Goal: Task Accomplishment & Management: Complete application form

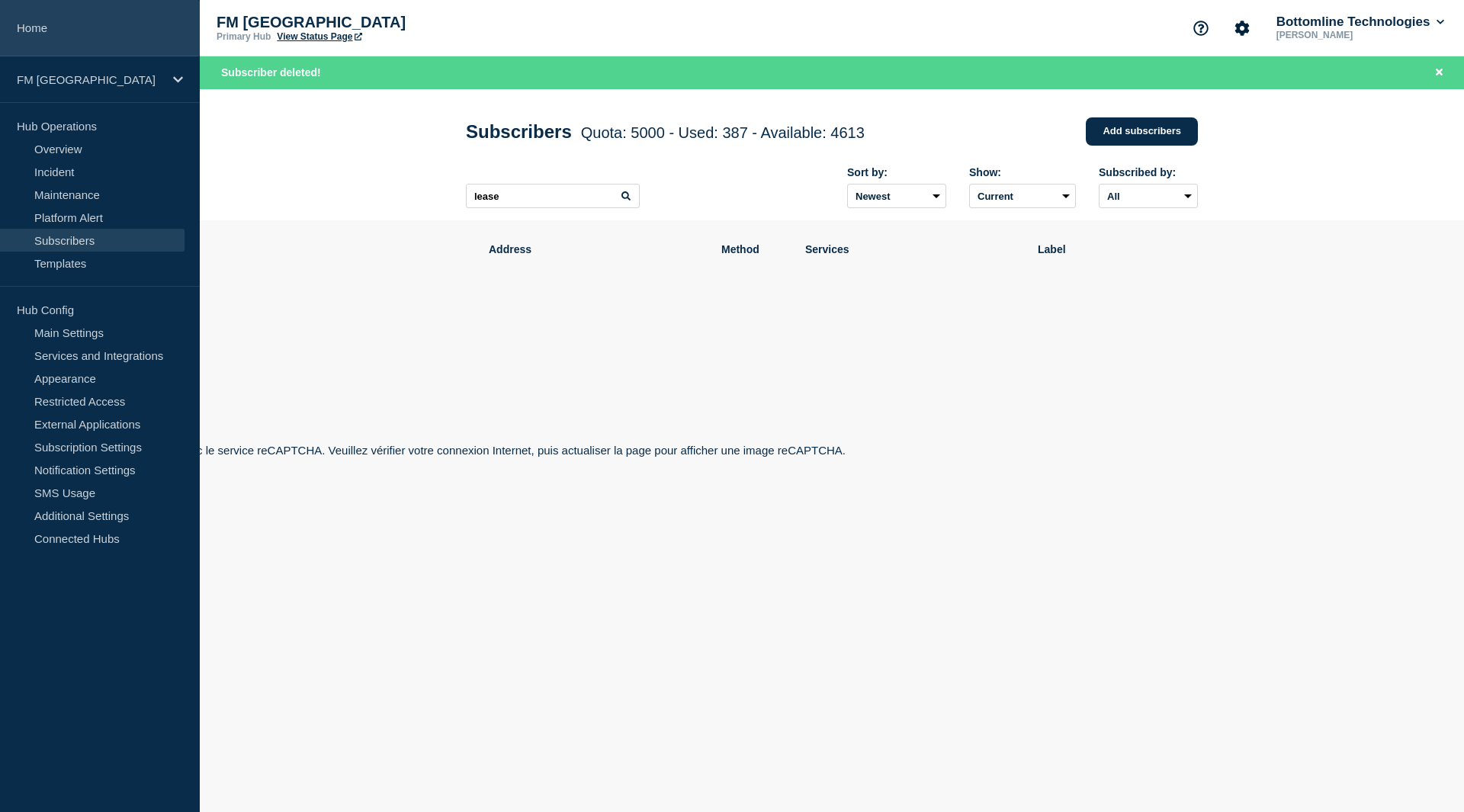
click at [54, 27] on link "Home" at bounding box center [100, 28] width 200 height 56
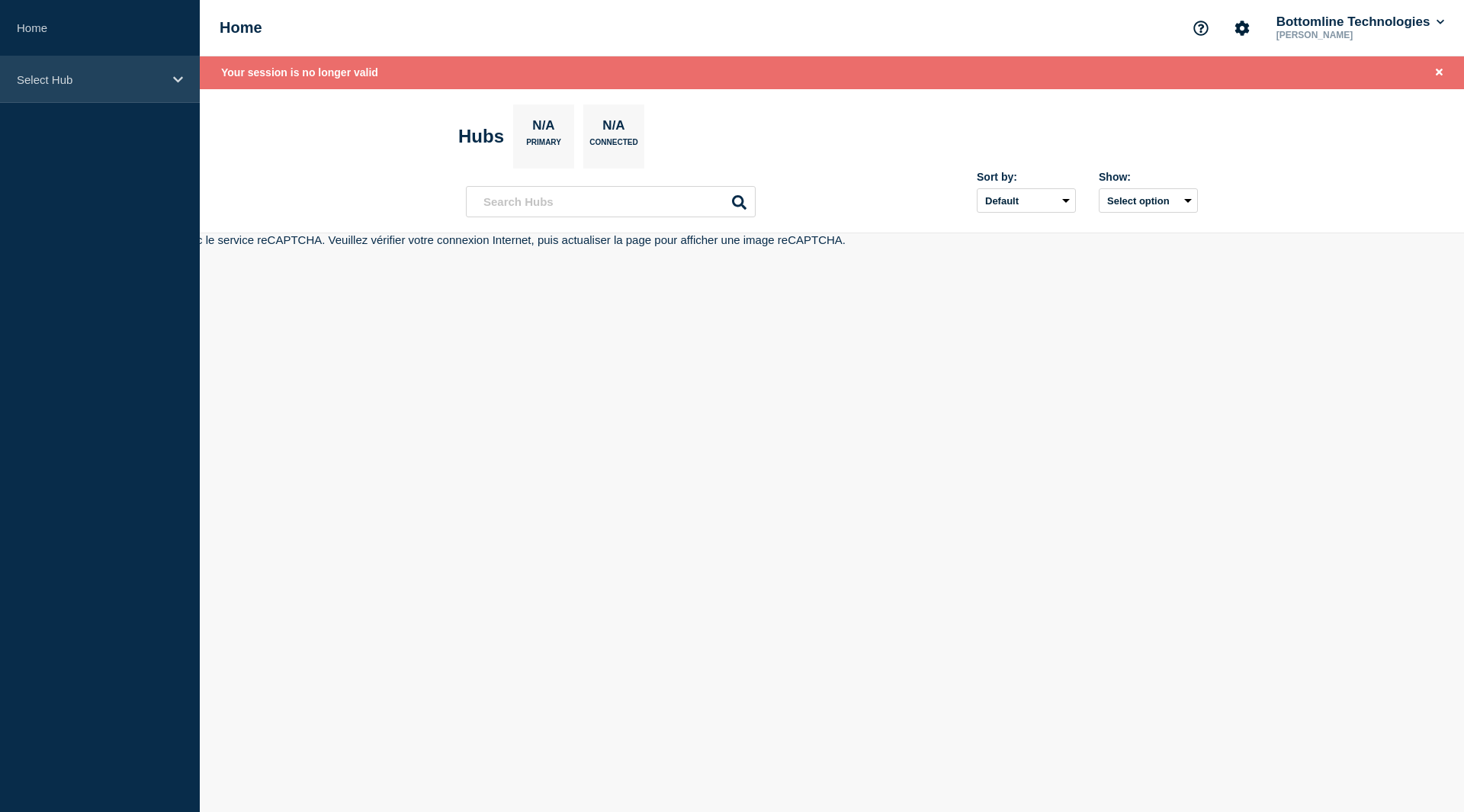
click at [44, 77] on p "Select Hub" at bounding box center [89, 79] width 146 height 13
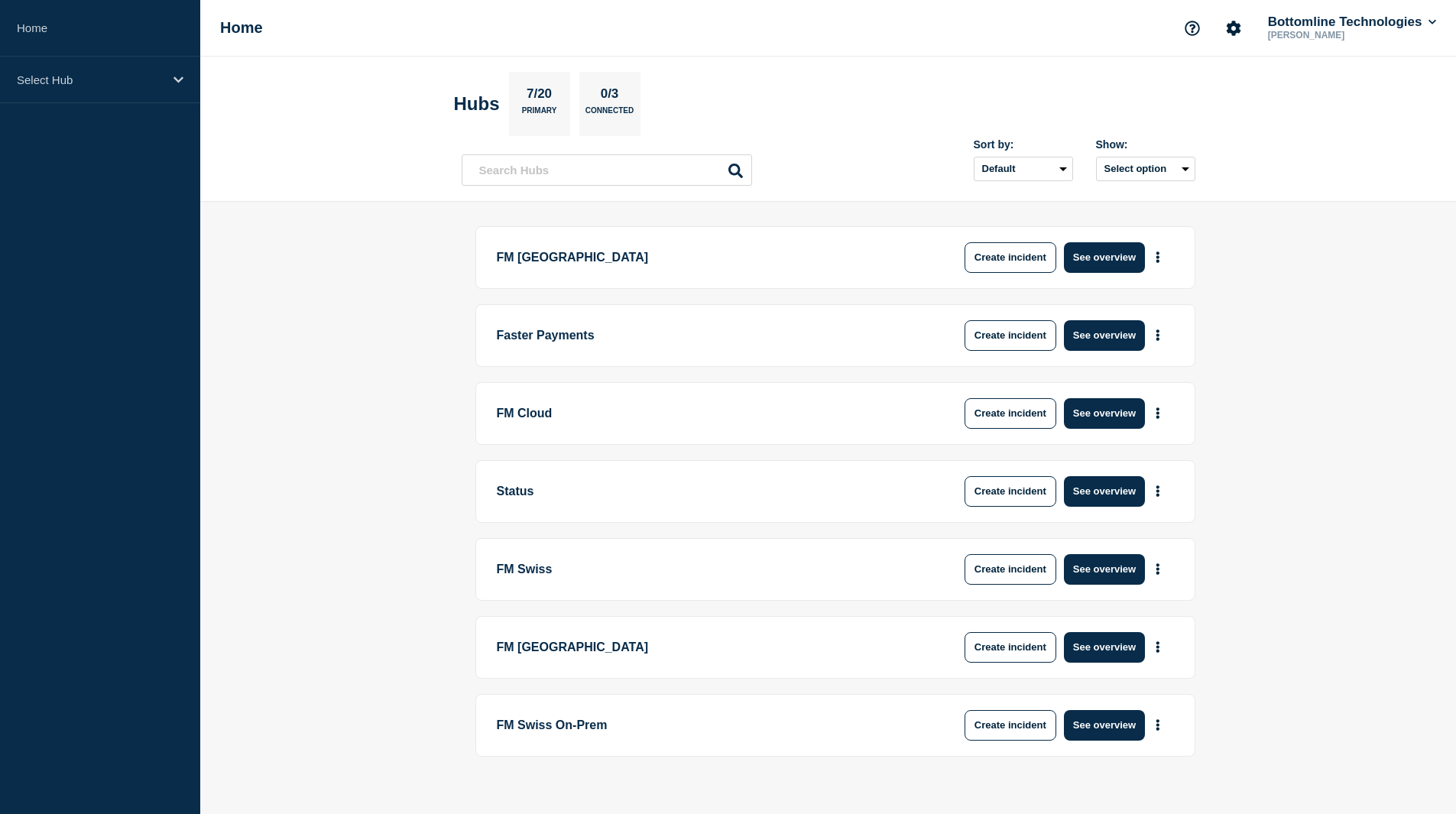
click at [64, 81] on p "Select Hub" at bounding box center [89, 79] width 147 height 13
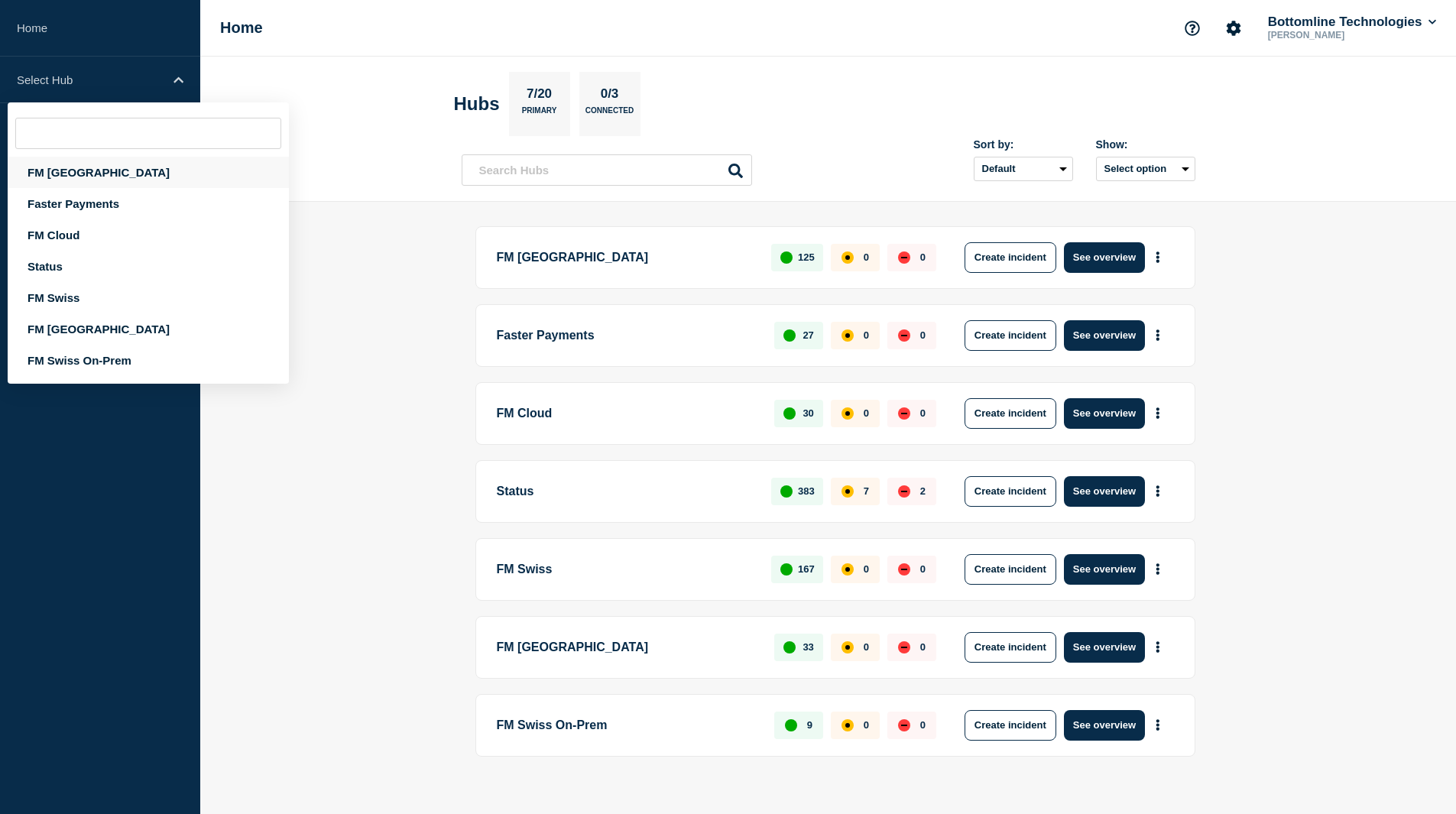
click at [64, 171] on div "FM [GEOGRAPHIC_DATA]" at bounding box center [148, 172] width 282 height 31
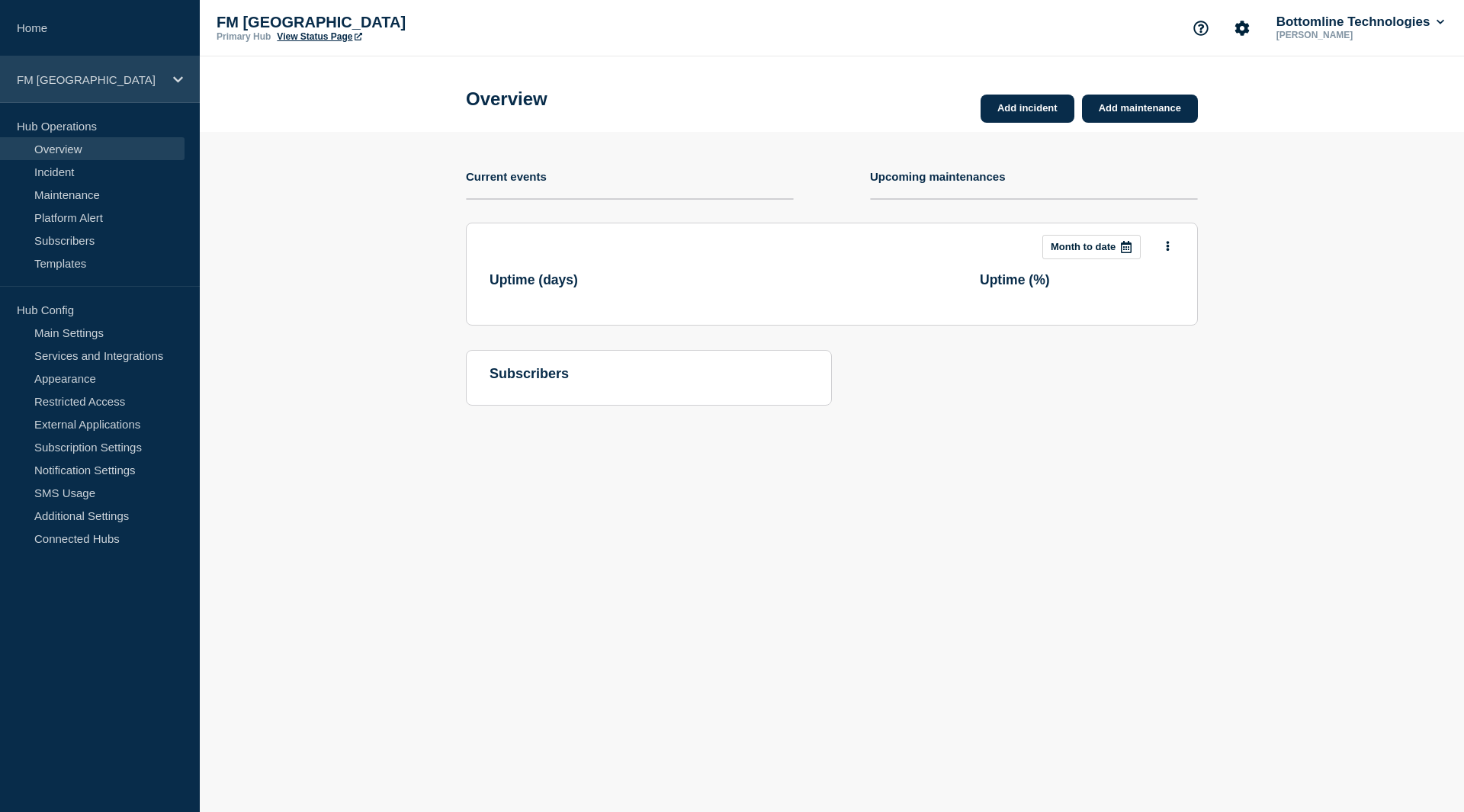
click at [59, 71] on div "FM [GEOGRAPHIC_DATA]" at bounding box center [100, 79] width 200 height 46
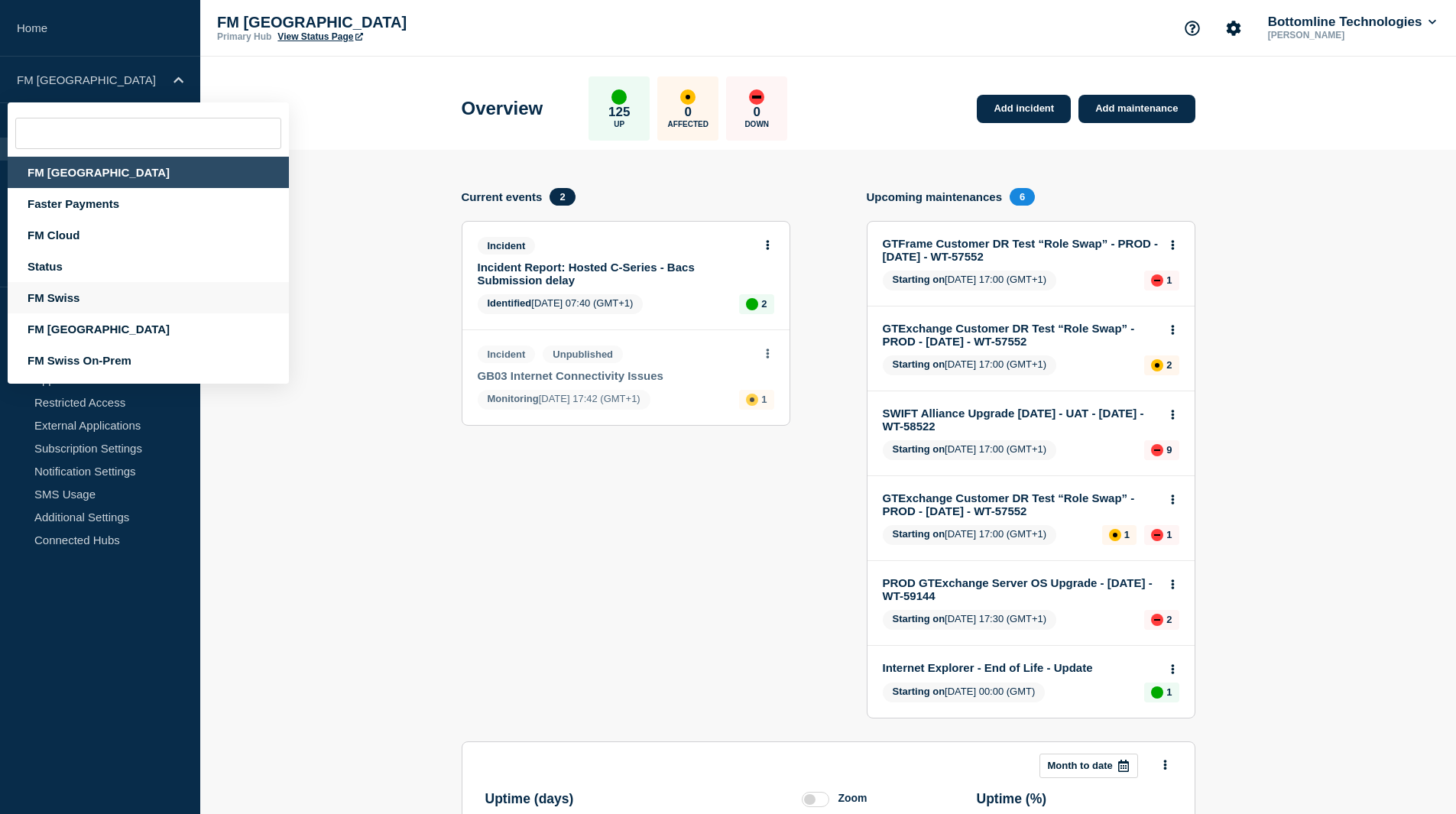
click at [60, 299] on div "FM Swiss" at bounding box center [148, 297] width 282 height 31
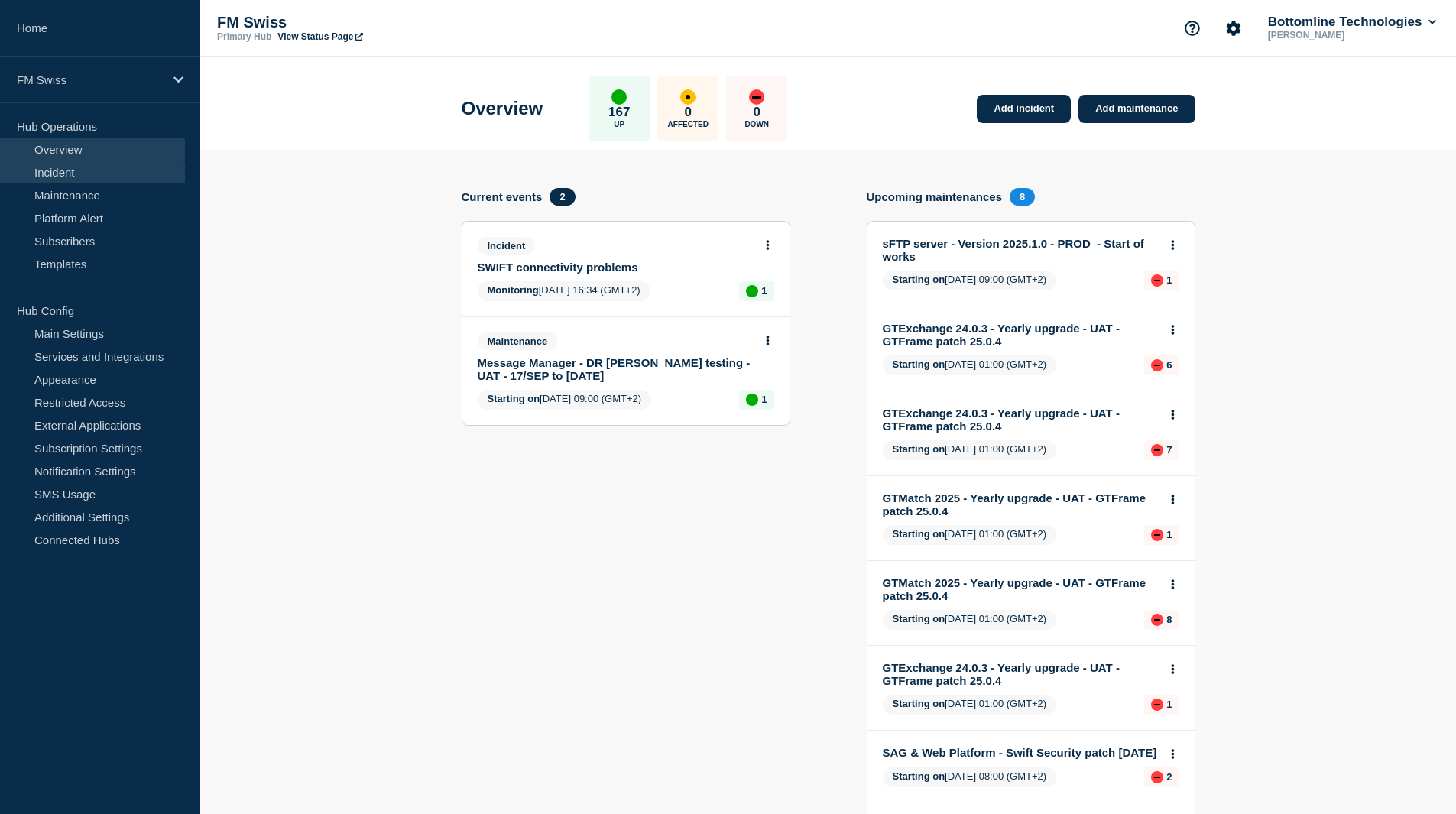
click at [74, 177] on link "Incident" at bounding box center [92, 171] width 185 height 23
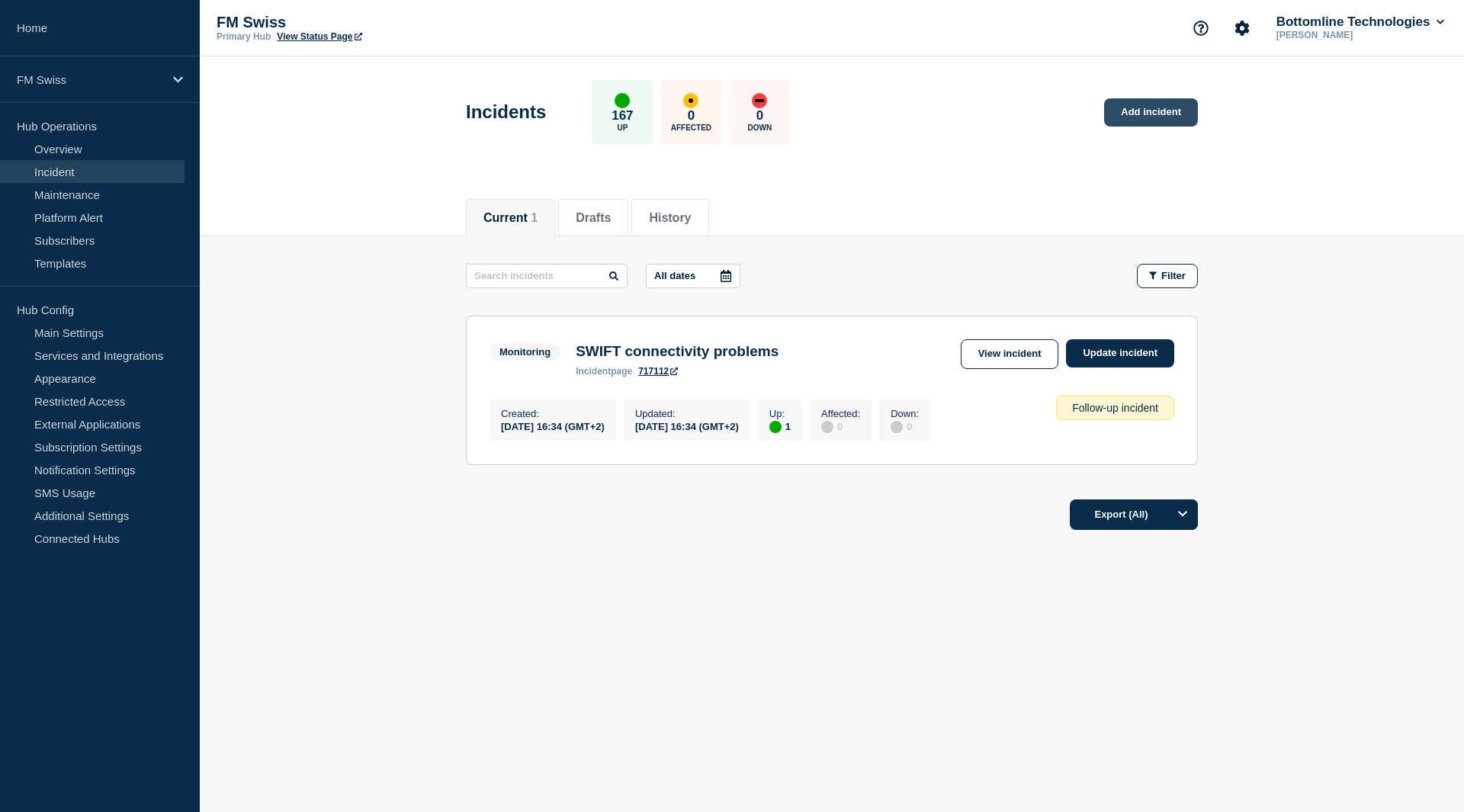
click at [1128, 115] on link "Add incident" at bounding box center [1150, 112] width 94 height 28
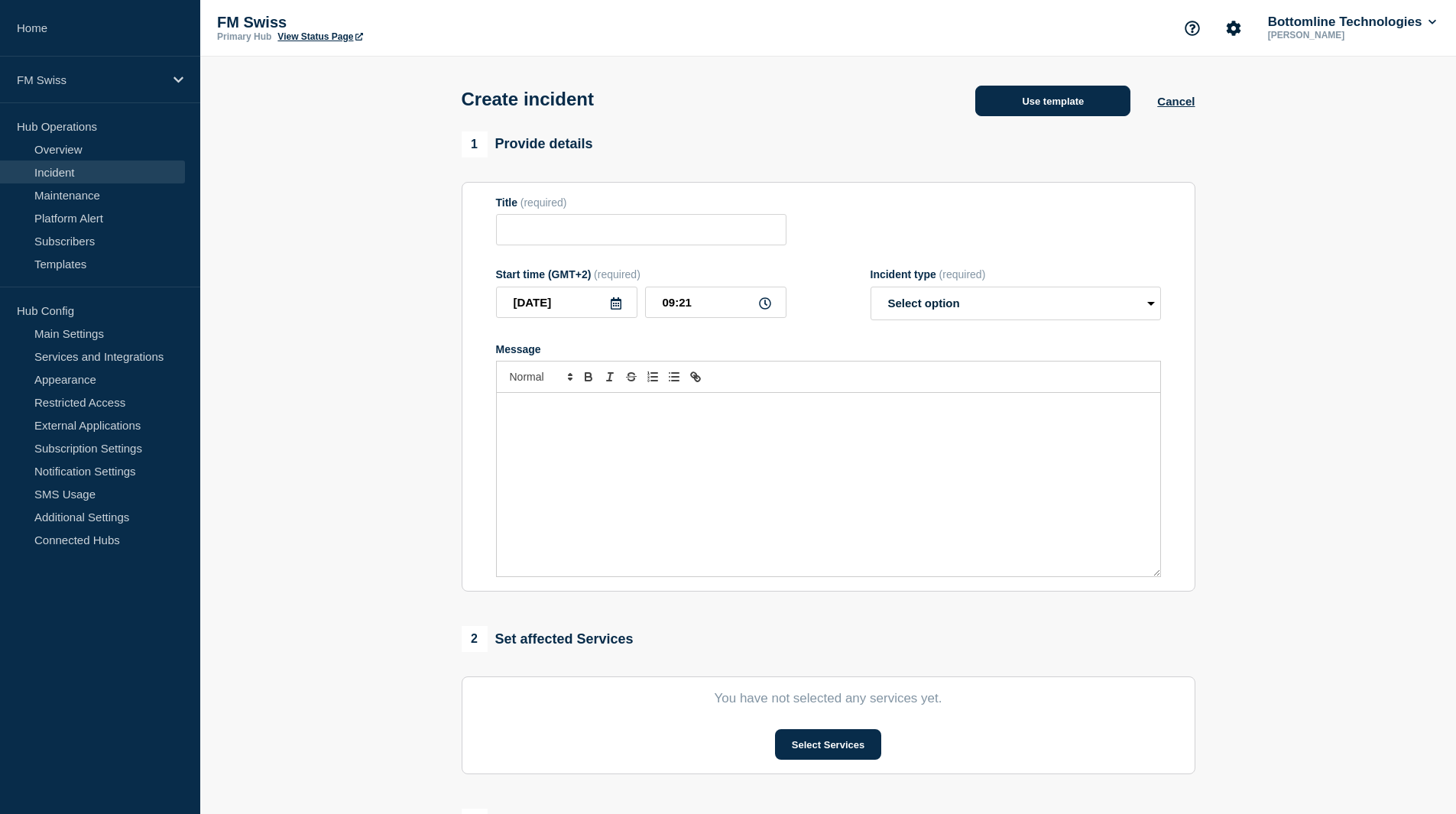
click at [1077, 108] on button "Use template" at bounding box center [1053, 101] width 155 height 31
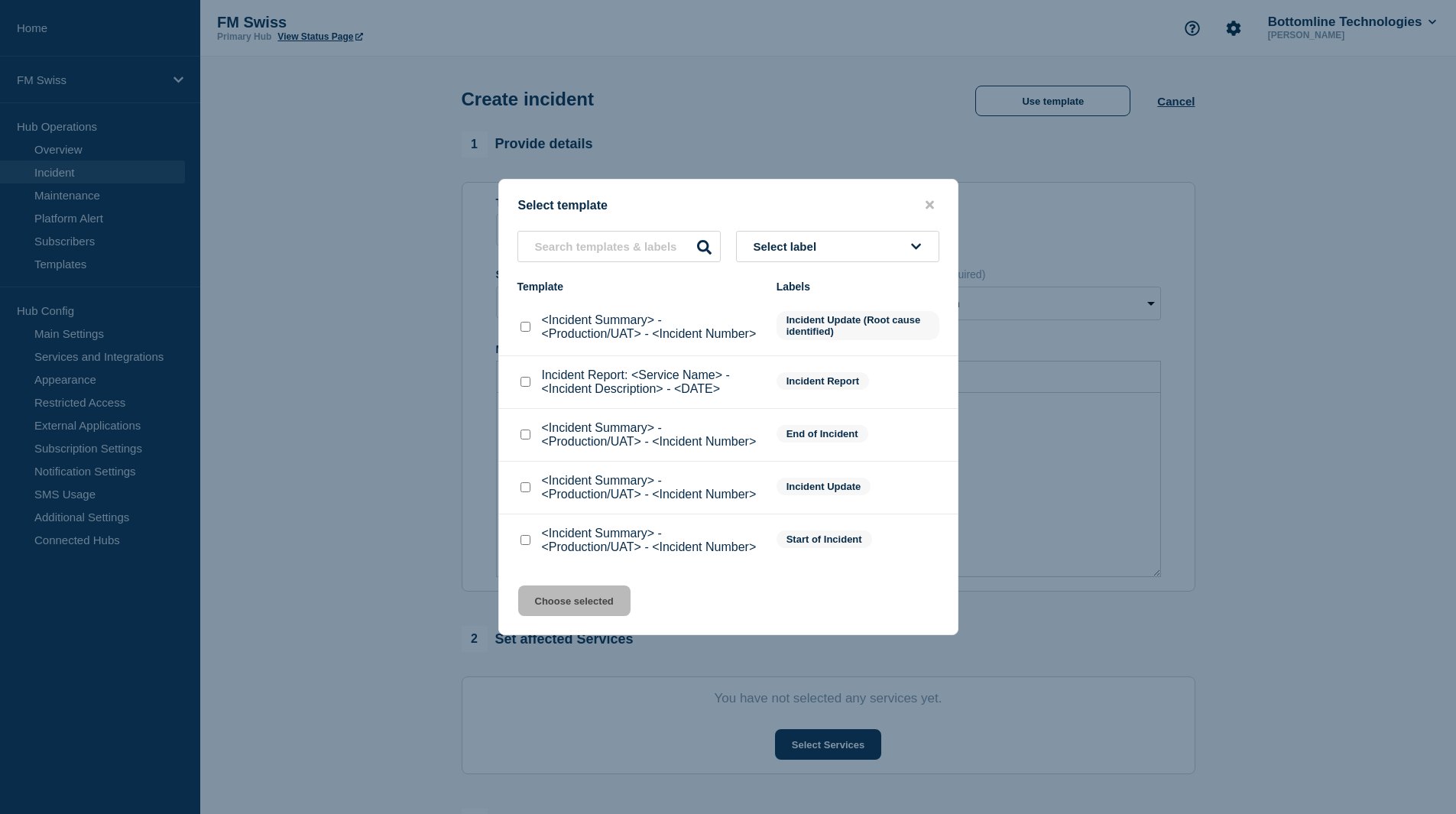
click at [525, 545] on input "<Incident Summary> - <Production/UAT> - <Incident Number> checkbox" at bounding box center [525, 540] width 10 height 10
checkbox input "true"
click at [596, 609] on button "Choose selected" at bounding box center [573, 601] width 112 height 31
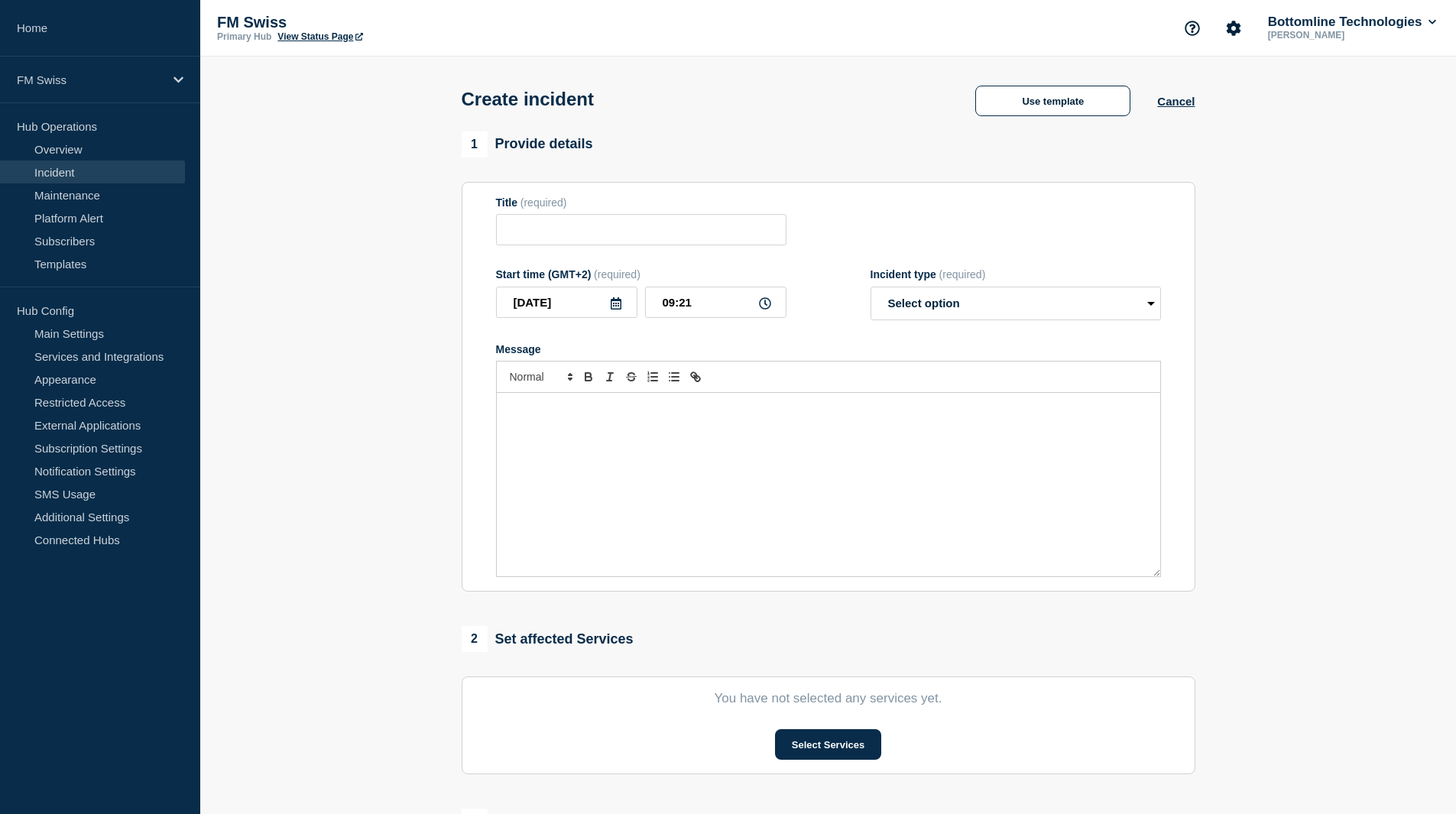
type input "<Incident Summary> - <Production/UAT> - <Incident Number>"
select select "identified"
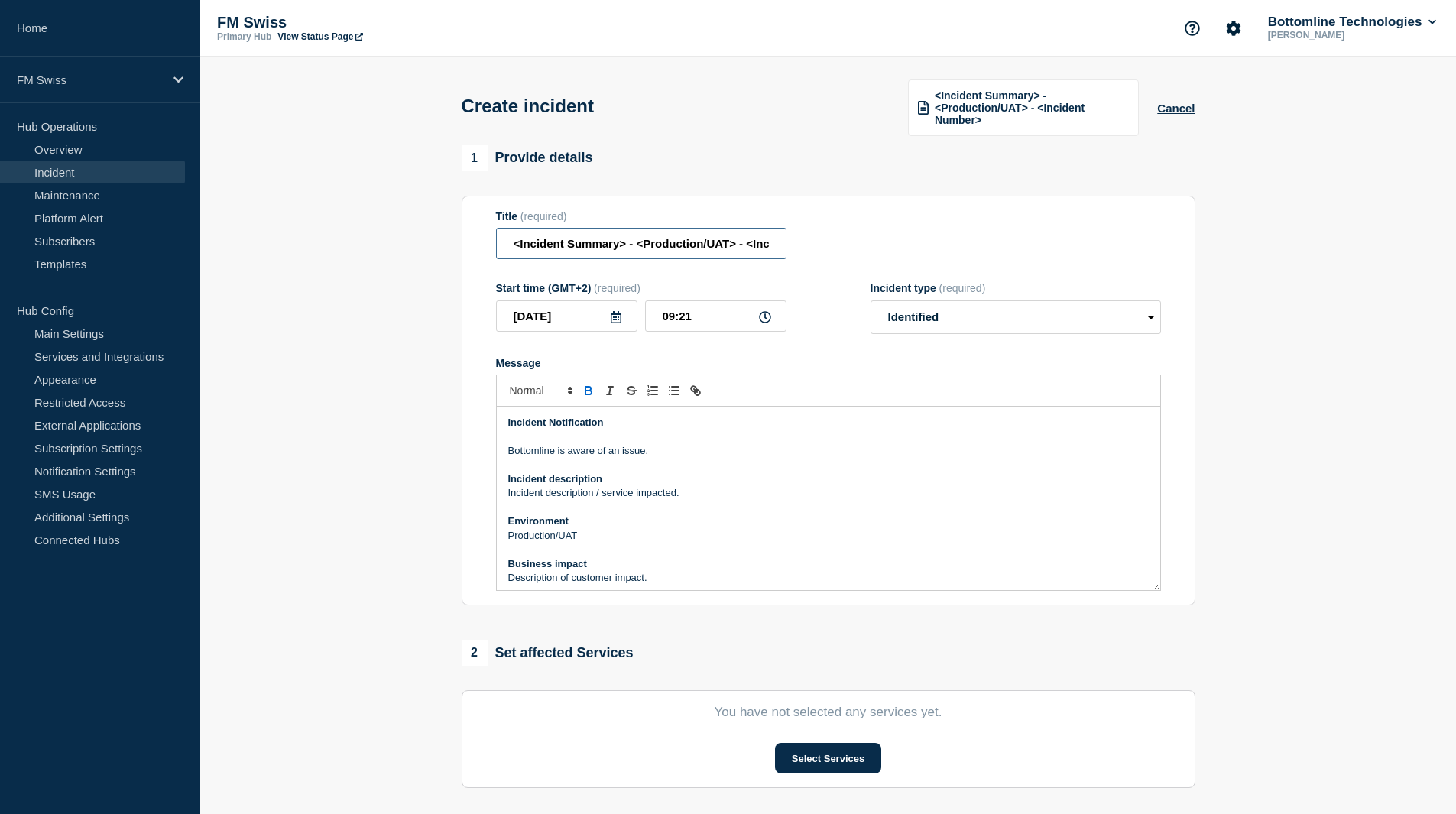
scroll to position [0, 82]
drag, startPoint x: 511, startPoint y: 239, endPoint x: 1134, endPoint y: 239, distance: 623.0
click at [1134, 239] on div "Title (required) <Incident Summary> - <Production/UAT> - <Incident Number>" at bounding box center [828, 235] width 665 height 50
click at [545, 241] on input "SEV2 FMG -" at bounding box center [641, 243] width 291 height 31
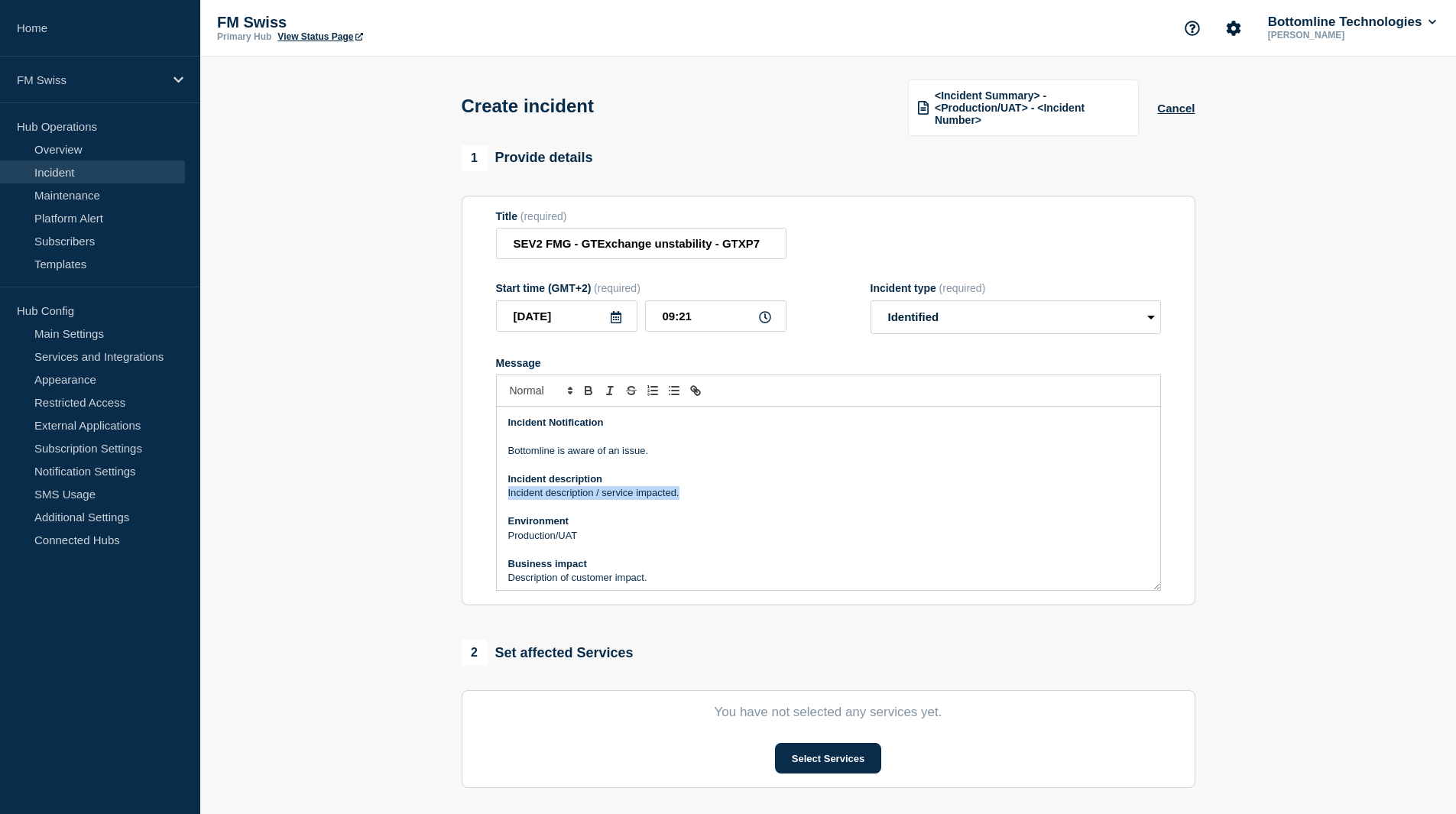
drag, startPoint x: 684, startPoint y: 489, endPoint x: 501, endPoint y: 490, distance: 183.0
click at [501, 490] on div "Incident Notification Bottomline is aware of an issue. Incident description Inc…" at bounding box center [829, 498] width 664 height 183
click at [532, 243] on input "SEV2 FMG - GTExchange unstability - GTXP7" at bounding box center [641, 243] width 291 height 31
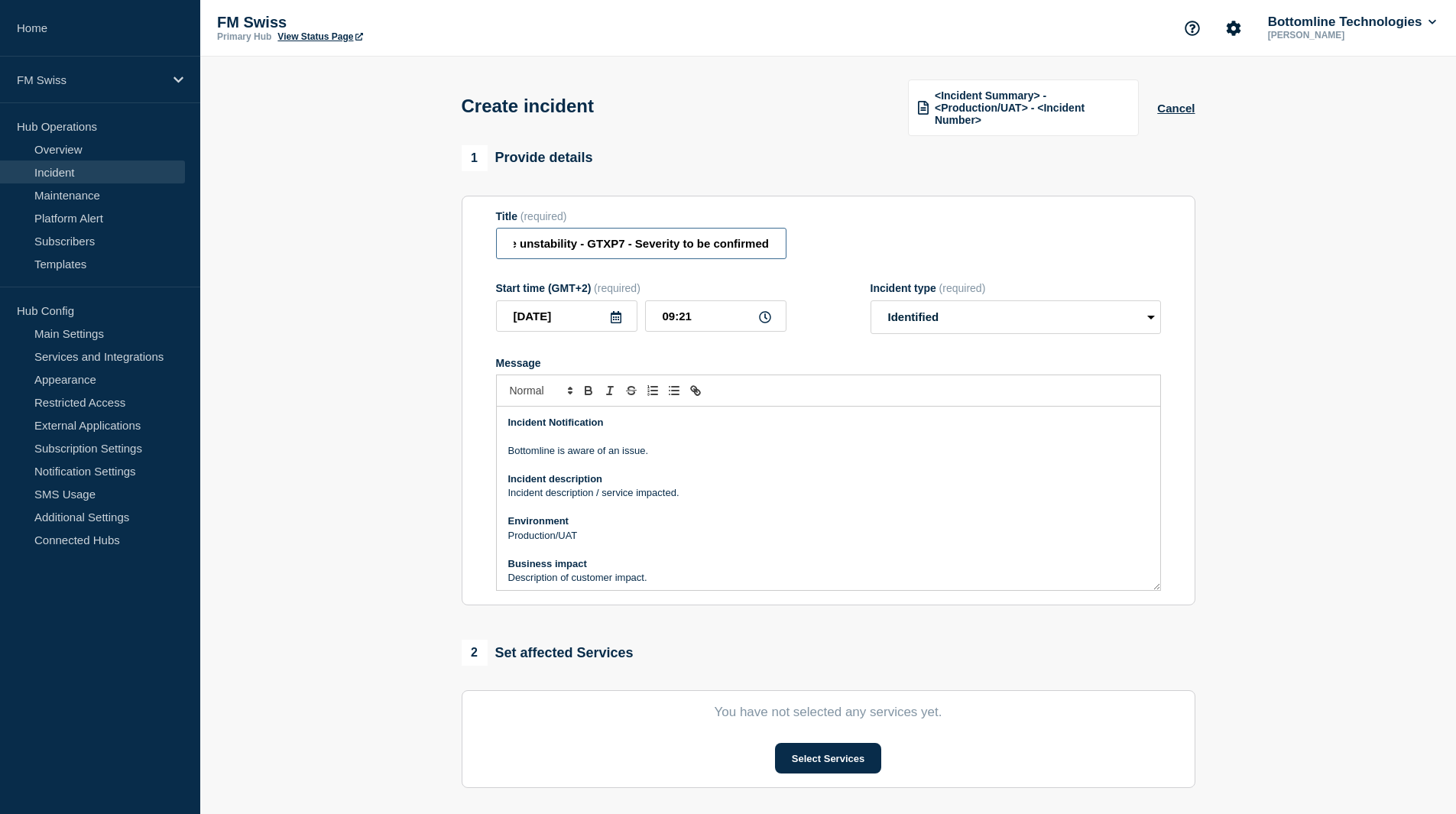
type input "FMG - GTExchange unstability - GTXP7 - Severity to be confirmed"
drag, startPoint x: 726, startPoint y: 490, endPoint x: 485, endPoint y: 490, distance: 241.0
click at [485, 490] on section "Title (required) FMG - GTExchange unstability - GTXP7 - Severity to be confirme…" at bounding box center [828, 401] width 734 height 410
drag, startPoint x: 580, startPoint y: 533, endPoint x: 588, endPoint y: 531, distance: 8.2
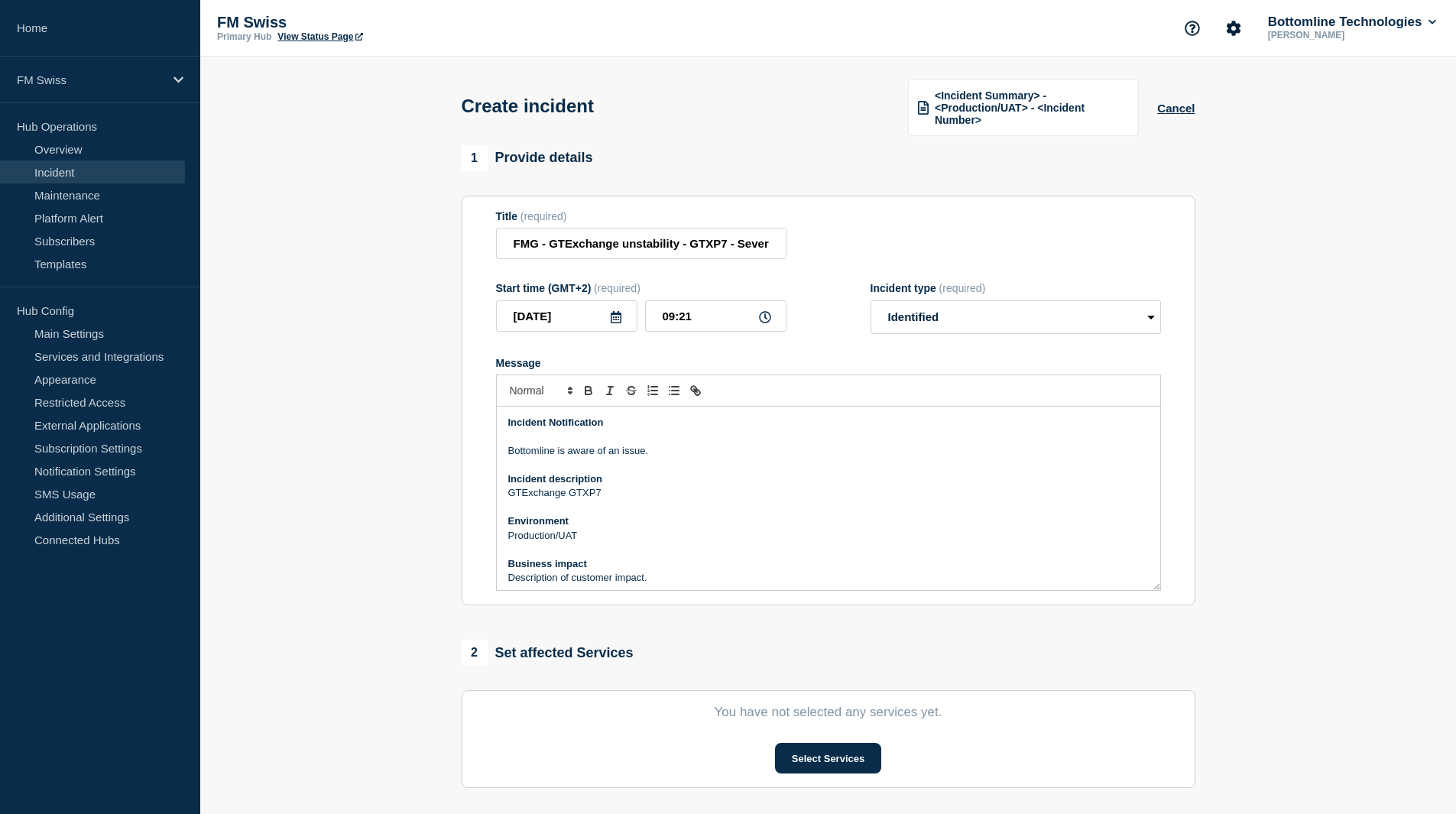
click at [588, 531] on p "Production/UAT" at bounding box center [829, 535] width 641 height 14
click at [639, 486] on p "GTExchange GTXP7" at bounding box center [829, 492] width 641 height 14
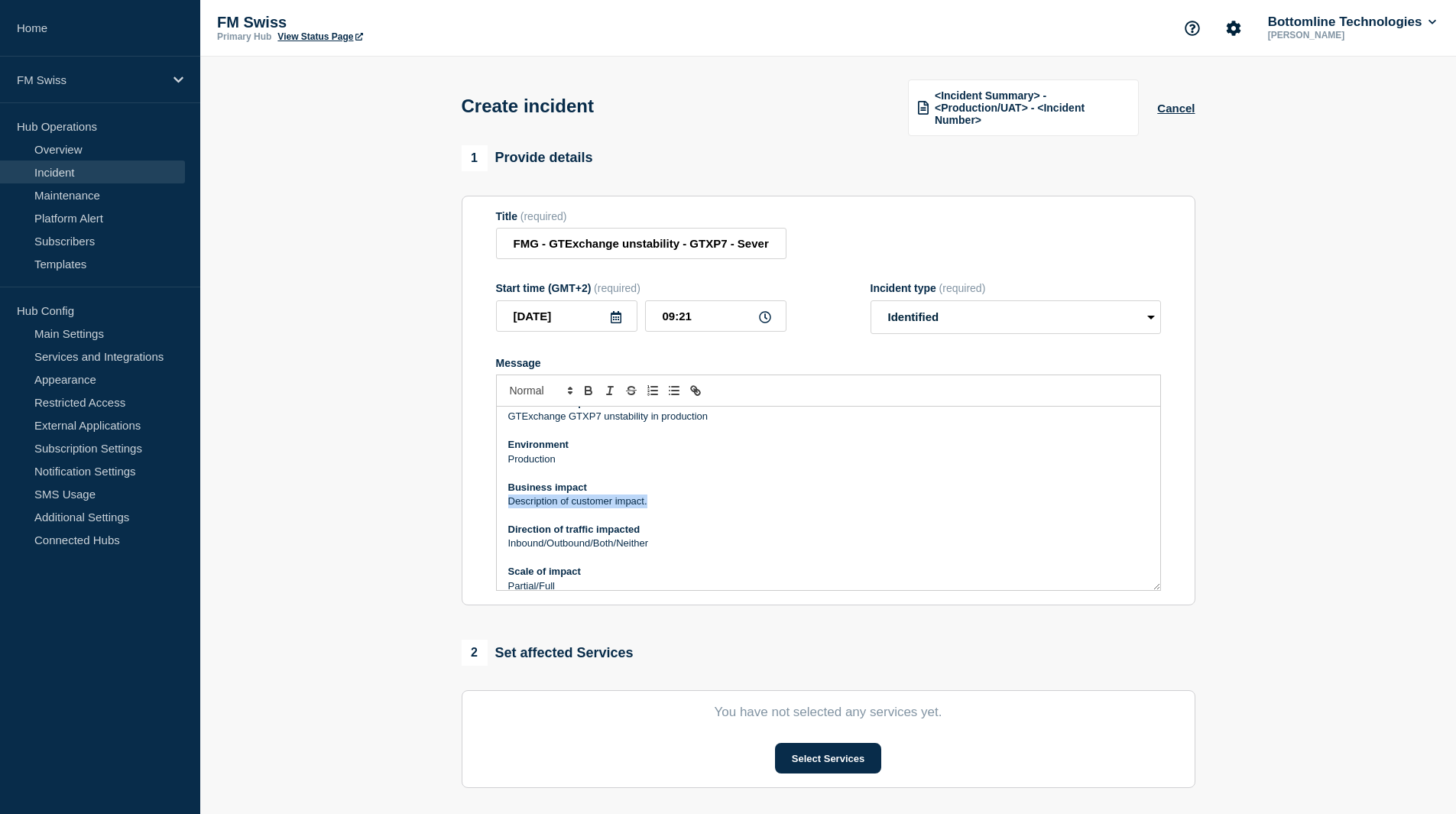
drag, startPoint x: 663, startPoint y: 495, endPoint x: 485, endPoint y: 497, distance: 178.0
click at [485, 497] on section "Title (required) FMG - GTExchange unstability - GTXP7 - Severity to be confirme…" at bounding box center [828, 401] width 734 height 410
drag, startPoint x: 675, startPoint y: 542, endPoint x: 459, endPoint y: 541, distance: 216.0
click at [459, 541] on div "1 Provide details Title (required) FMG - GTExchange unstability - GTXP7 - Sever…" at bounding box center [828, 582] width 751 height 875
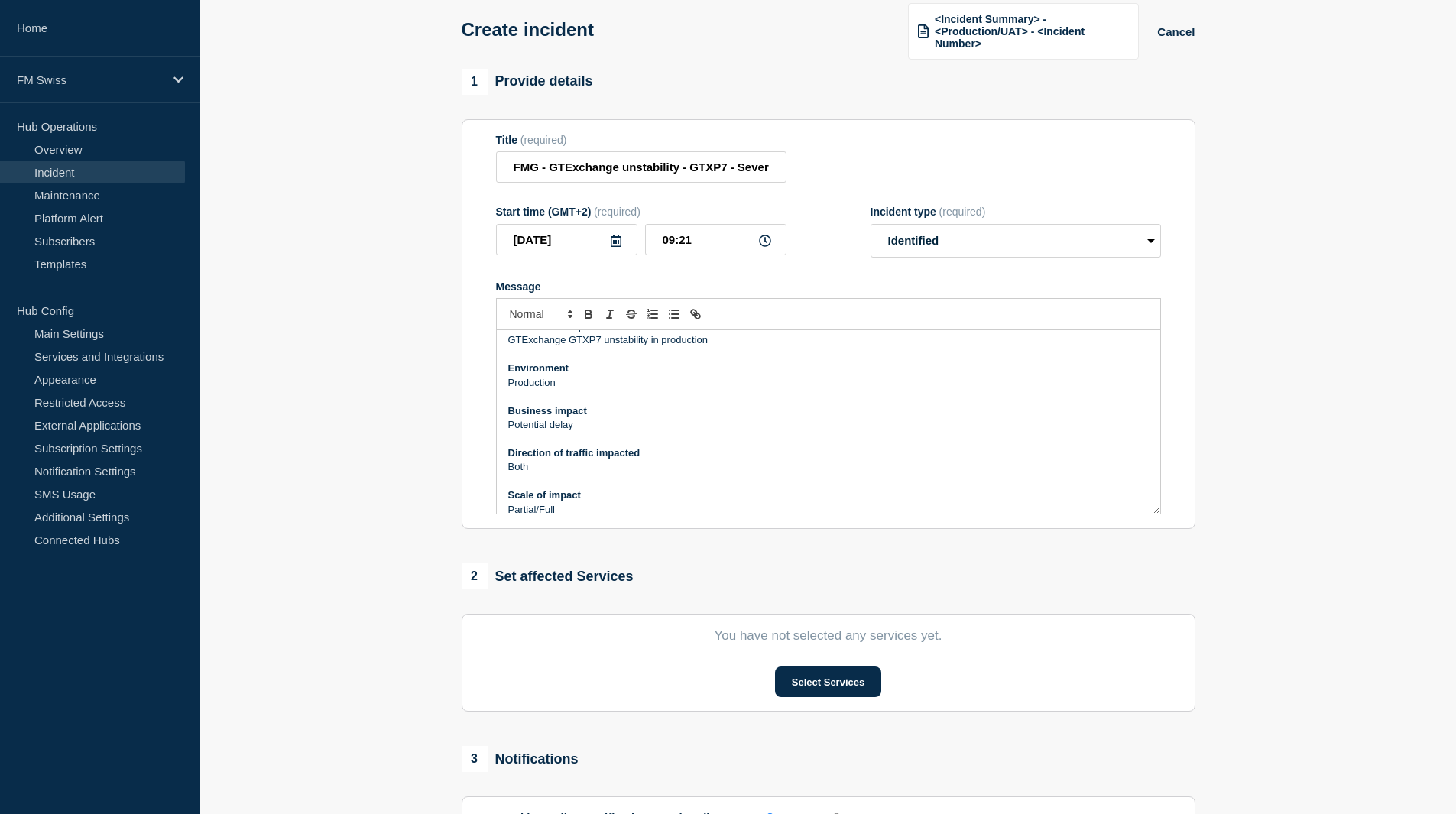
click at [578, 508] on p "Partial/Full" at bounding box center [829, 510] width 641 height 14
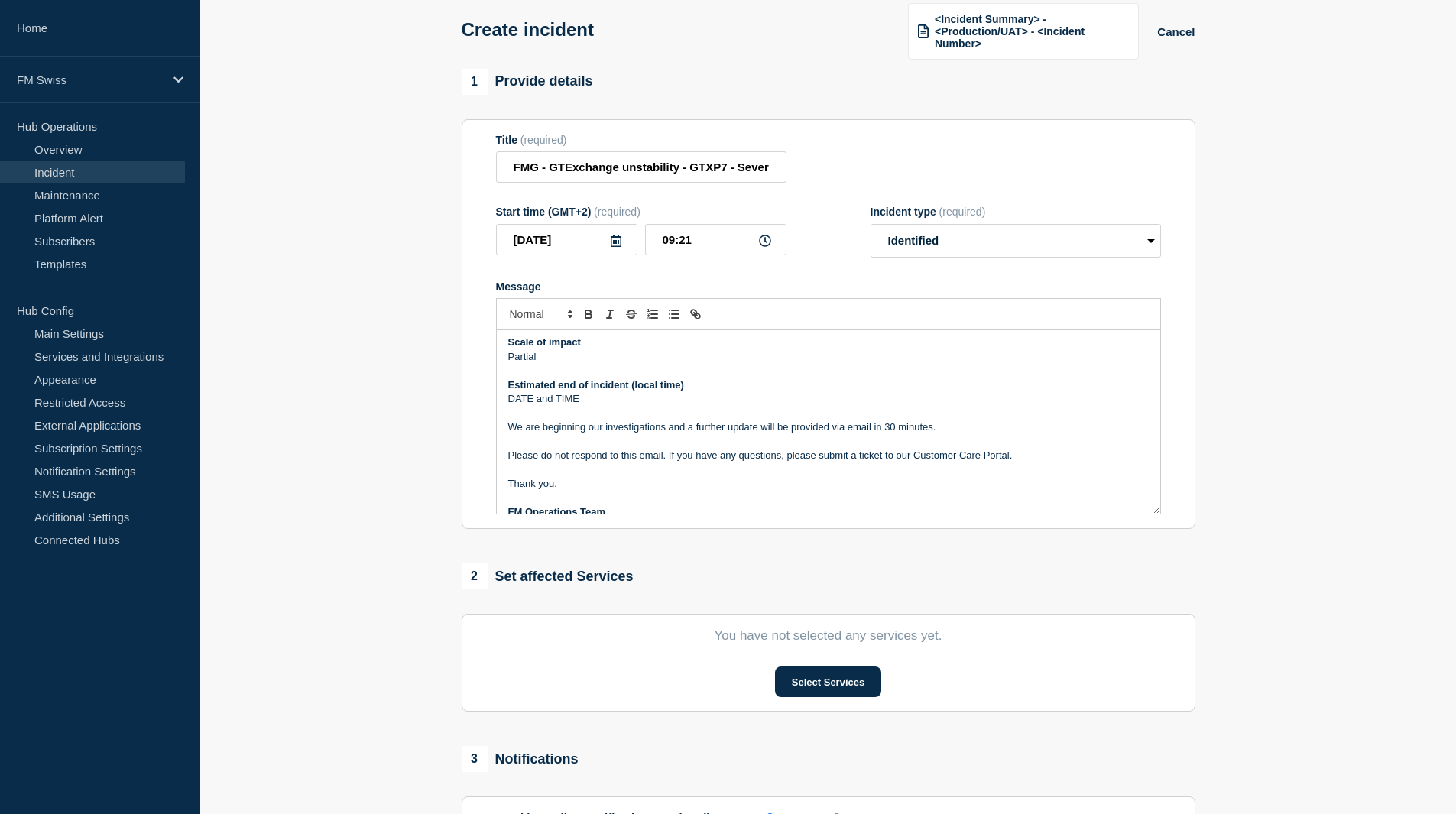
scroll to position [231, 0]
drag, startPoint x: 594, startPoint y: 395, endPoint x: 502, endPoint y: 395, distance: 92.0
click at [502, 395] on div "Incident Notification Bottomline is aware of an issue. Incident description GTE…" at bounding box center [829, 421] width 664 height 183
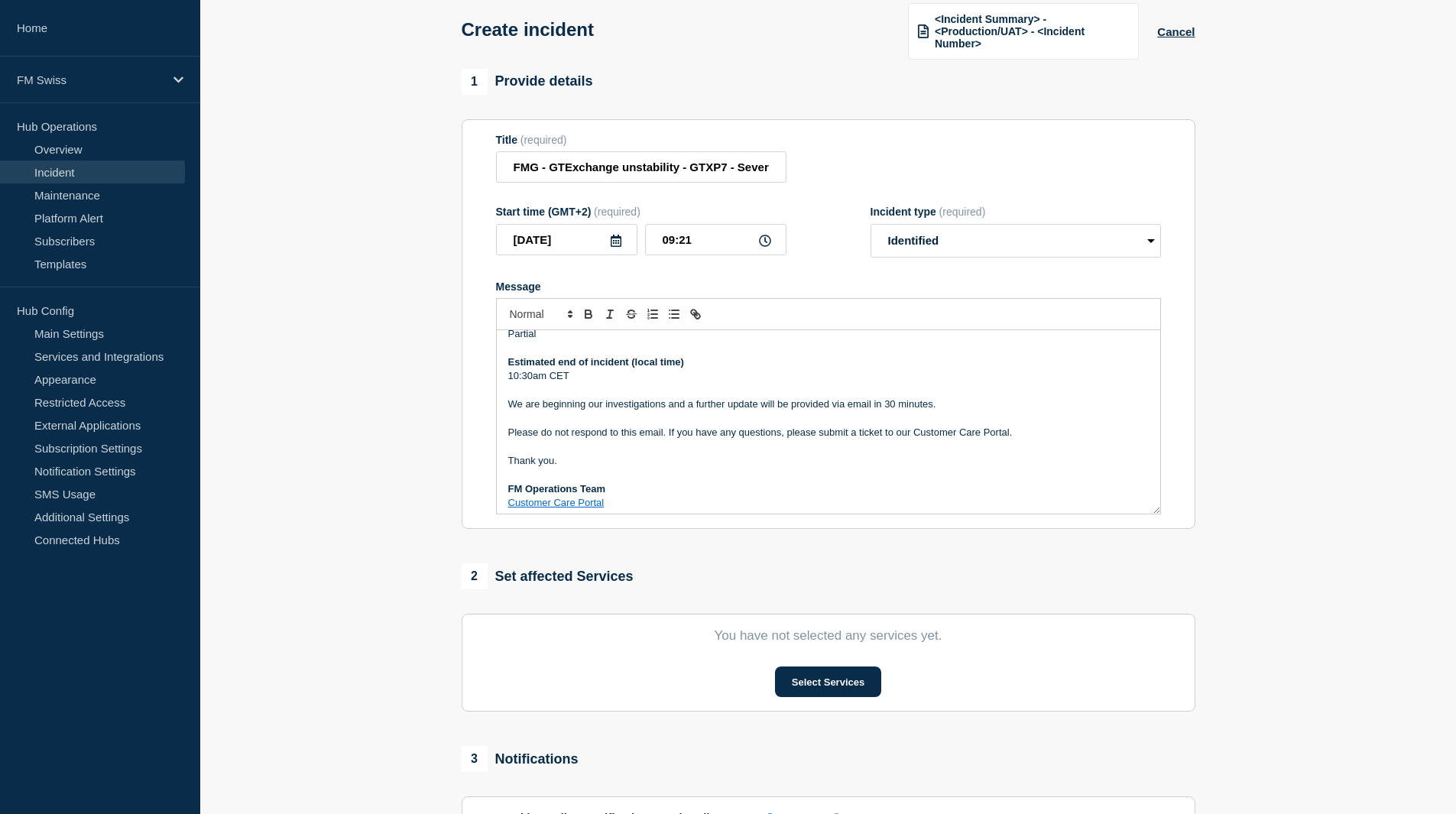
scroll to position [258, 0]
click at [812, 675] on button "Select Services" at bounding box center [828, 682] width 107 height 31
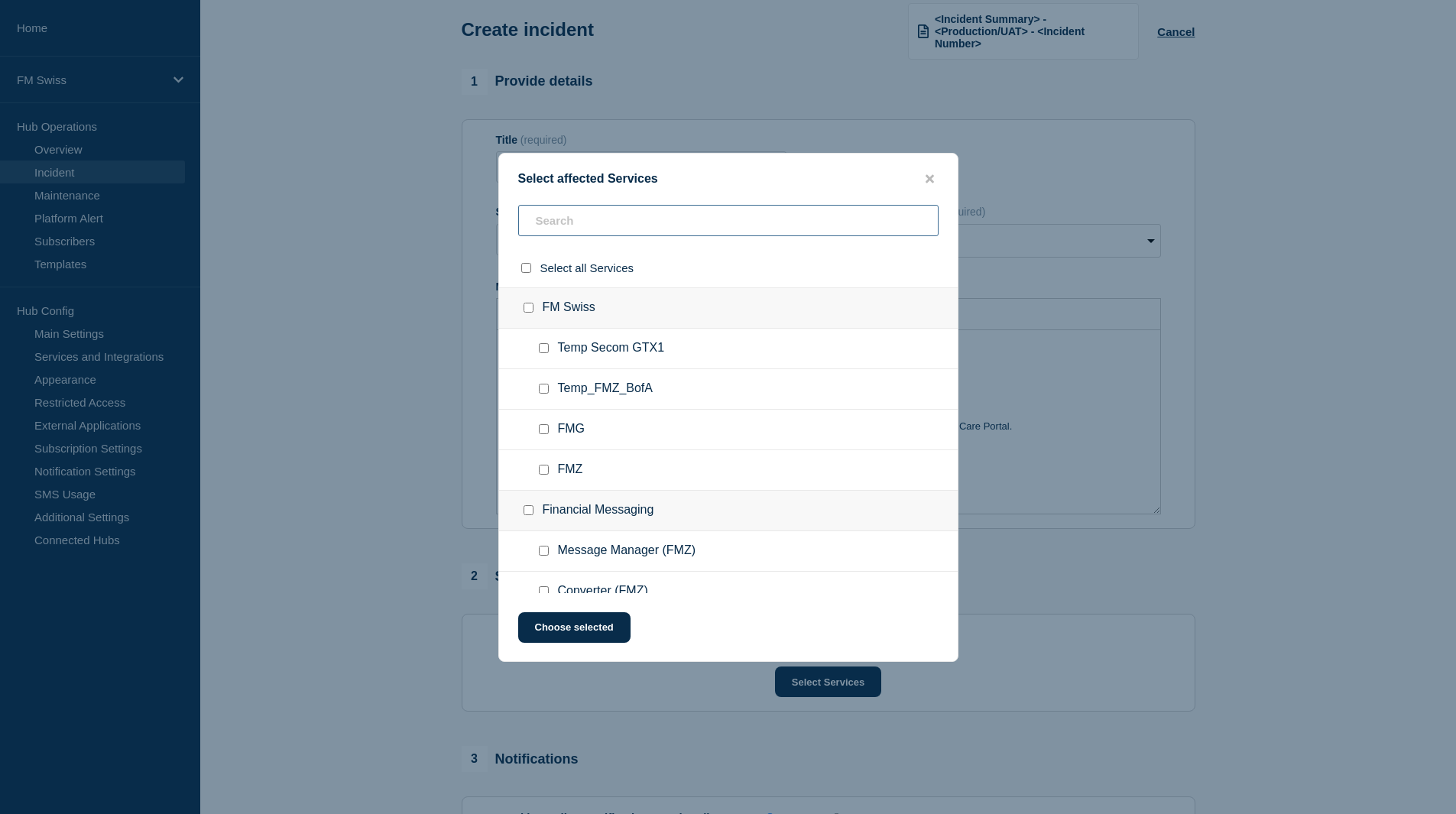
click at [566, 230] on input "text" at bounding box center [728, 221] width 420 height 31
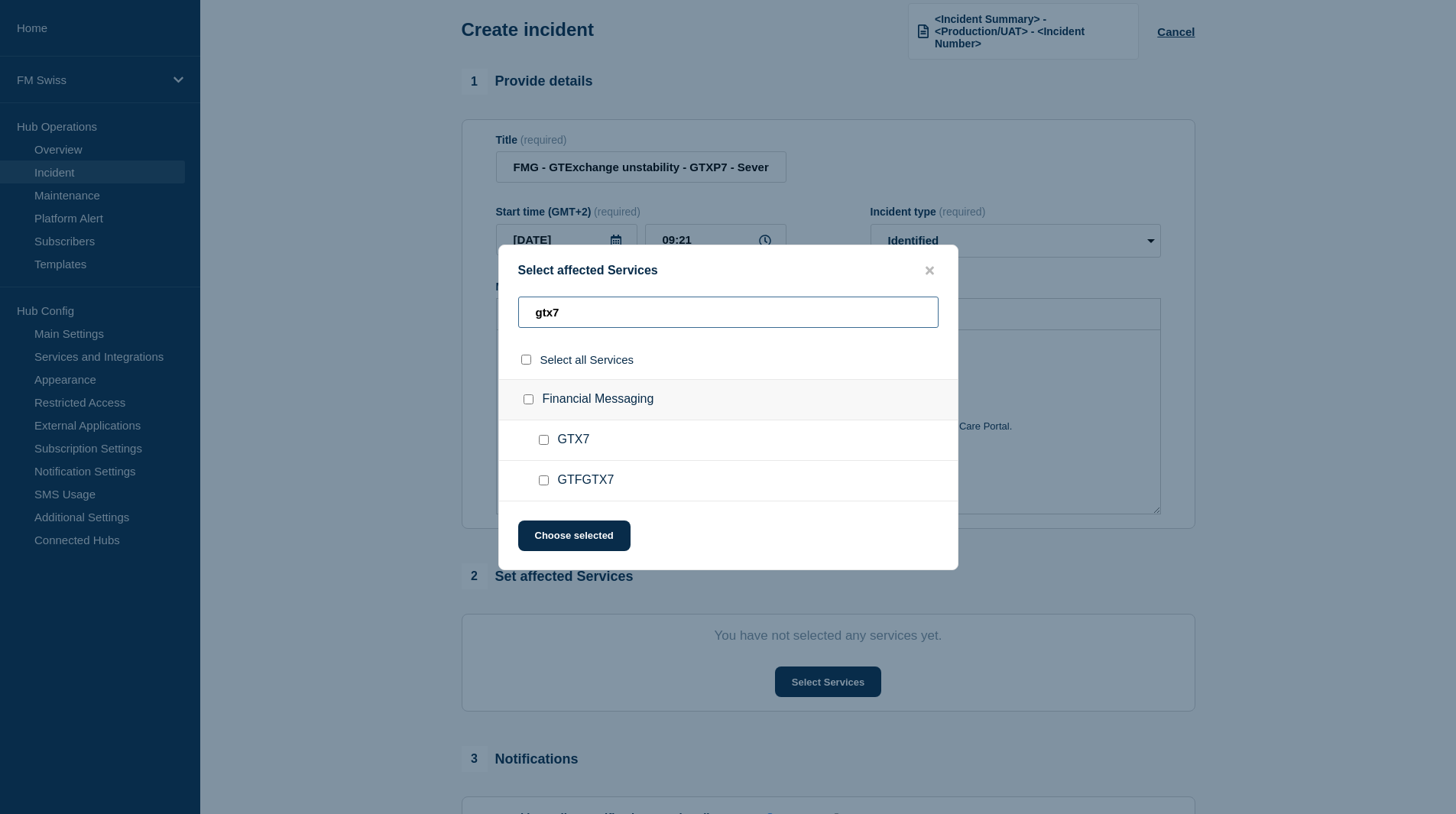
type input "gtx7"
click at [547, 433] on ul "GTX7" at bounding box center [728, 440] width 459 height 40
click at [542, 441] on input "GTX7 checkbox" at bounding box center [543, 439] width 10 height 10
checkbox input "true"
click at [546, 531] on button "Choose selected" at bounding box center [573, 536] width 112 height 31
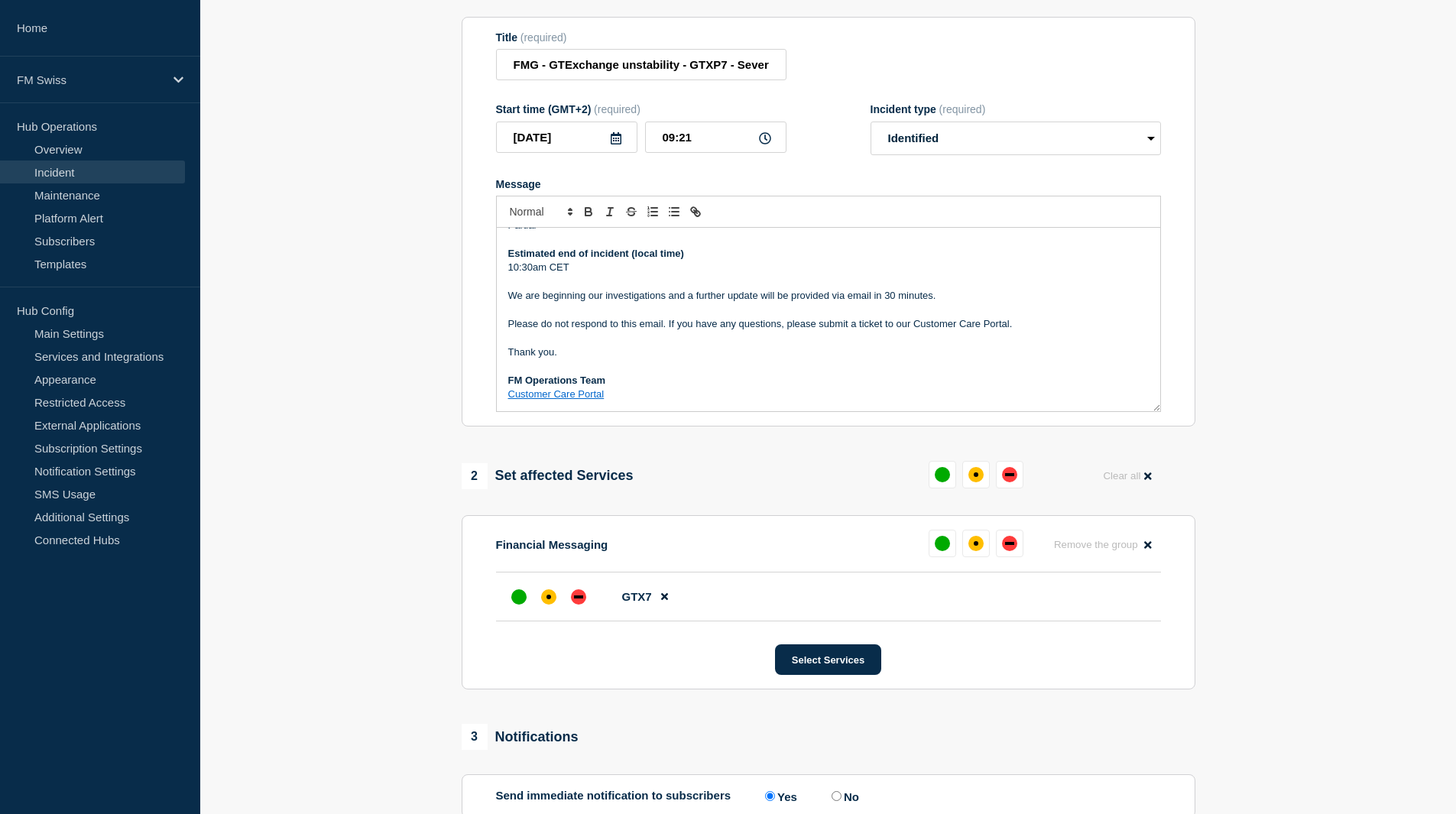
scroll to position [347, 0]
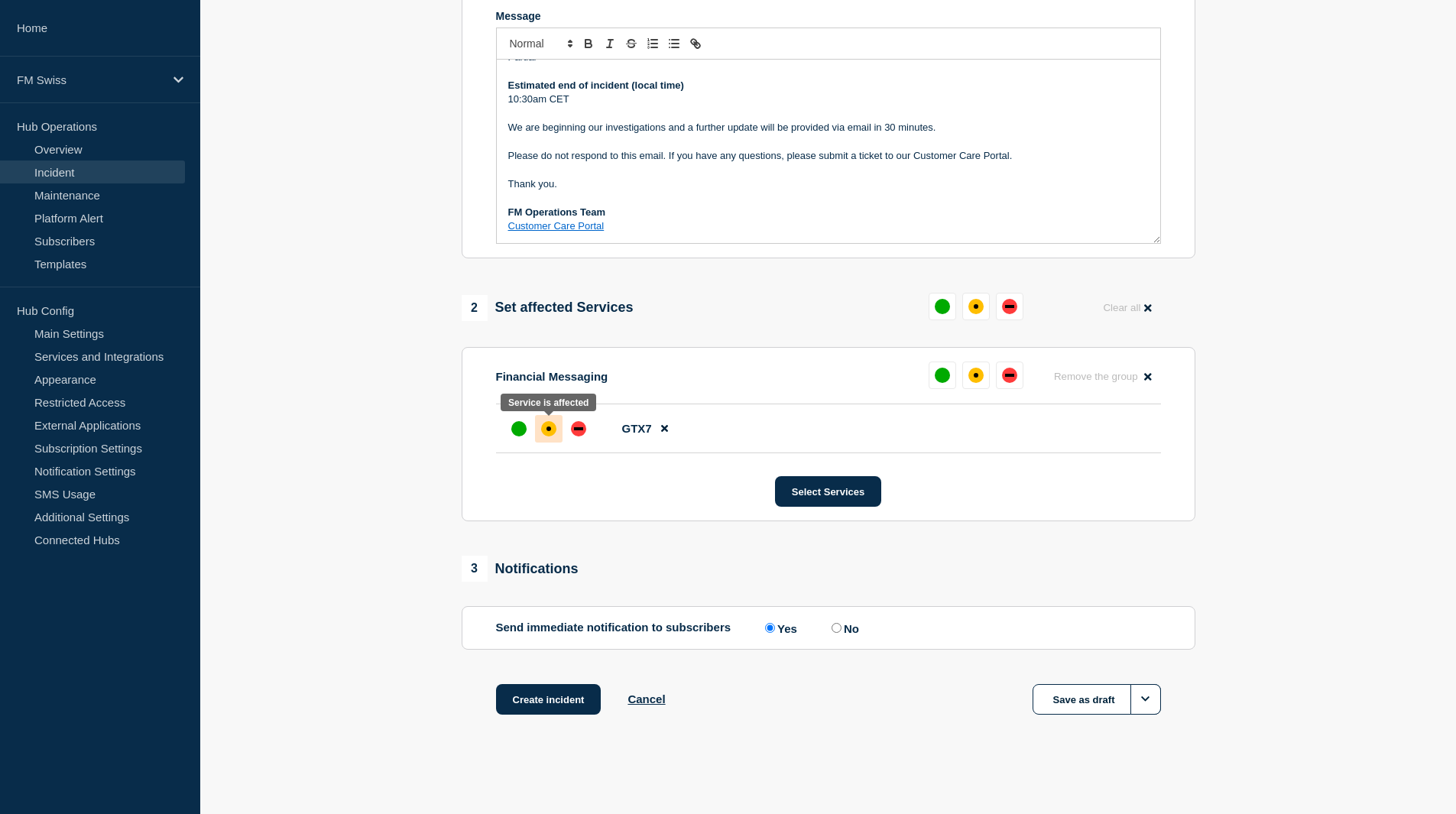
click at [542, 430] on div "affected" at bounding box center [549, 428] width 15 height 15
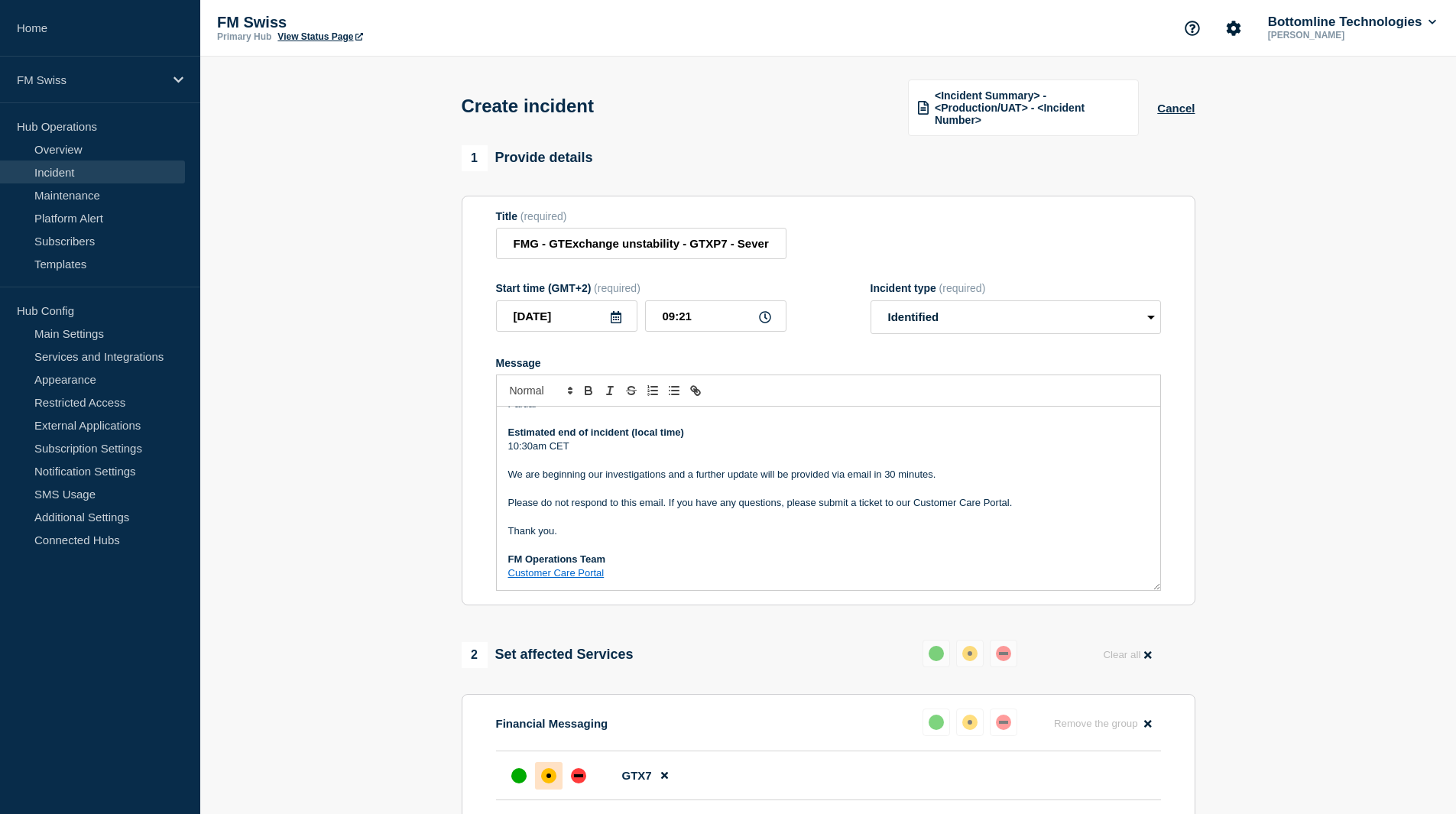
click at [748, 535] on p "Thank you." at bounding box center [829, 531] width 641 height 14
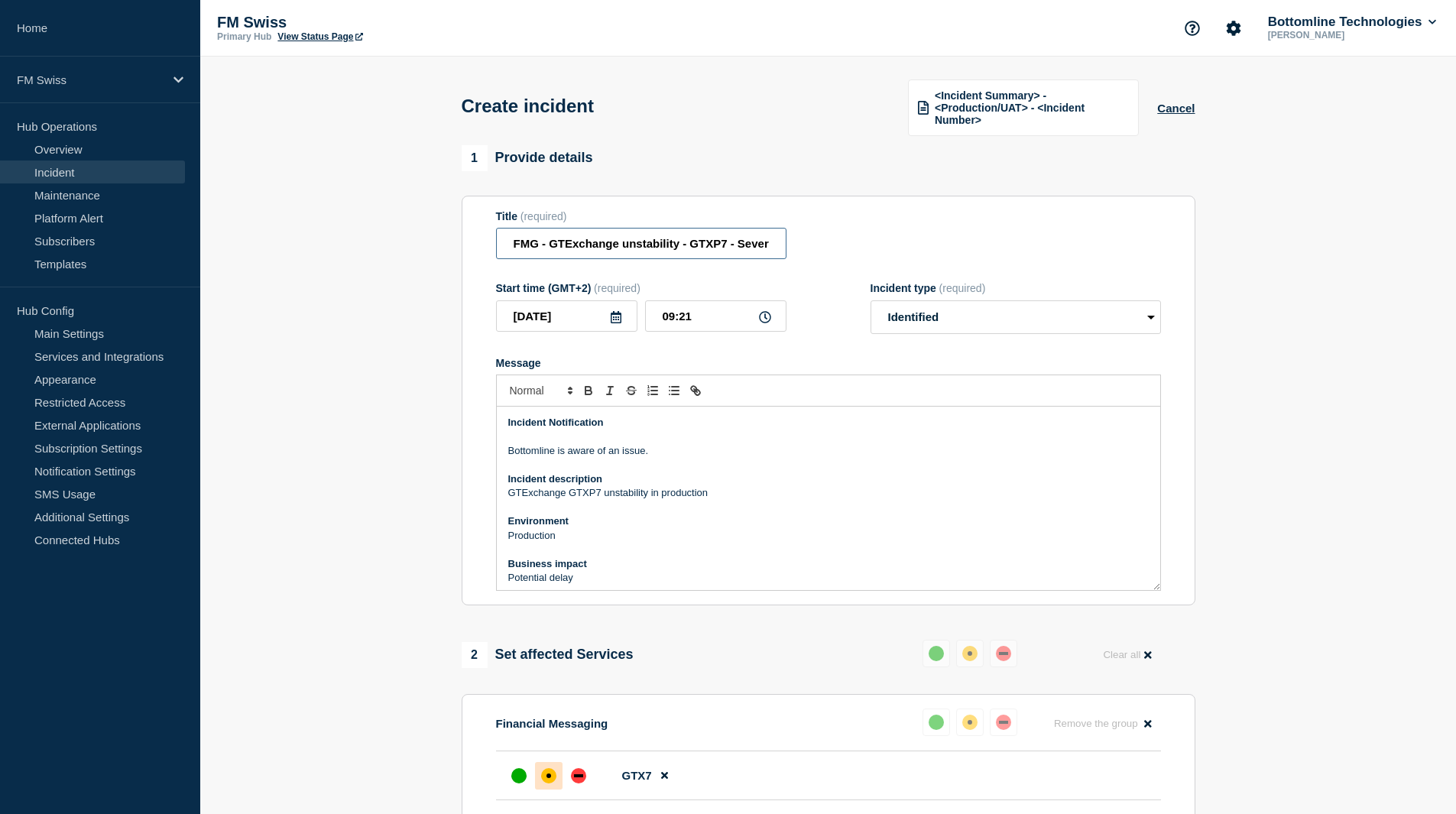
click at [685, 247] on input "FMG - GTExchange unstability - GTXP7 - Severity to be confirmed" at bounding box center [641, 243] width 291 height 31
type input "FMG - GTExchange unstability Production - GTXP7 - Severity to be confirmed"
click at [647, 473] on p "Incident description" at bounding box center [829, 479] width 641 height 14
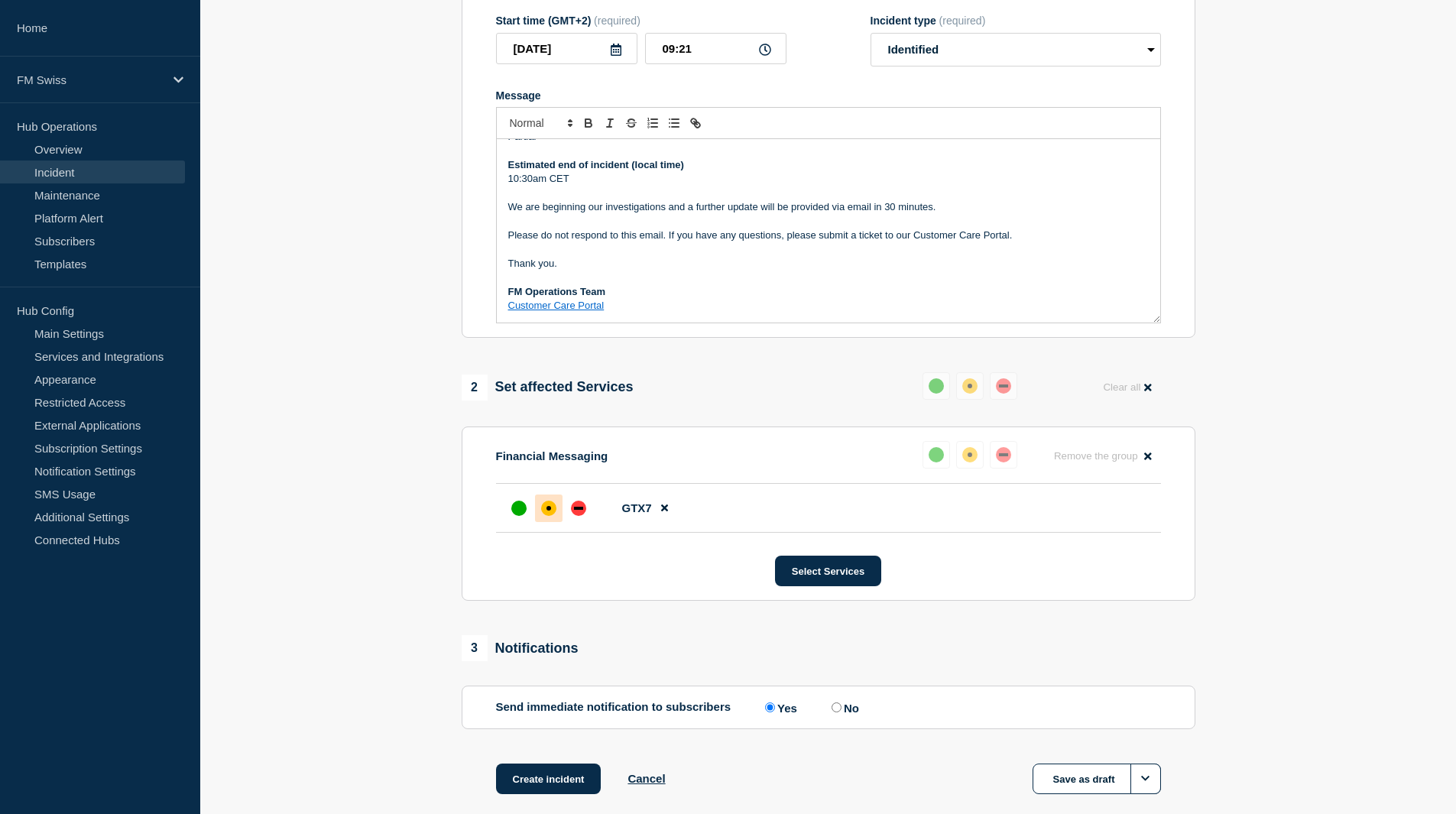
scroll to position [347, 0]
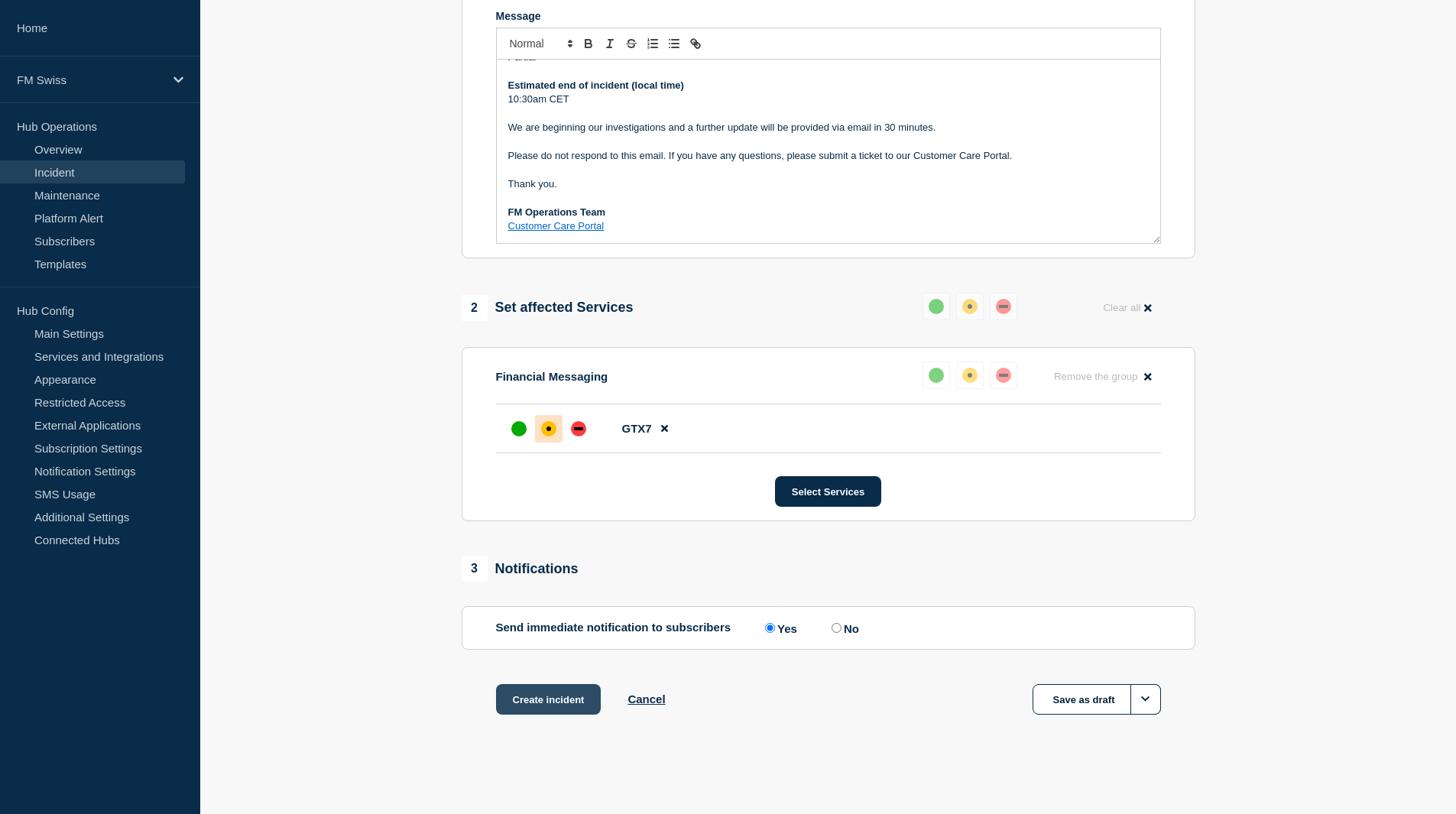
click at [565, 696] on button "Create incident" at bounding box center [549, 699] width 106 height 31
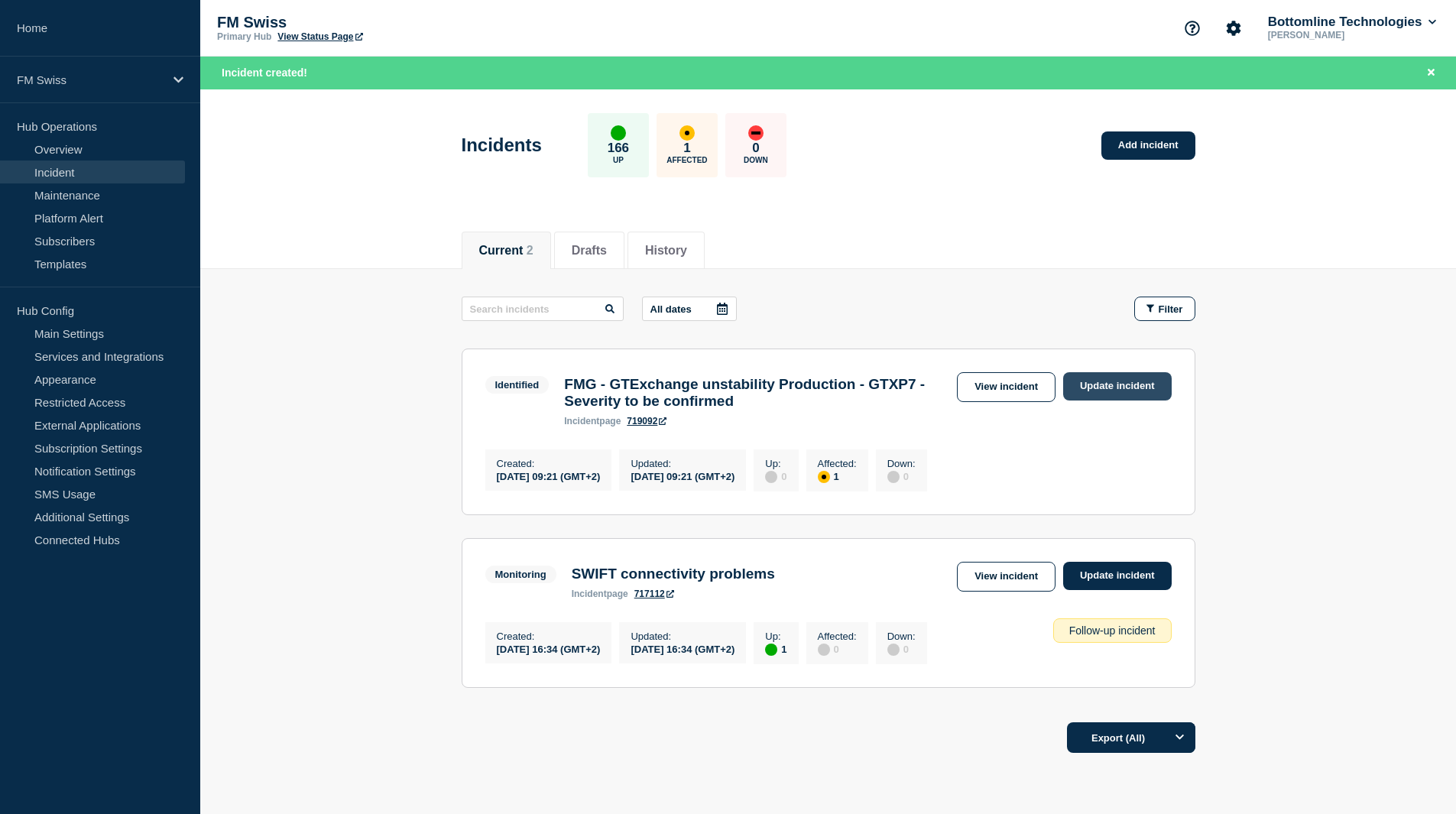
click at [1089, 388] on link "Update incident" at bounding box center [1117, 386] width 108 height 28
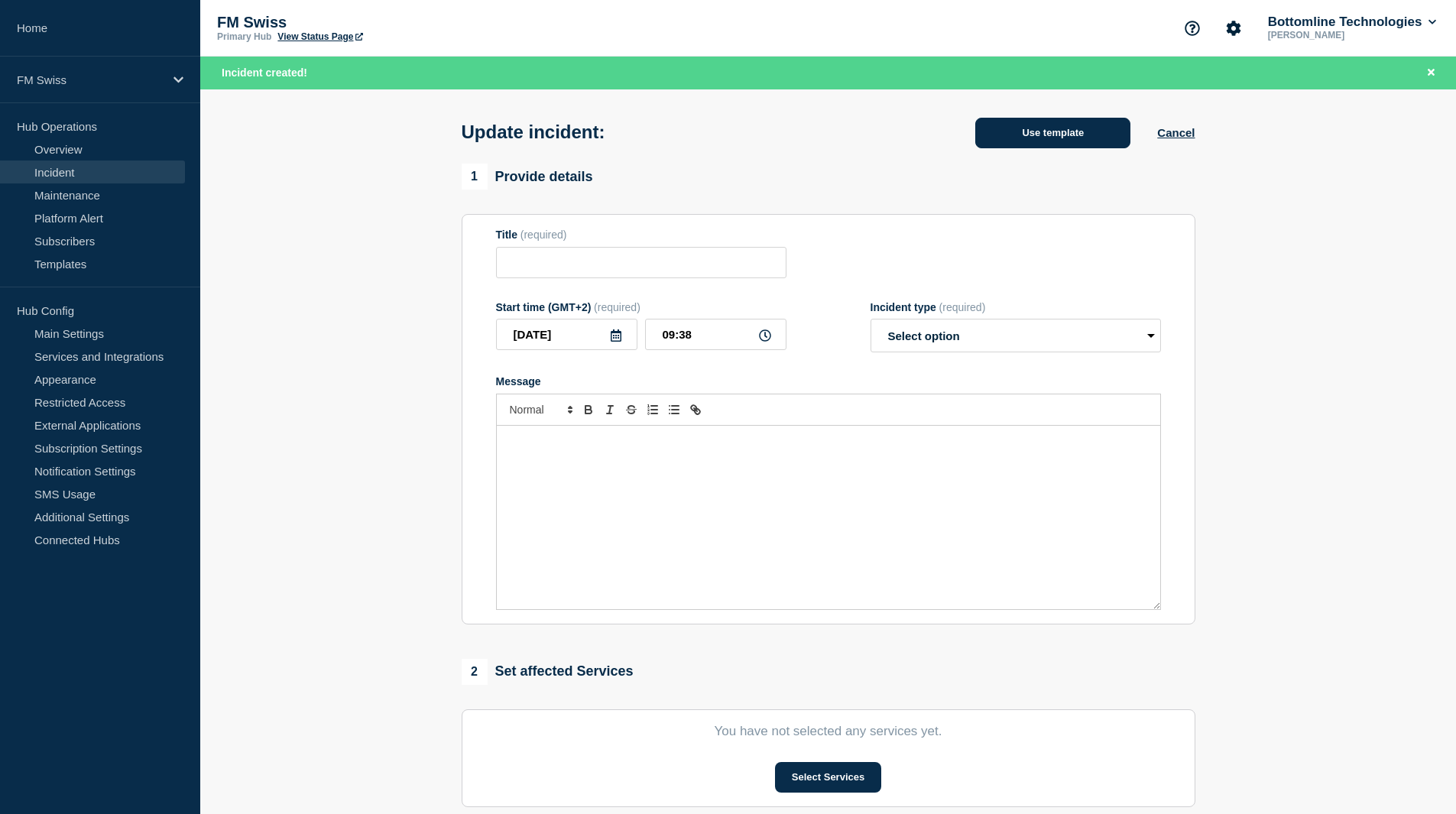
type input "FMG - GTExchange unstability Production - GTXP7 - Severity to be confirmed"
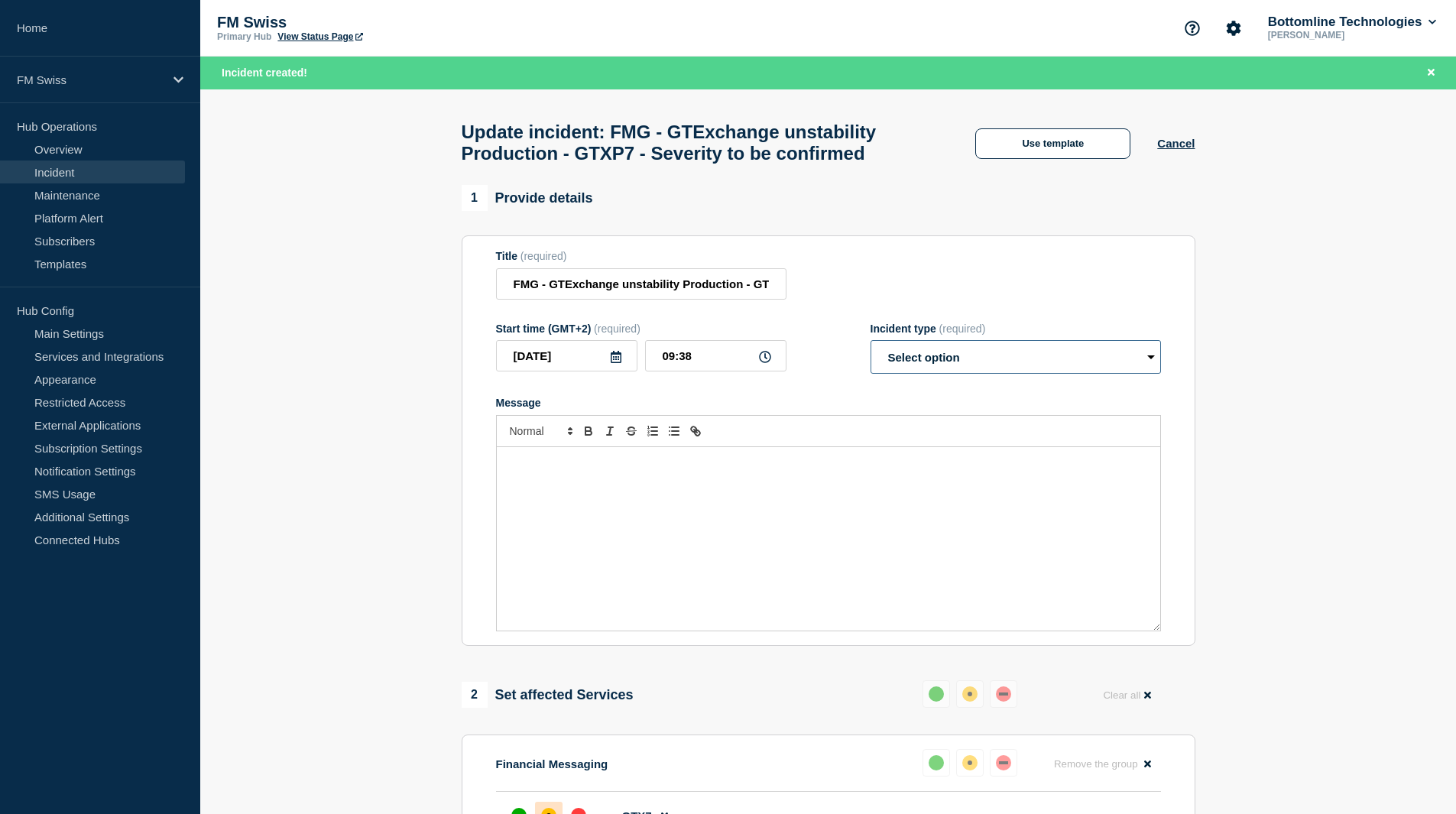
click at [932, 357] on select "Select option Investigating Identified Monitoring Resolved" at bounding box center [1016, 356] width 291 height 34
click at [1012, 145] on button "Use template" at bounding box center [1053, 144] width 155 height 31
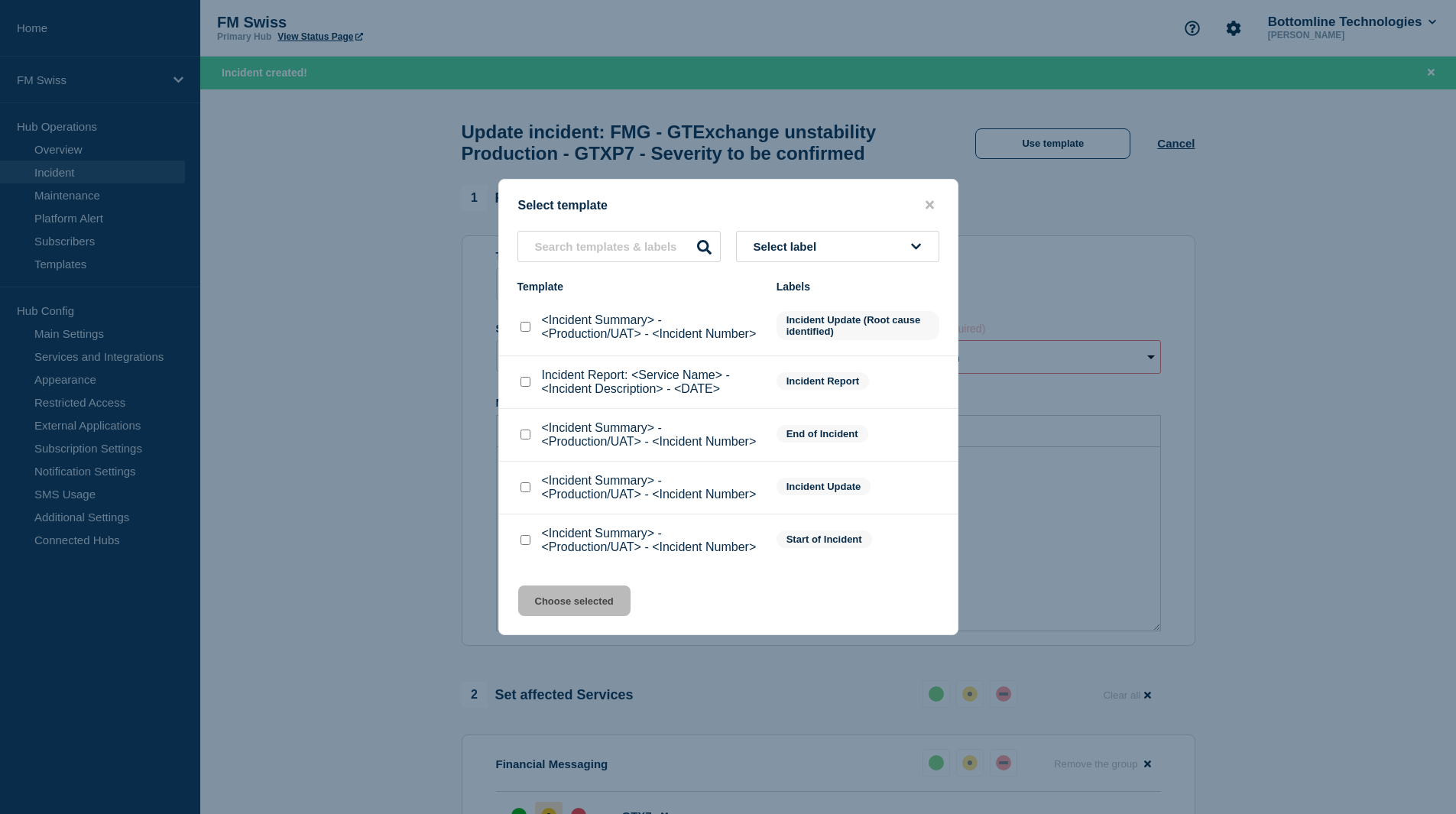
click at [525, 488] on input "<Incident Summary> - <Production/UAT> - <Incident Number> checkbox" at bounding box center [525, 487] width 10 height 10
checkbox input "true"
click at [563, 597] on button "Choose selected" at bounding box center [573, 601] width 112 height 31
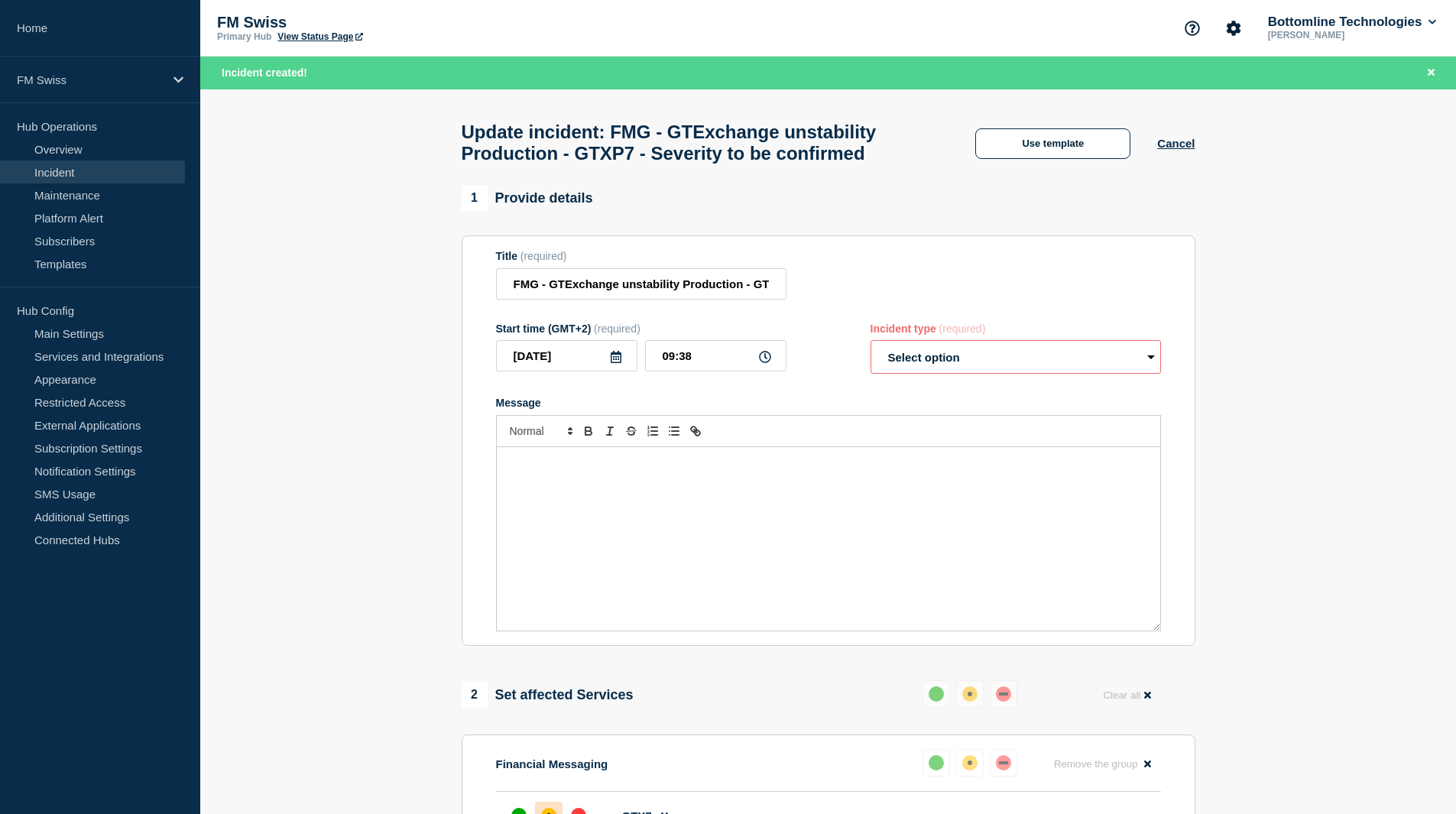
select select "investigating"
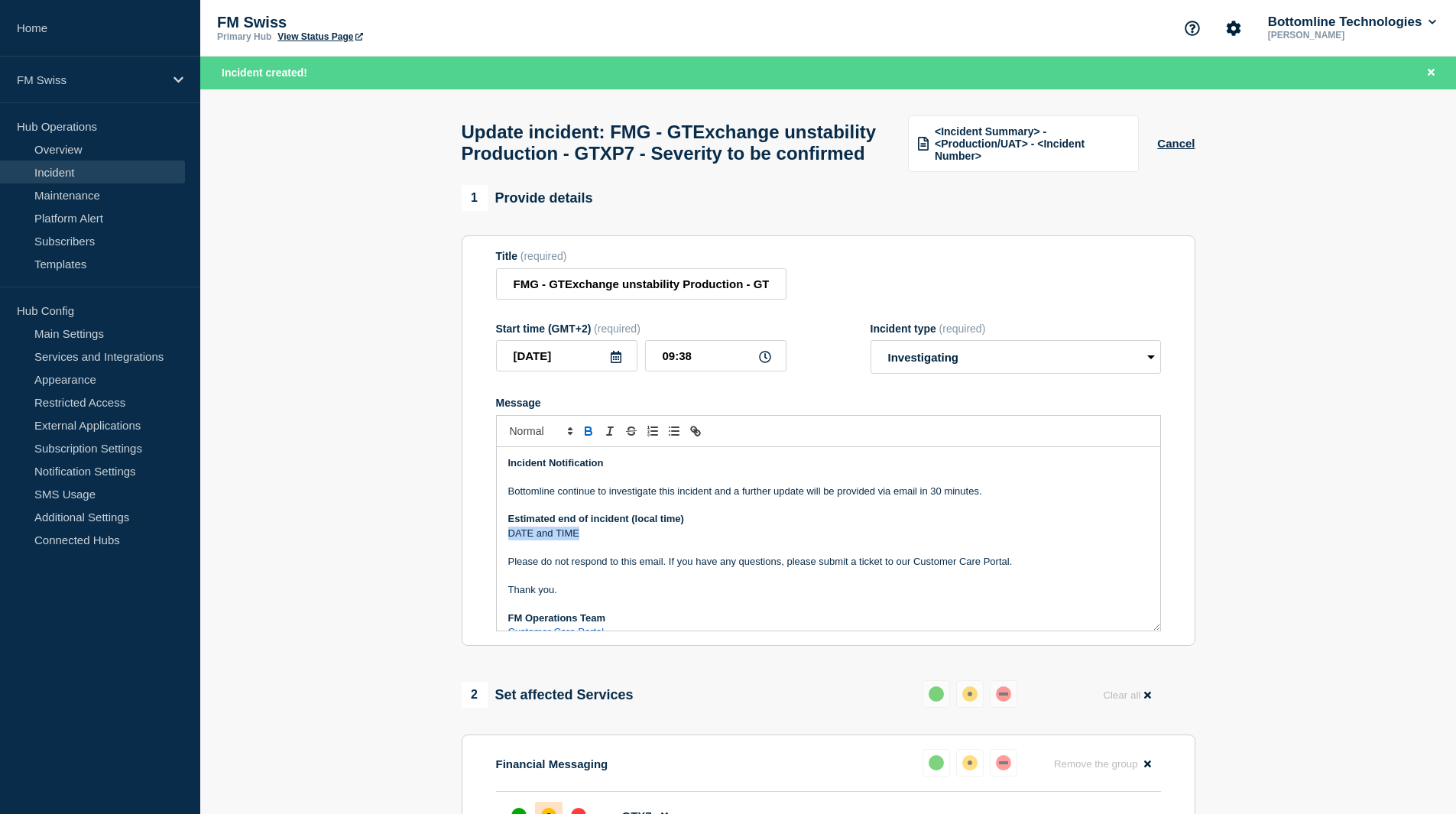
drag, startPoint x: 587, startPoint y: 562, endPoint x: 511, endPoint y: 564, distance: 76.0
click at [511, 541] on p "DATE and TIME" at bounding box center [829, 533] width 641 height 14
click at [933, 374] on select "Select option Investigating Identified Monitoring Resolved" at bounding box center [1016, 356] width 291 height 34
select select "identified"
click at [871, 373] on select "Select option Investigating Identified Monitoring Resolved" at bounding box center [1016, 356] width 291 height 34
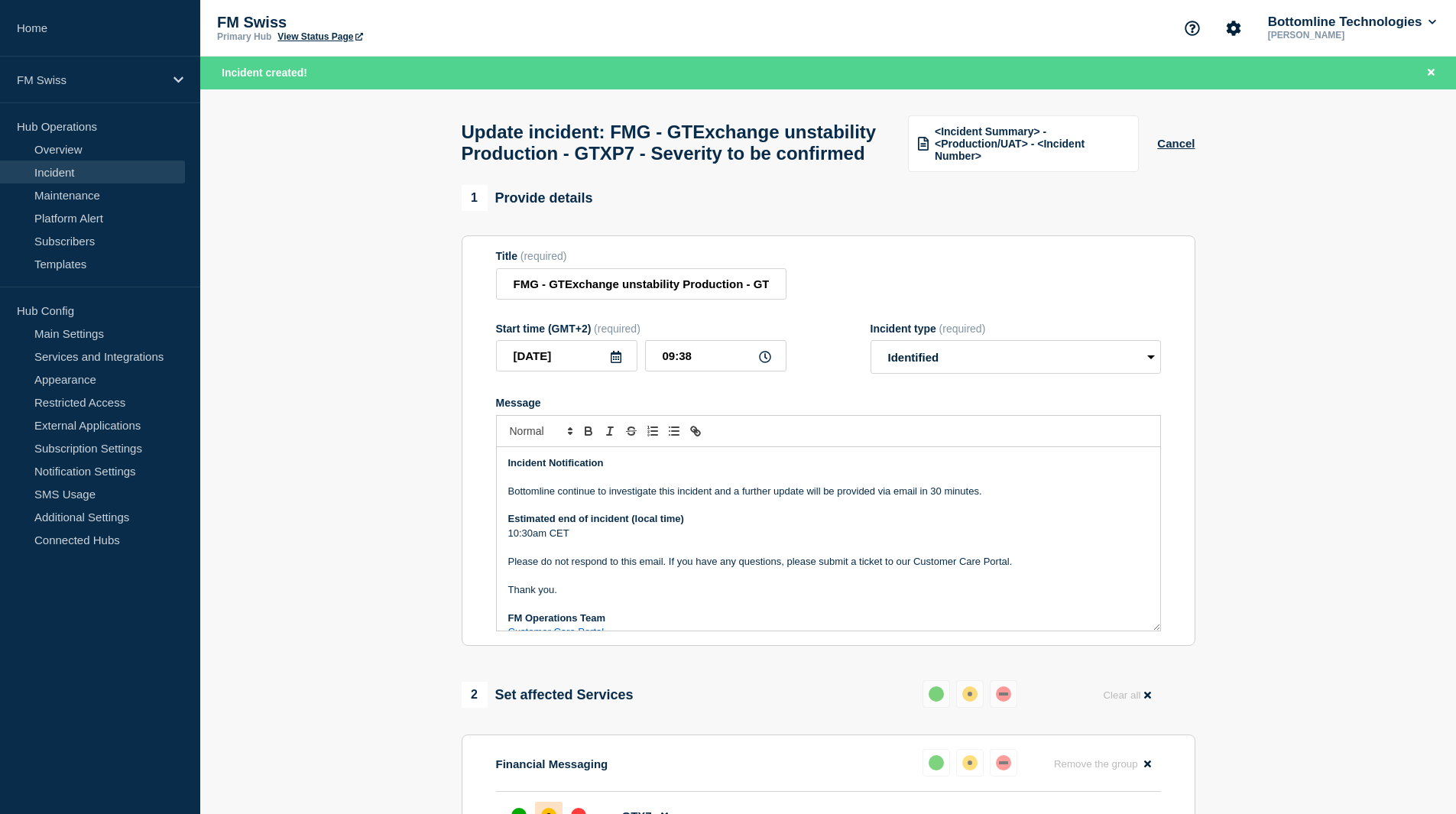
click at [749, 554] on p "Message" at bounding box center [829, 547] width 641 height 14
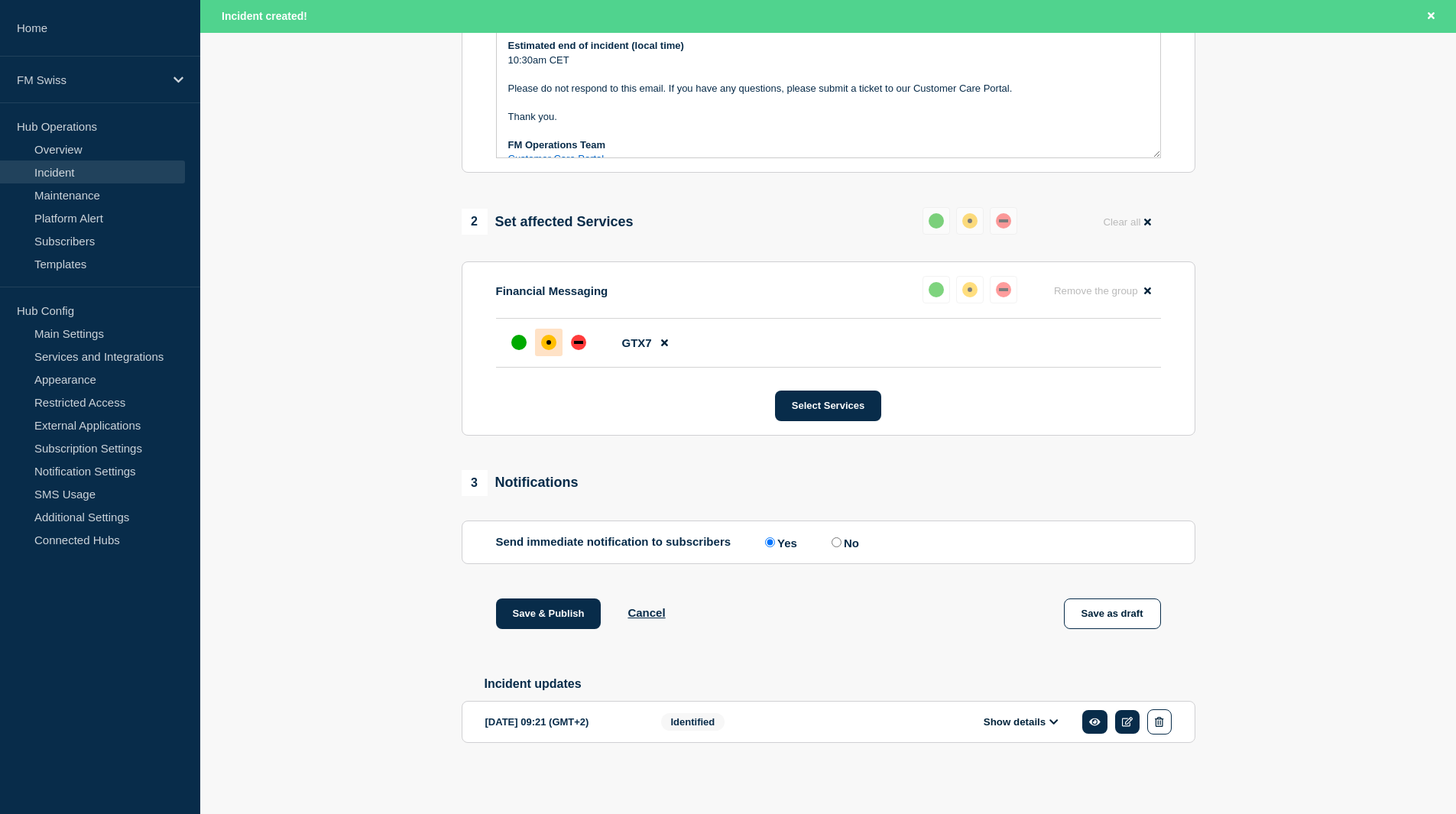
scroll to position [510, 0]
click at [561, 603] on button "Save & Publish" at bounding box center [549, 614] width 106 height 31
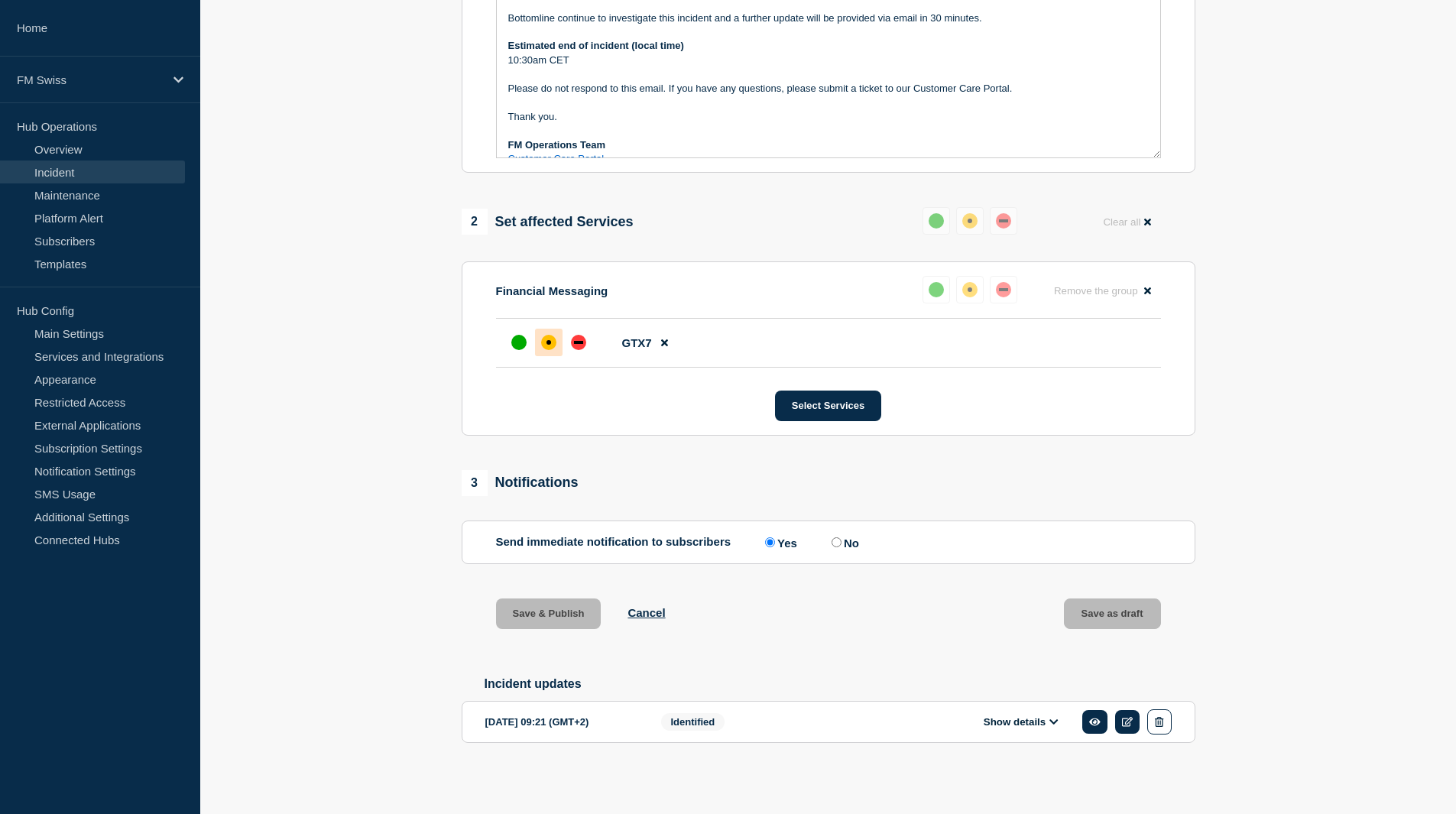
scroll to position [478, 0]
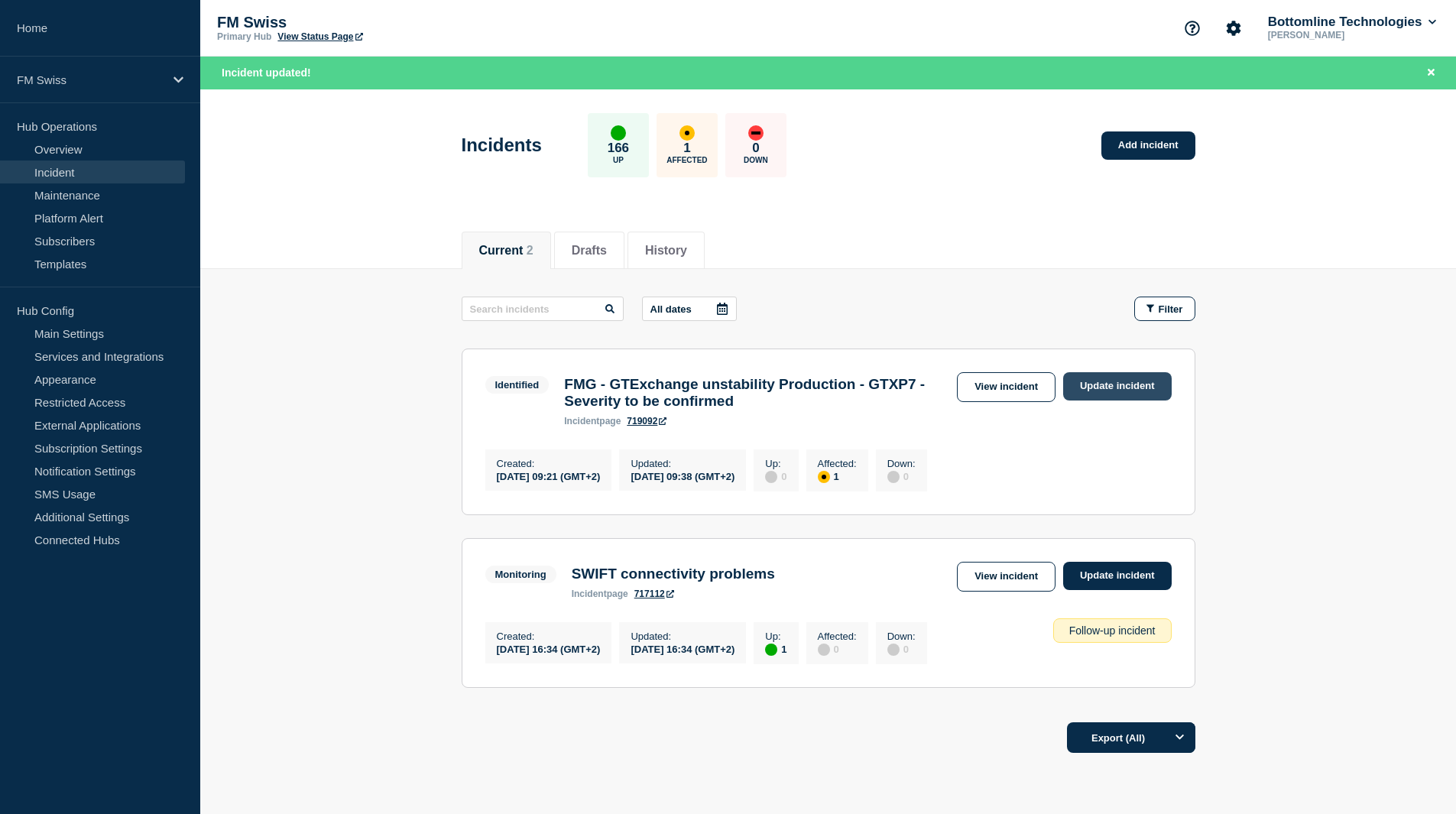
click at [1101, 387] on link "Update incident" at bounding box center [1117, 386] width 108 height 28
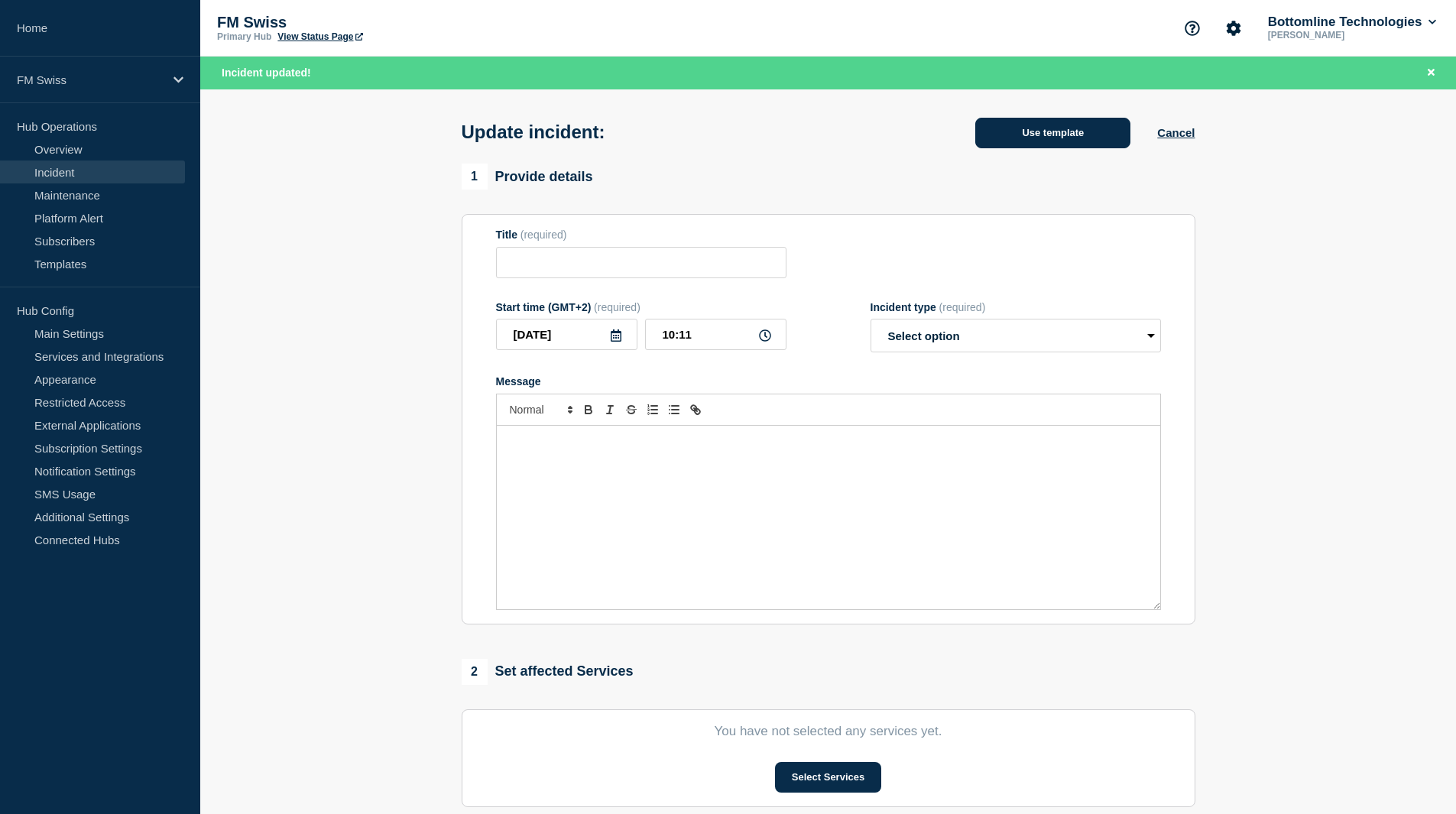
type input "FMG - GTExchange unstability Production - GTXP7 - Severity to be confirmed"
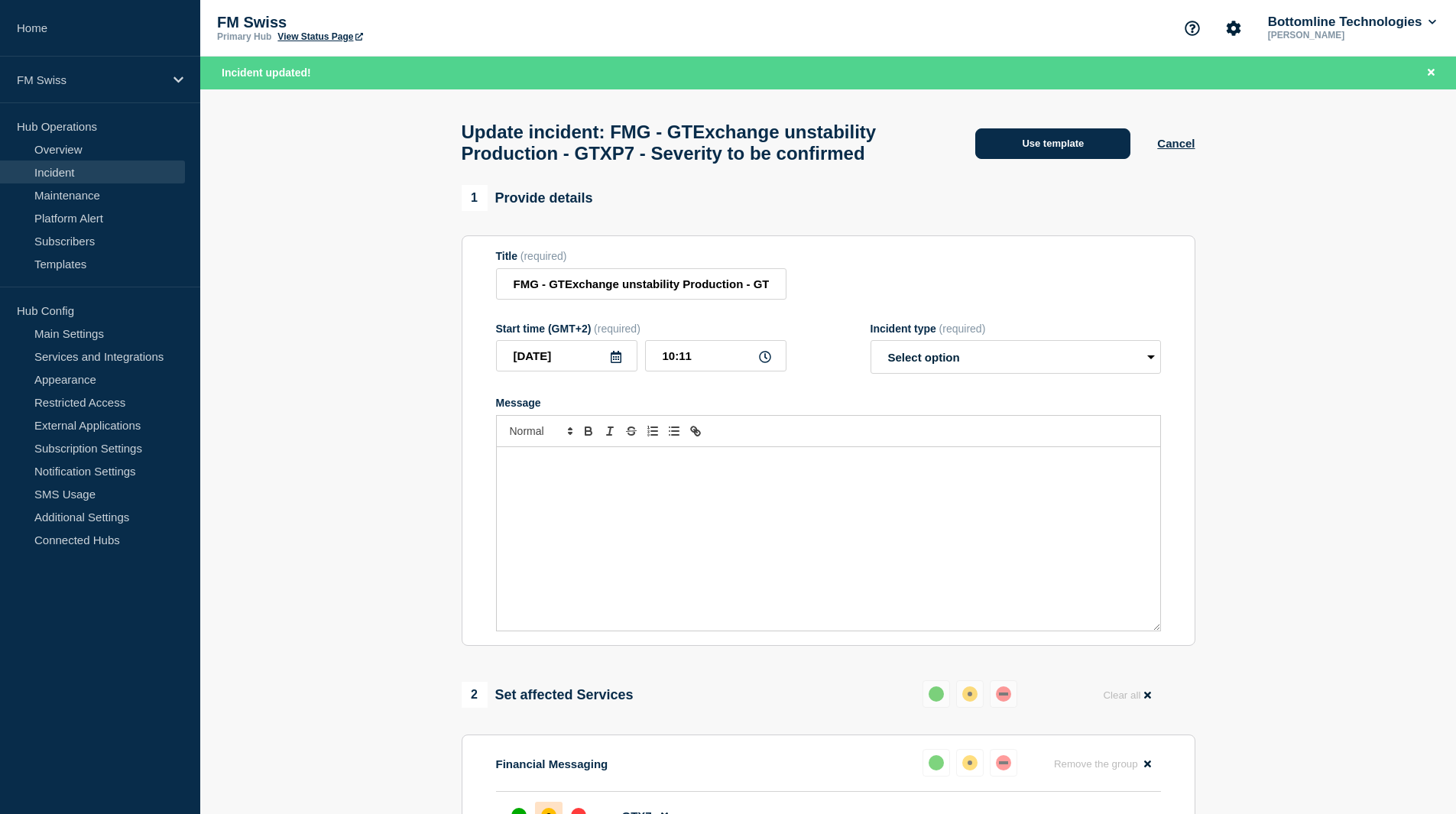
click at [1031, 141] on button "Use template" at bounding box center [1053, 144] width 155 height 31
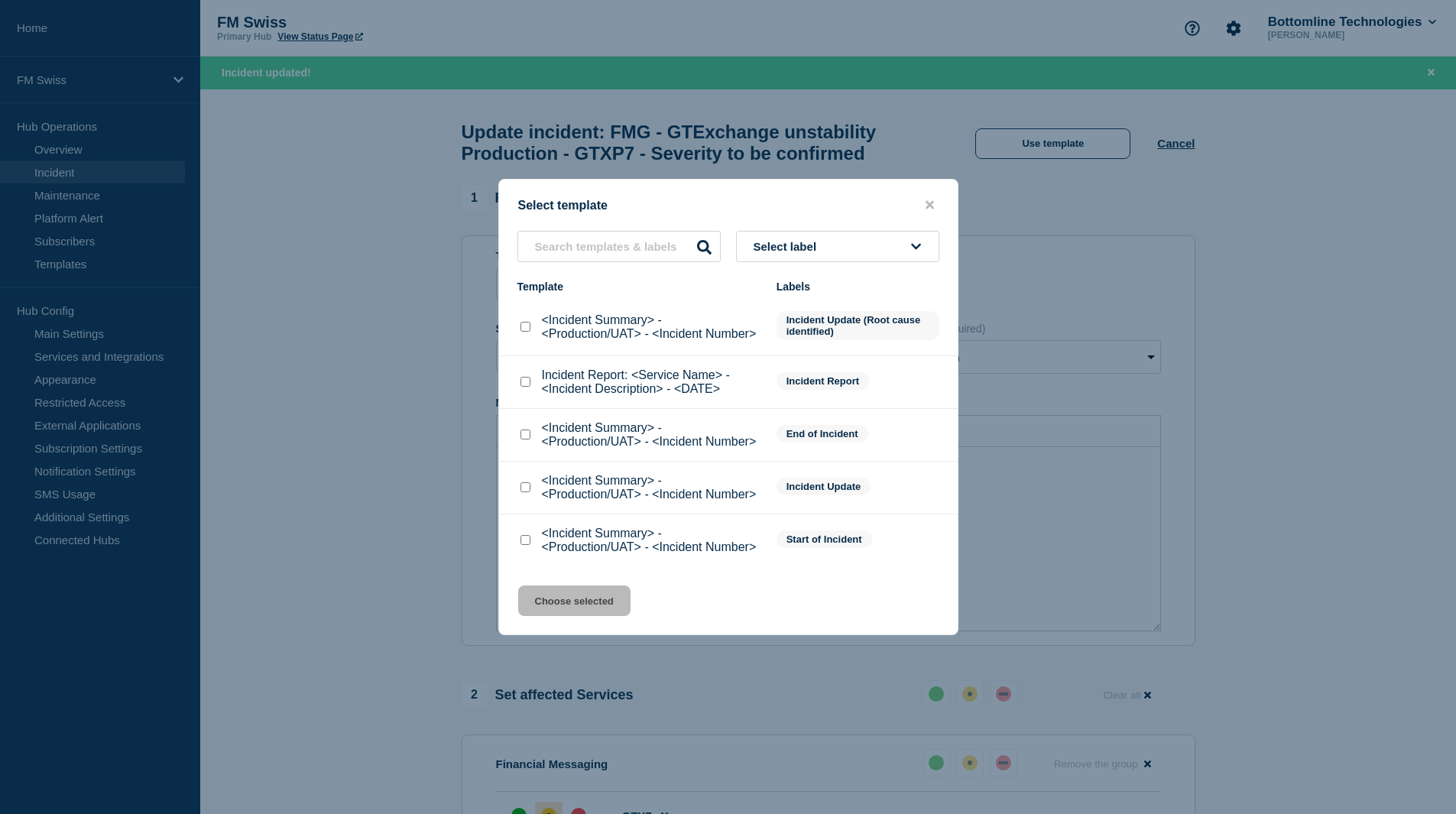
click at [523, 489] on input "<Incident Summary> - <Production/UAT> - <Incident Number> checkbox" at bounding box center [525, 487] width 10 height 10
checkbox input "true"
click at [556, 608] on button "Choose selected" at bounding box center [573, 601] width 112 height 31
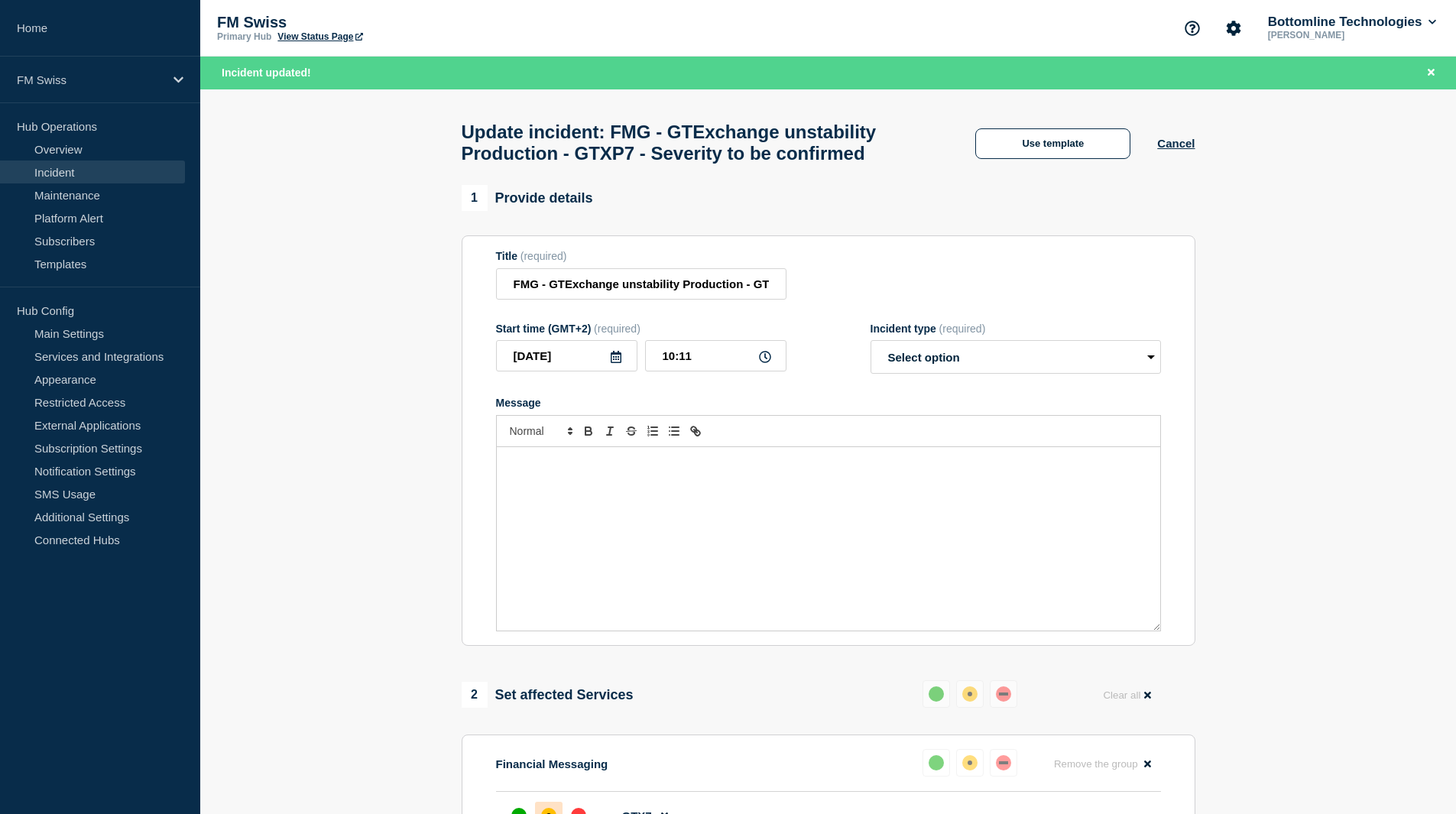
select select "investigating"
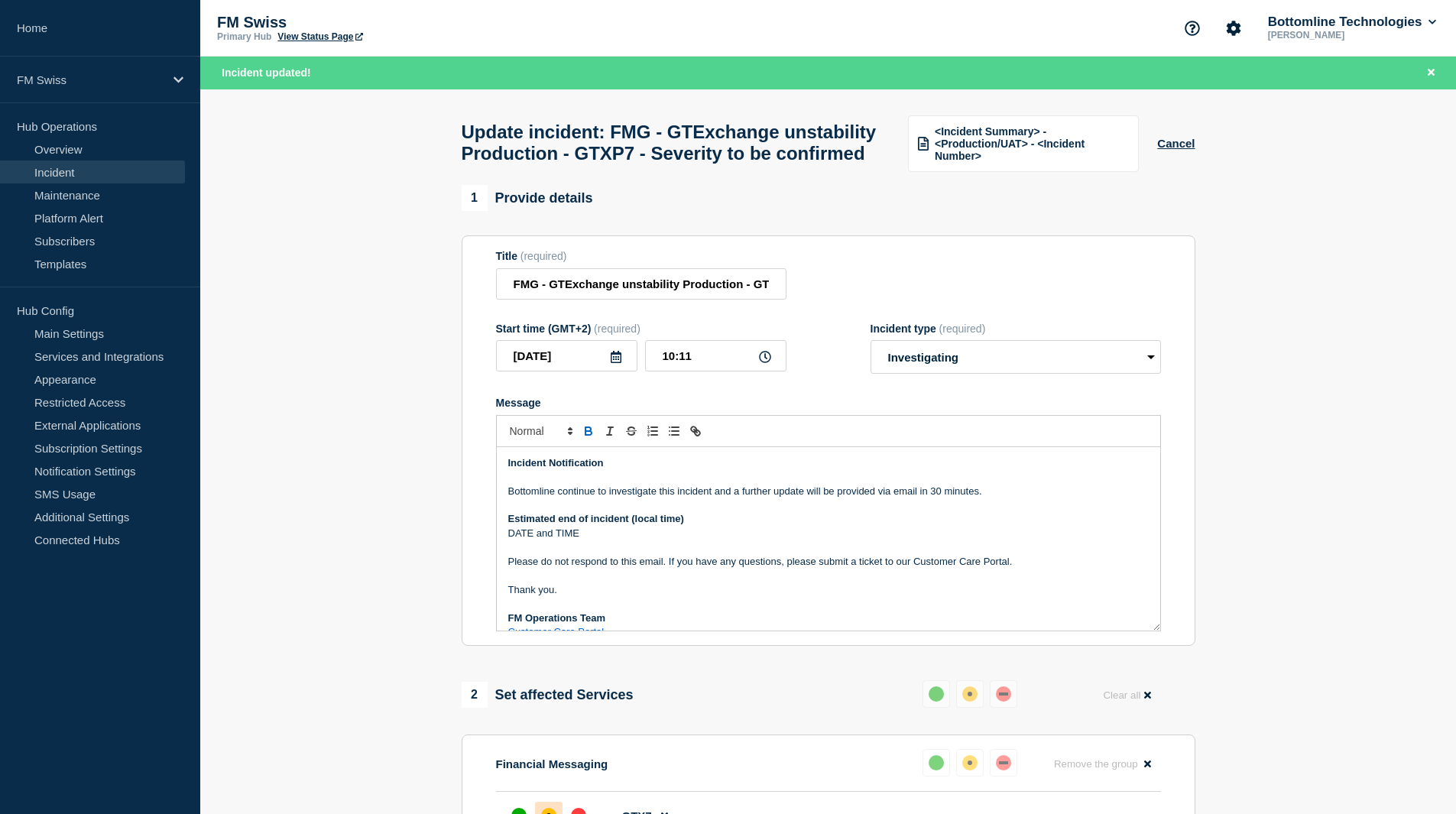
click at [888, 484] on p "Message" at bounding box center [829, 477] width 641 height 14
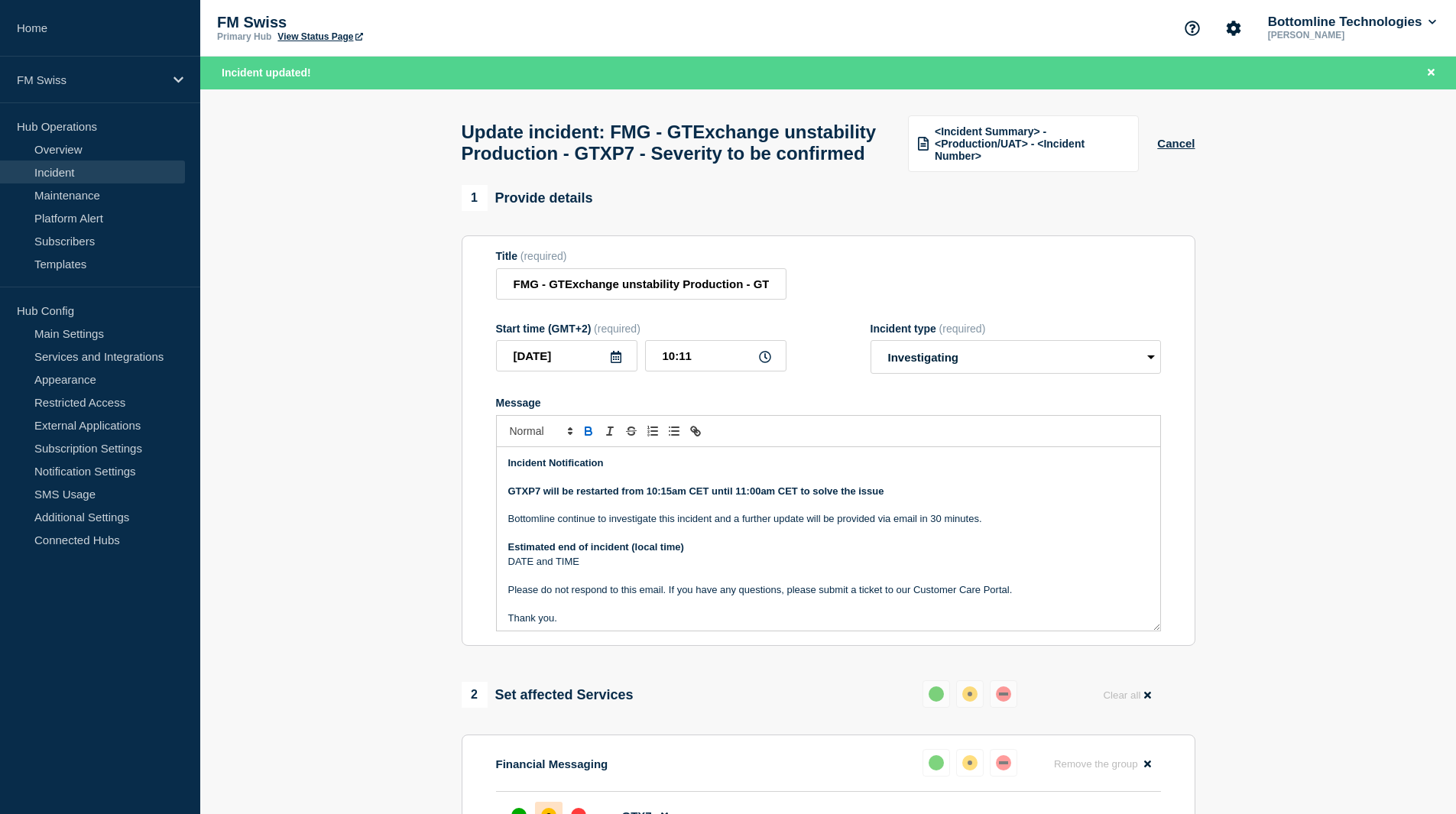
click at [519, 497] on strong "GTXP7 will be restarted from 10:15am CET until 11:00am CET to solve the issue" at bounding box center [697, 490] width 377 height 12
drag, startPoint x: 608, startPoint y: 593, endPoint x: 508, endPoint y: 593, distance: 100.0
click at [509, 569] on p "DATE and TIME" at bounding box center [829, 562] width 641 height 14
click at [922, 374] on select "Select option Investigating Identified Monitoring Resolved" at bounding box center [1016, 356] width 291 height 34
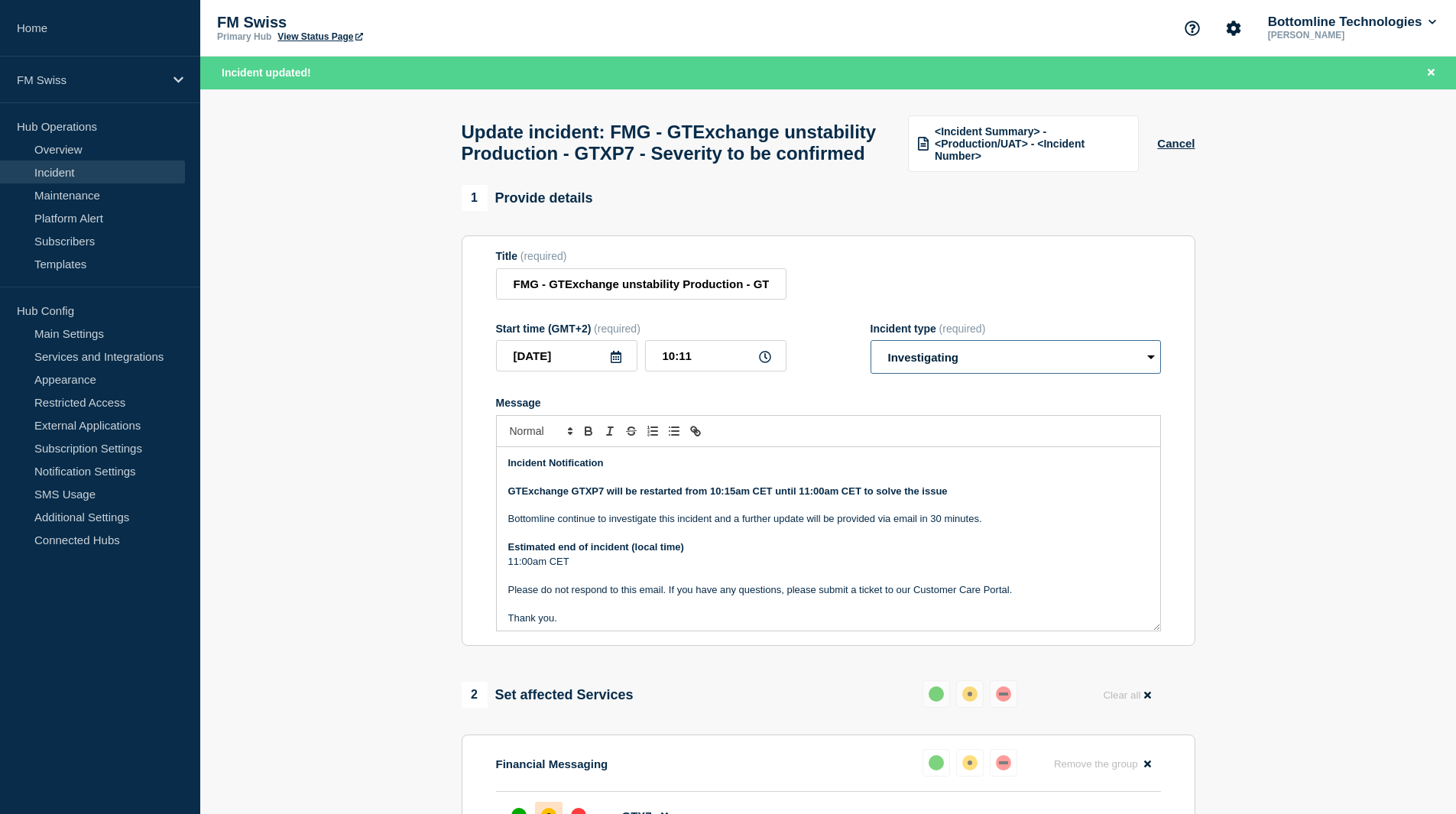
select select "identified"
click at [871, 373] on select "Select option Investigating Identified Monitoring Resolved" at bounding box center [1016, 356] width 291 height 34
drag, startPoint x: 978, startPoint y: 523, endPoint x: 498, endPoint y: 522, distance: 480.0
click at [498, 522] on div "Incident Notification GTExchange GTXP7 will be restarted from 10:15am CET until…" at bounding box center [829, 539] width 664 height 183
click at [856, 541] on p "Message" at bounding box center [829, 533] width 641 height 14
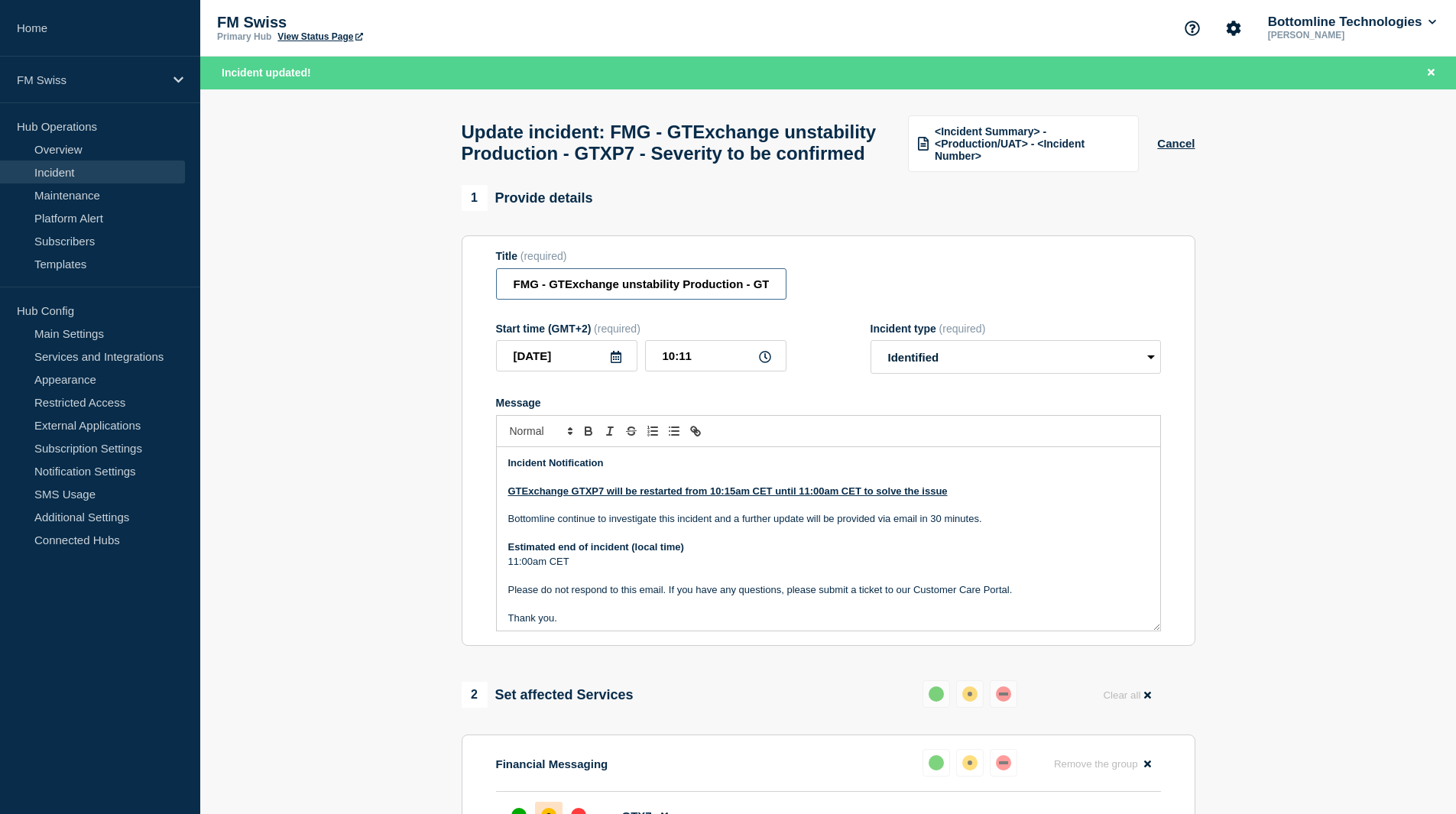
click at [705, 300] on input "FMG - GTExchange unstability Production - GTXP7 - Severity to be confirmed" at bounding box center [641, 283] width 291 height 31
click at [510, 300] on input "FMG - GTExchange unstability Production - GTXP7 - Severity to be confirmed" at bounding box center [641, 283] width 291 height 31
type input "SEV1 - FMG - GTExchange unstability Production - GTXP7"
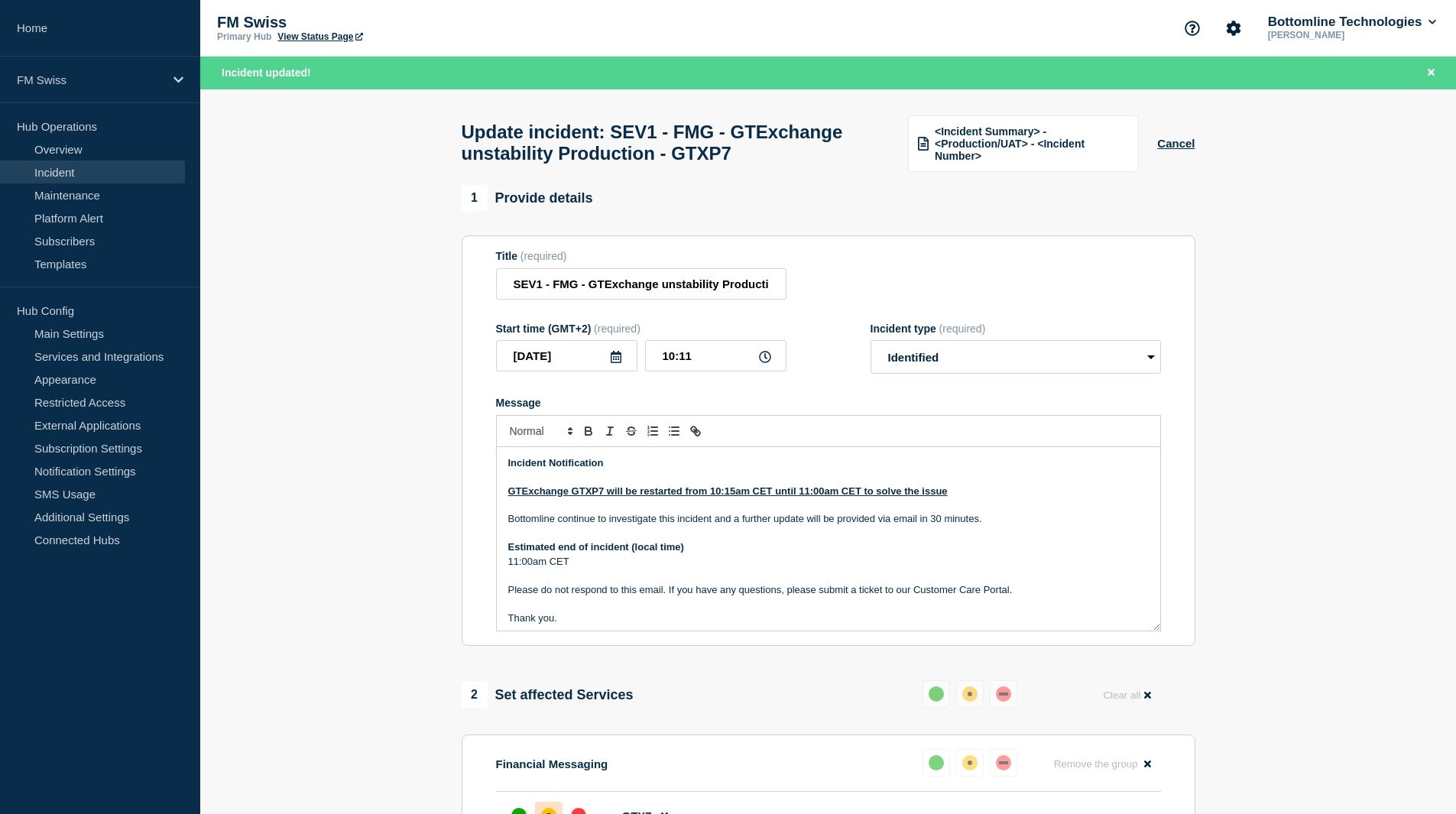
click at [1226, 701] on section "1 Provide details Title (required) SEV1 - FMG - GTExchange unstability Producti…" at bounding box center [829, 749] width 1256 height 1128
click at [906, 512] on p "Message" at bounding box center [829, 505] width 641 height 14
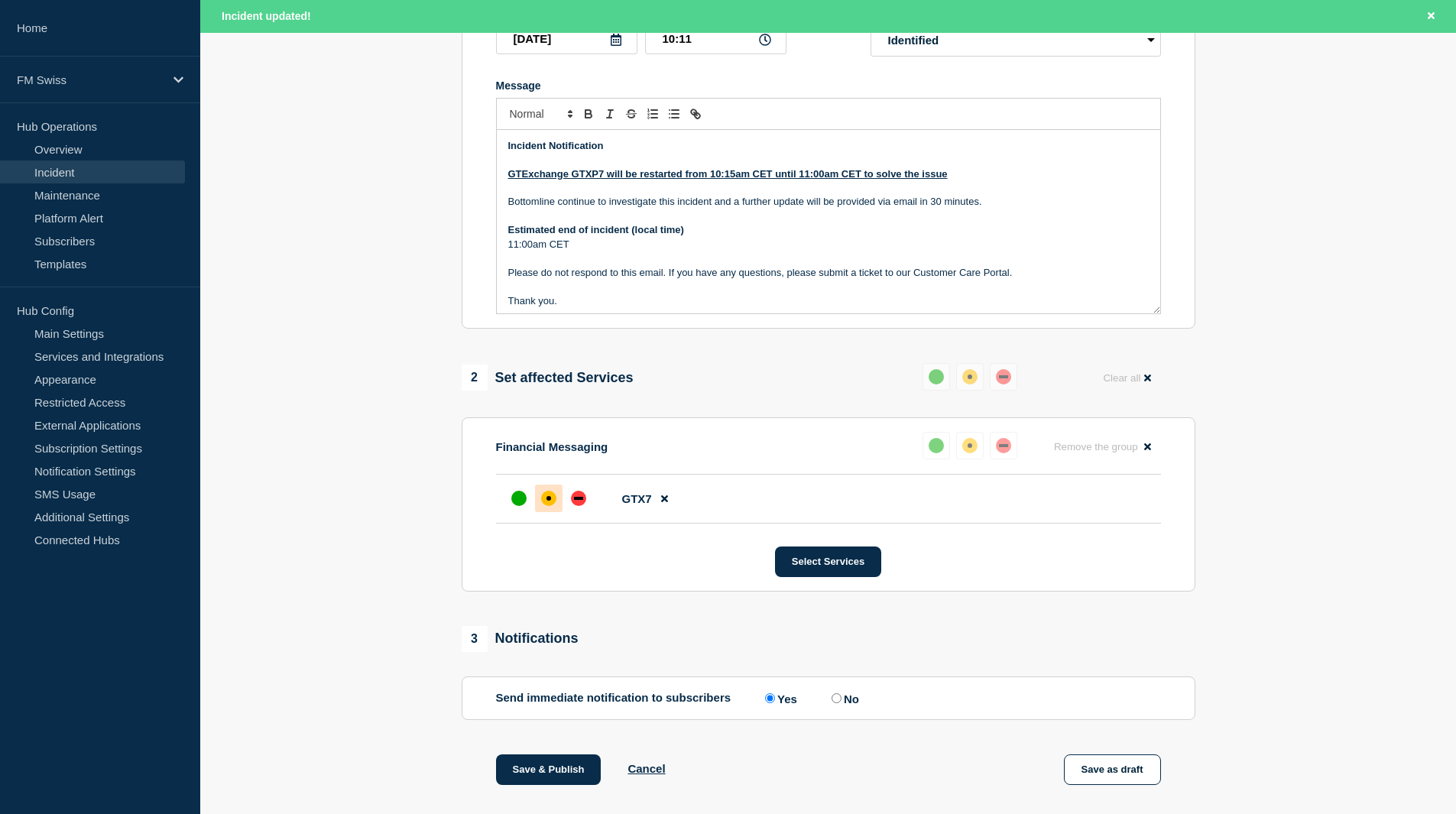
scroll to position [459, 0]
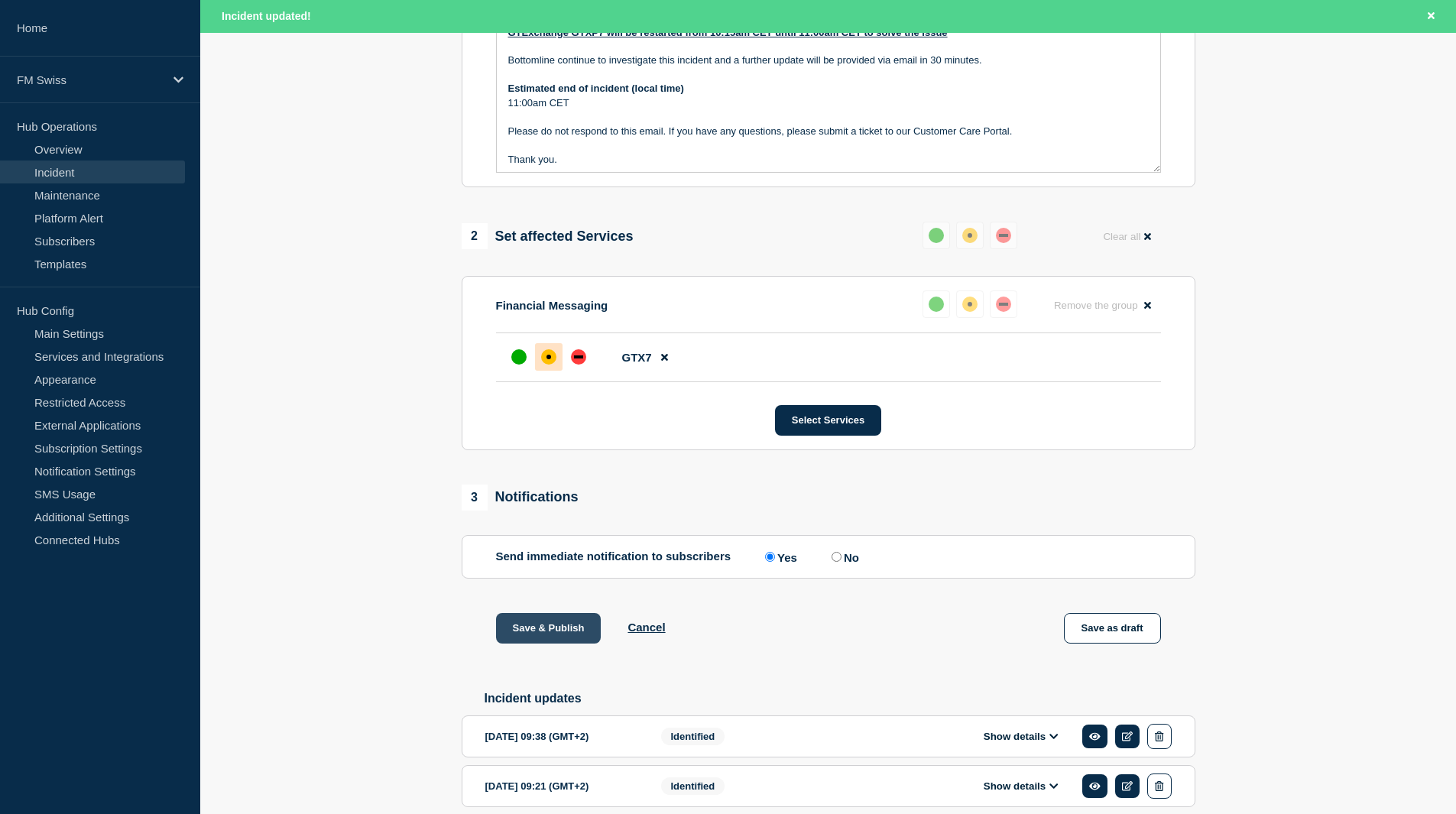
click at [565, 644] on button "Save & Publish" at bounding box center [549, 628] width 106 height 31
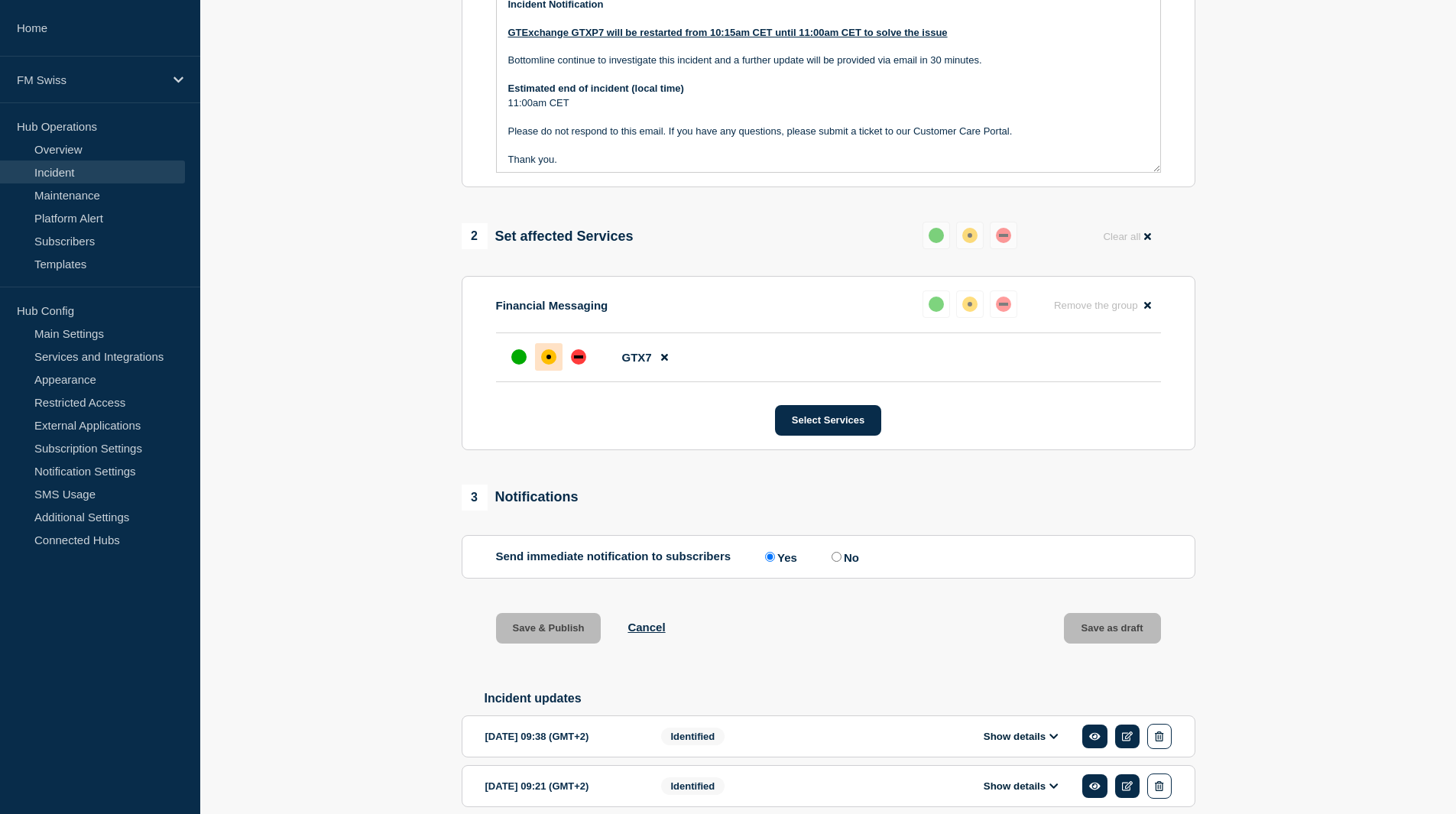
scroll to position [426, 0]
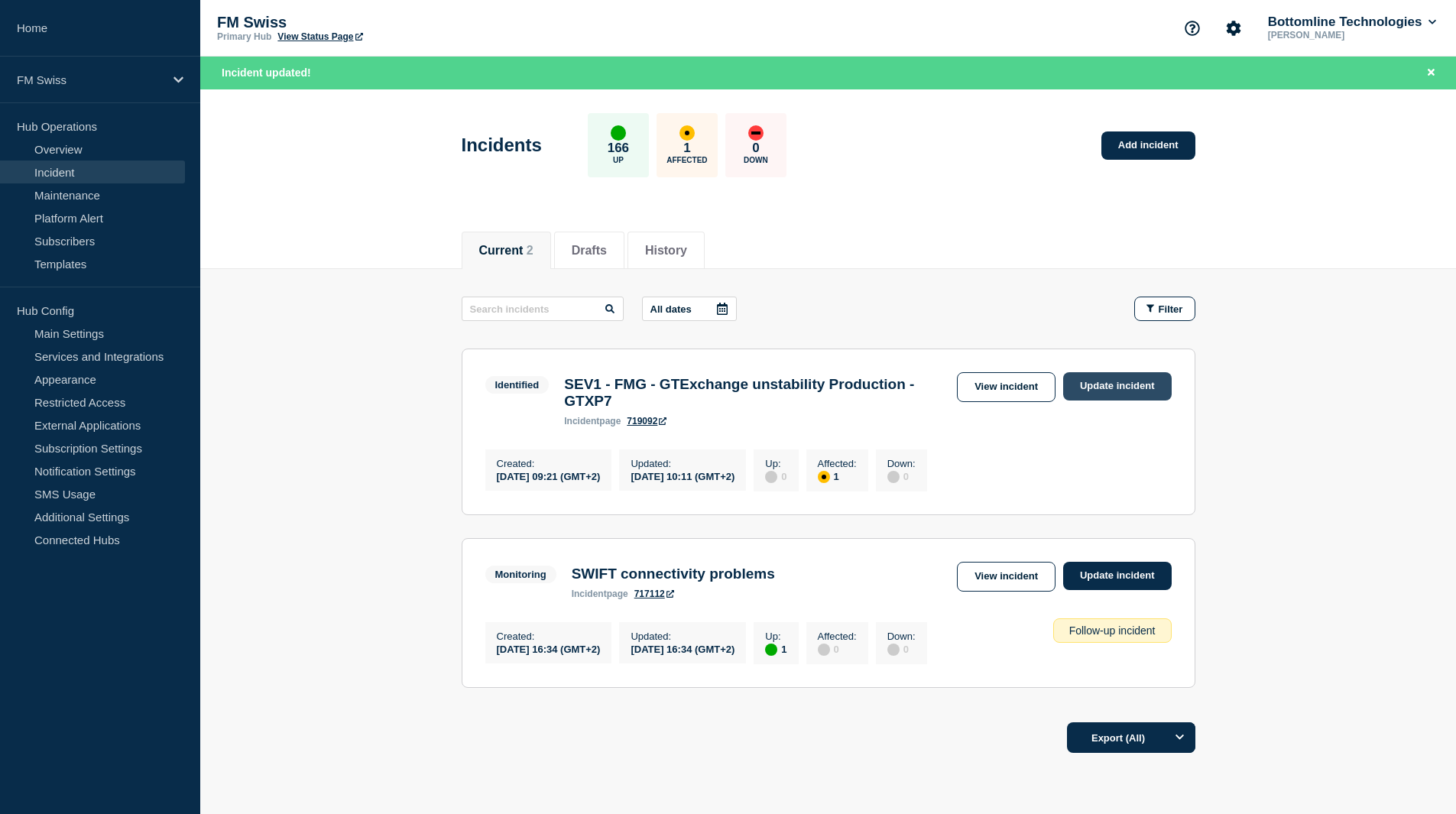
click at [1082, 384] on link "Update incident" at bounding box center [1117, 386] width 108 height 28
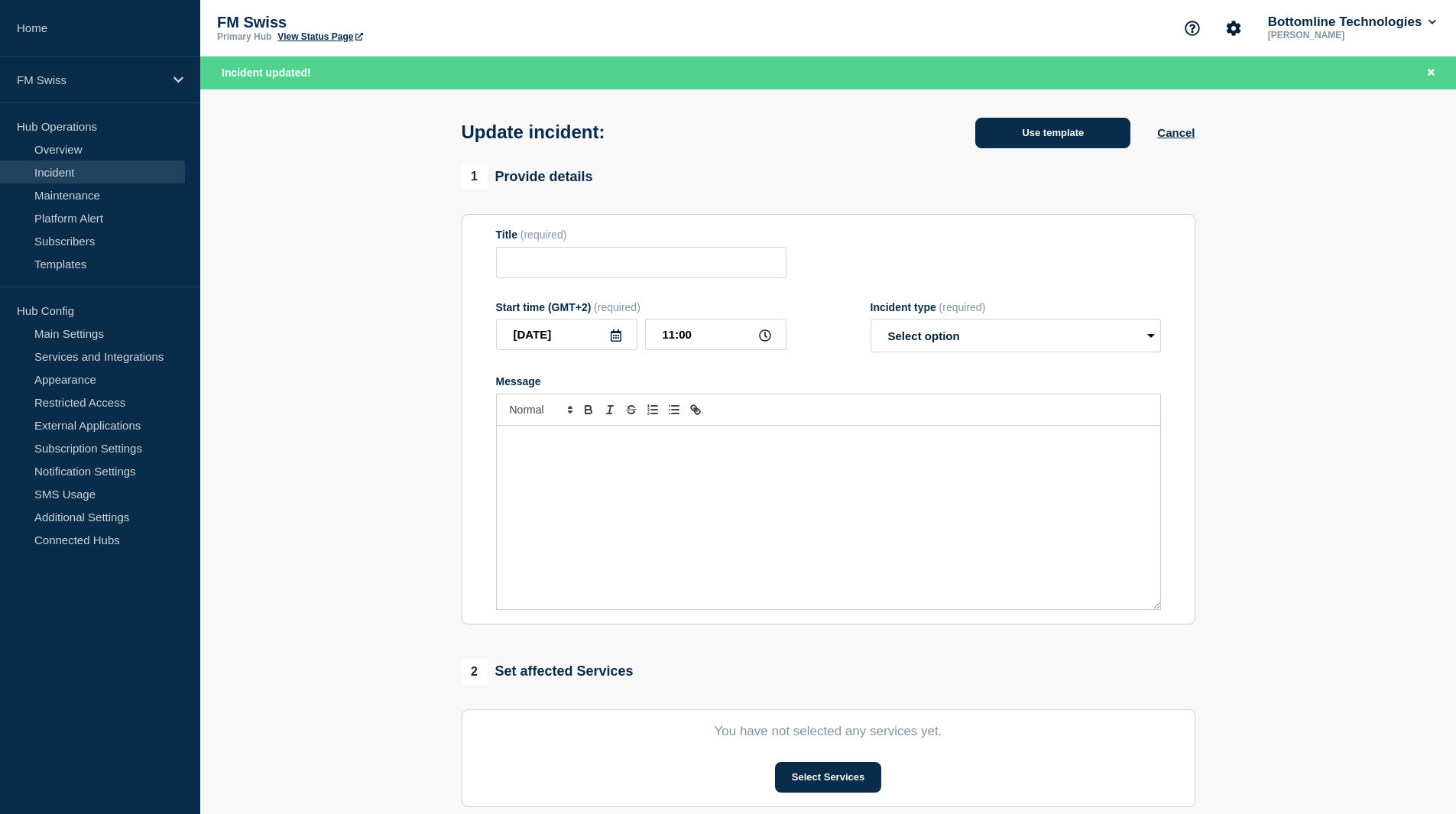
type input "SEV1 - FMG - GTExchange unstability Production - GTXP7"
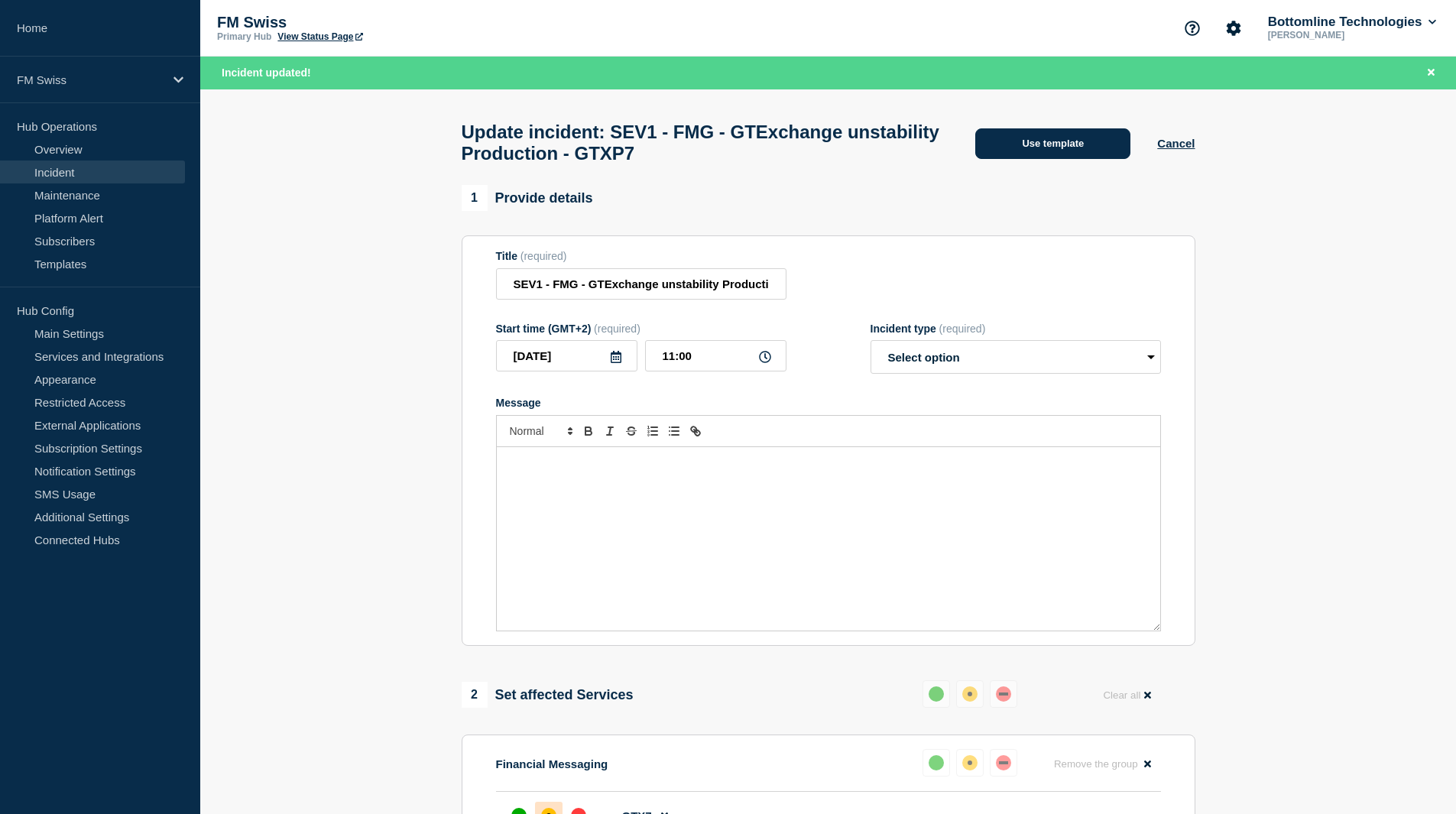
click at [1063, 135] on button "Use template" at bounding box center [1053, 144] width 155 height 31
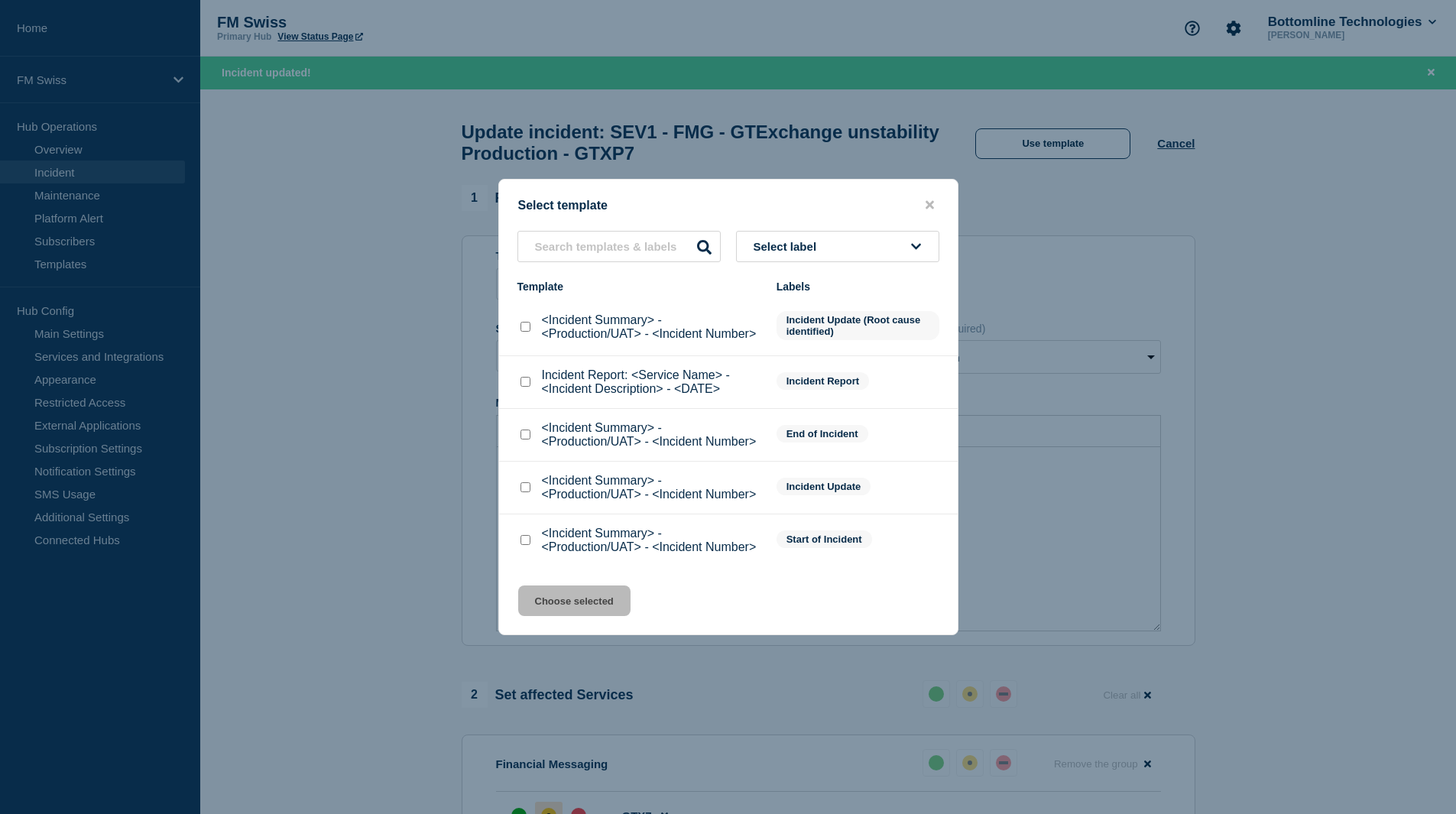
click at [528, 434] on input "<Incident Summary> - <Production/UAT> - <Incident Number> checkbox" at bounding box center [525, 434] width 10 height 10
checkbox input "true"
click at [604, 615] on button "Choose selected" at bounding box center [573, 601] width 112 height 31
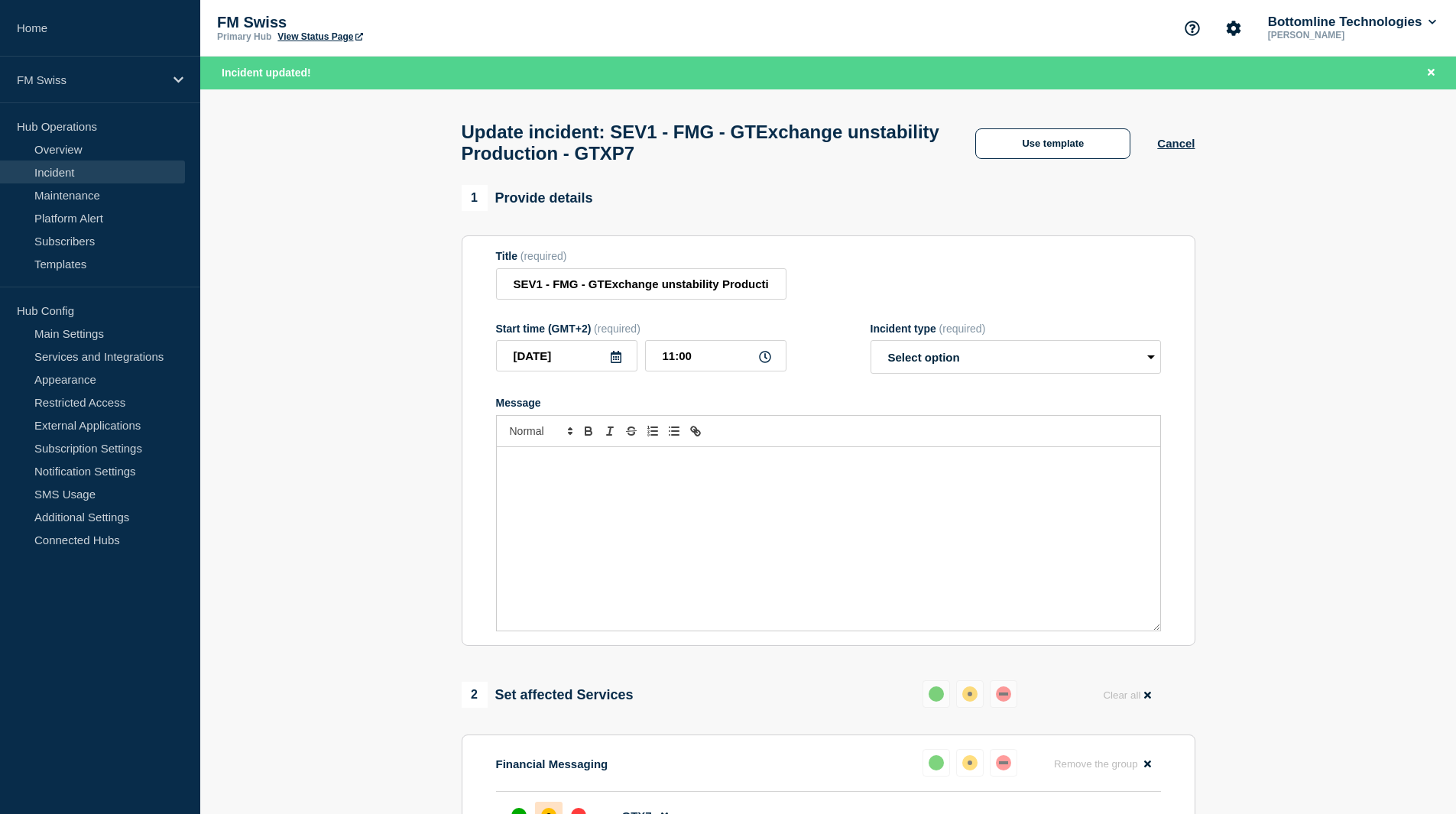
select select "resolved"
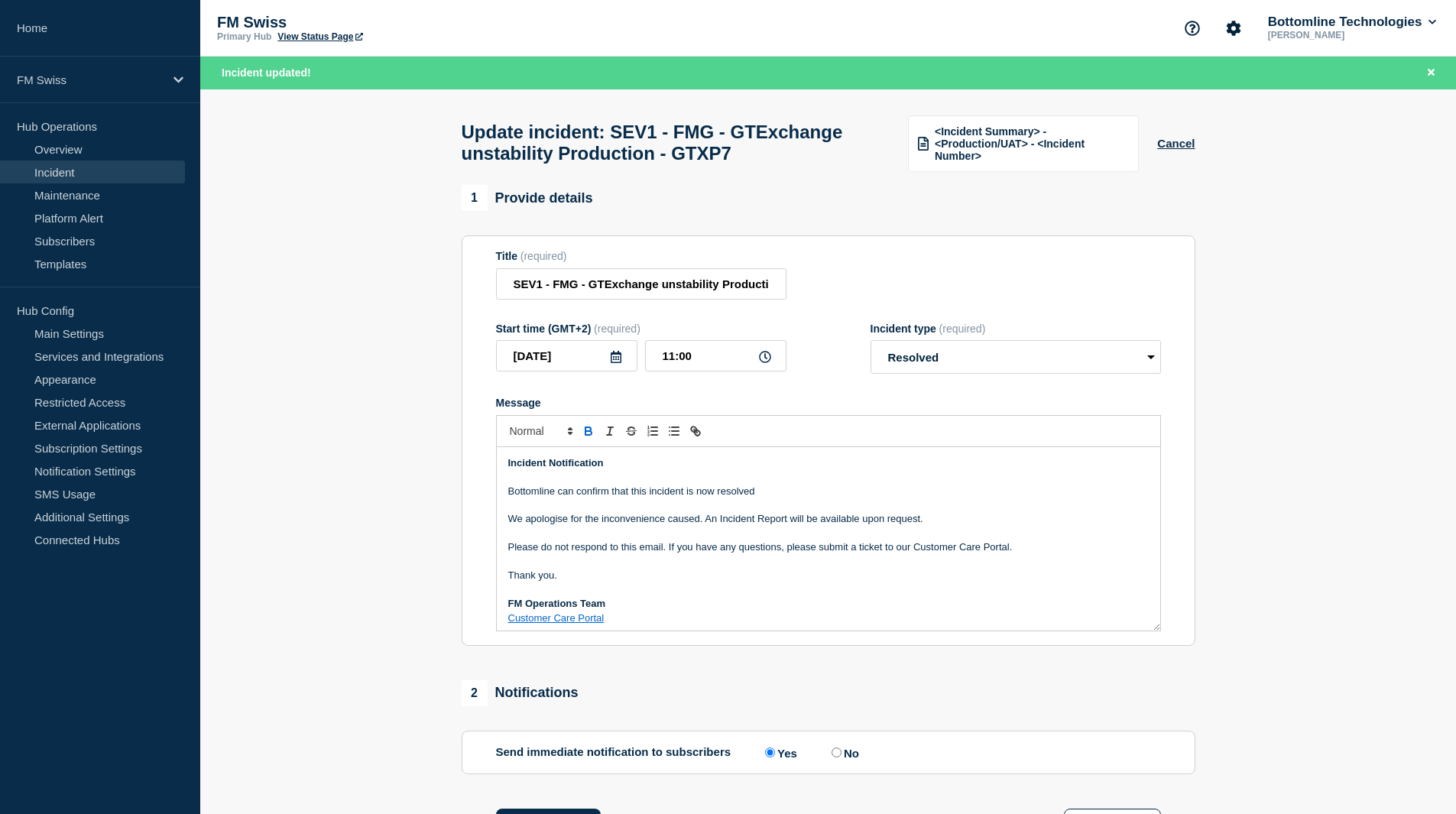
click at [792, 512] on p "Message" at bounding box center [829, 505] width 641 height 14
click at [797, 499] on p "Bottomline can confirm that this incident is now resolved" at bounding box center [829, 491] width 641 height 14
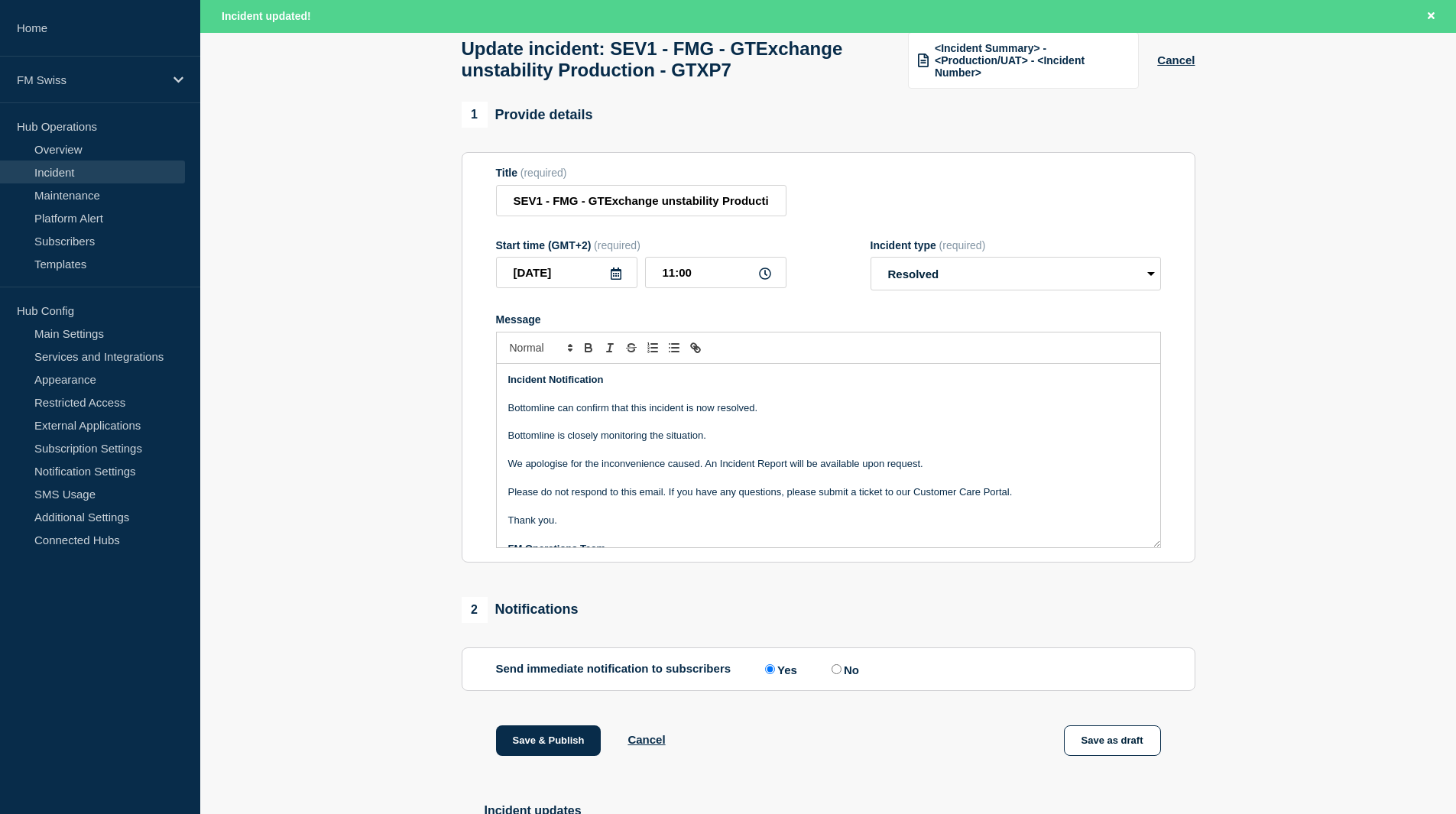
scroll to position [346, 0]
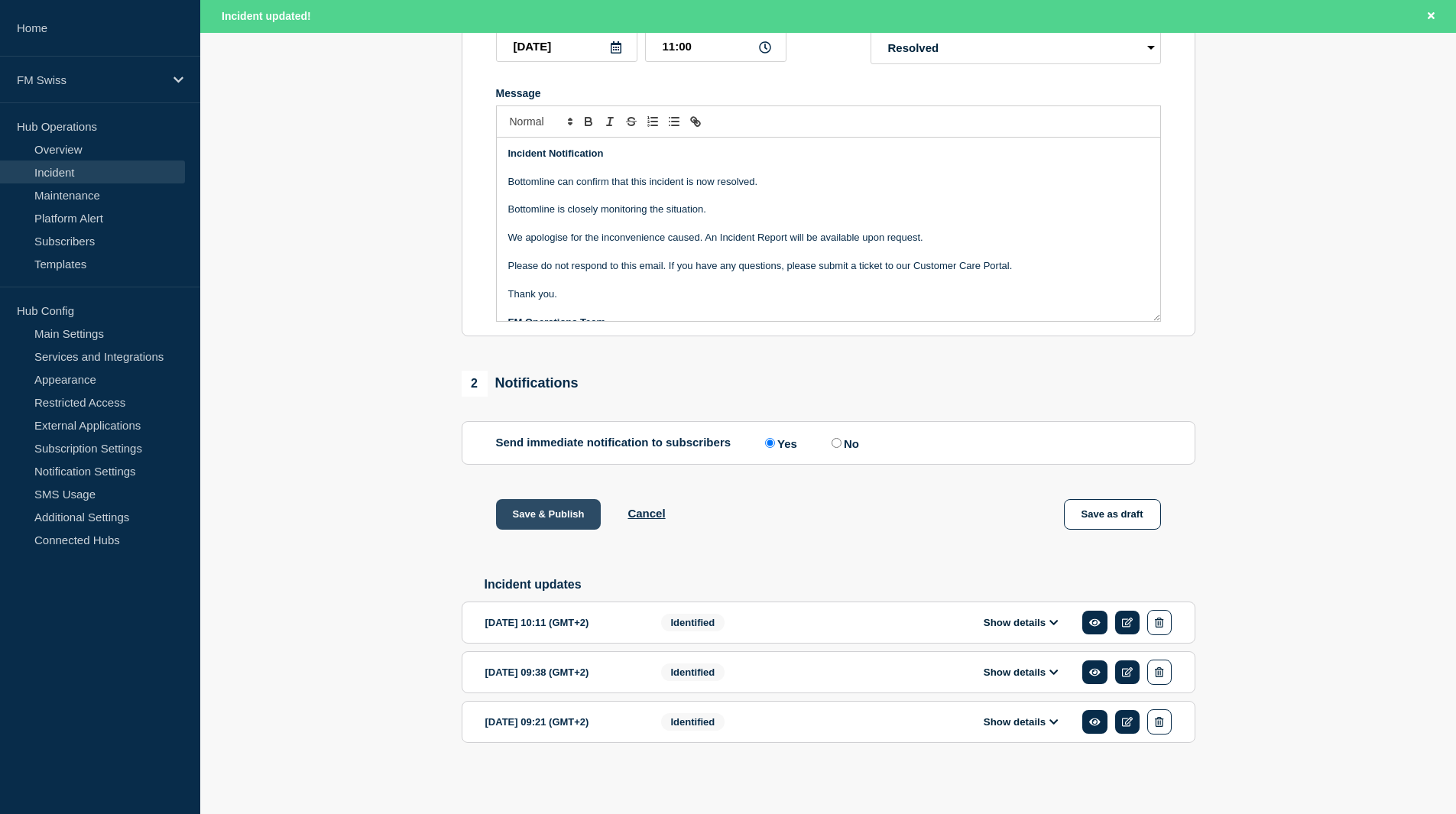
click at [539, 508] on button "Save & Publish" at bounding box center [549, 515] width 106 height 31
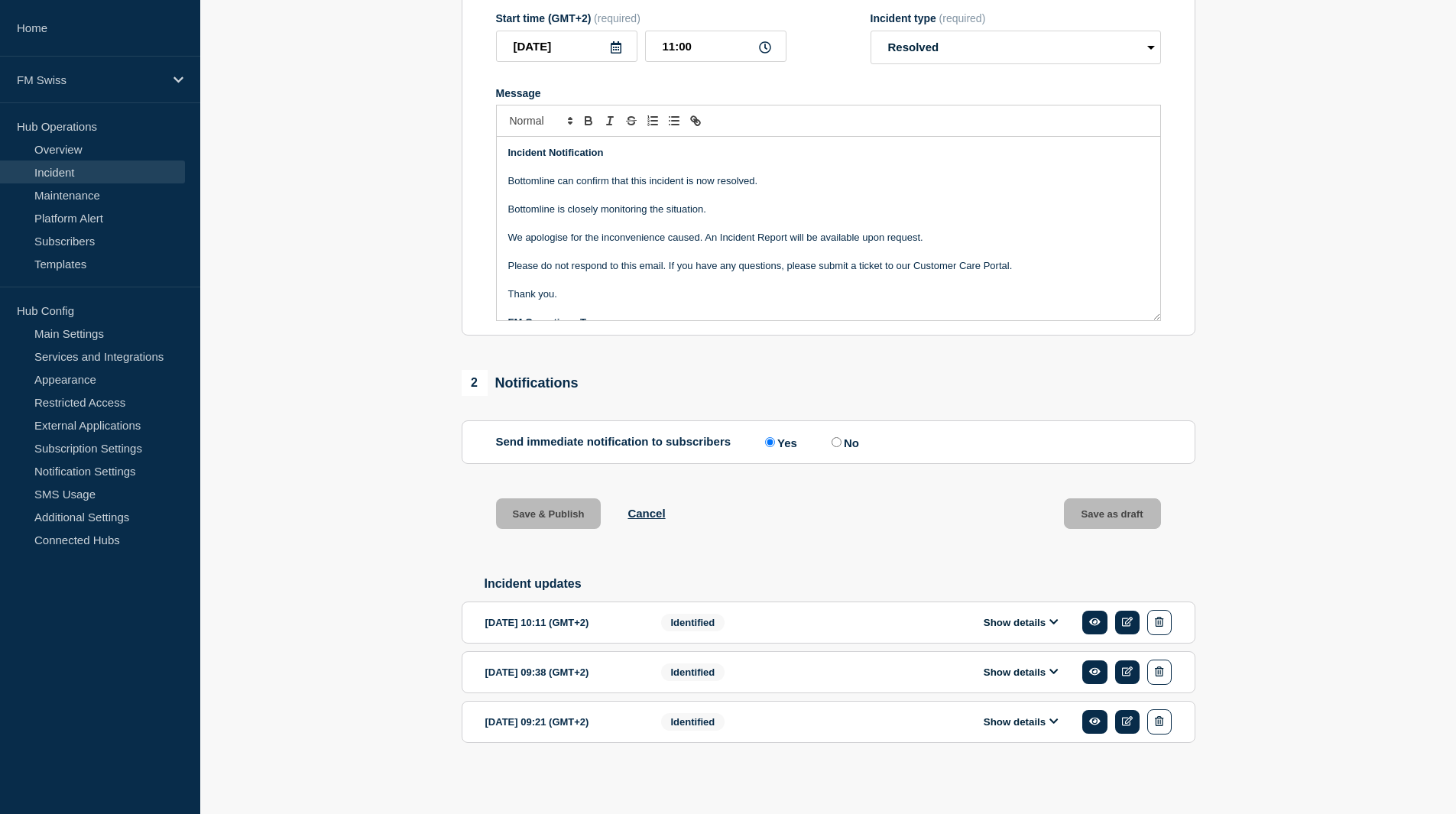
scroll to position [314, 0]
